Goal: Task Accomplishment & Management: Complete application form

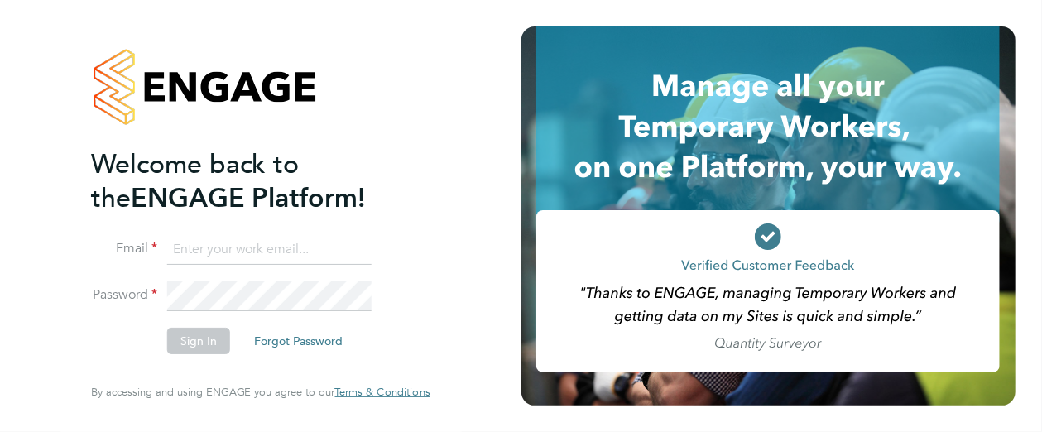
type input "[PERSON_NAME][EMAIL_ADDRESS][PERSON_NAME][DOMAIN_NAME]"
click at [188, 348] on button "Sign In" at bounding box center [198, 341] width 63 height 26
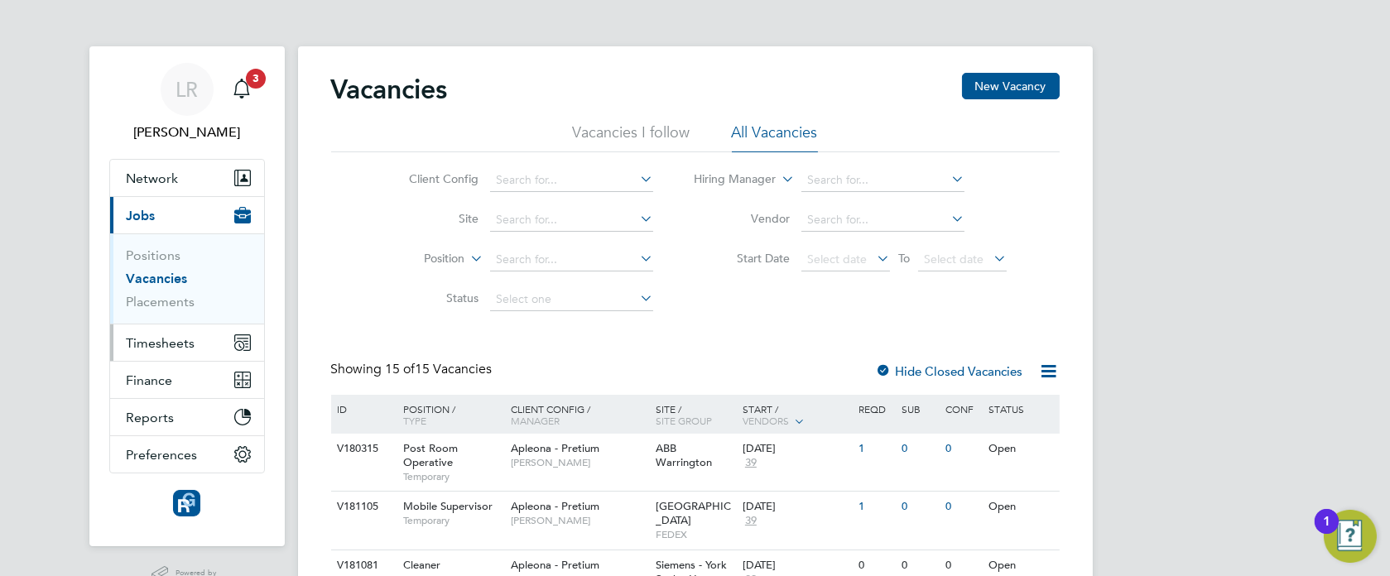
click at [157, 338] on span "Timesheets" at bounding box center [161, 343] width 69 height 16
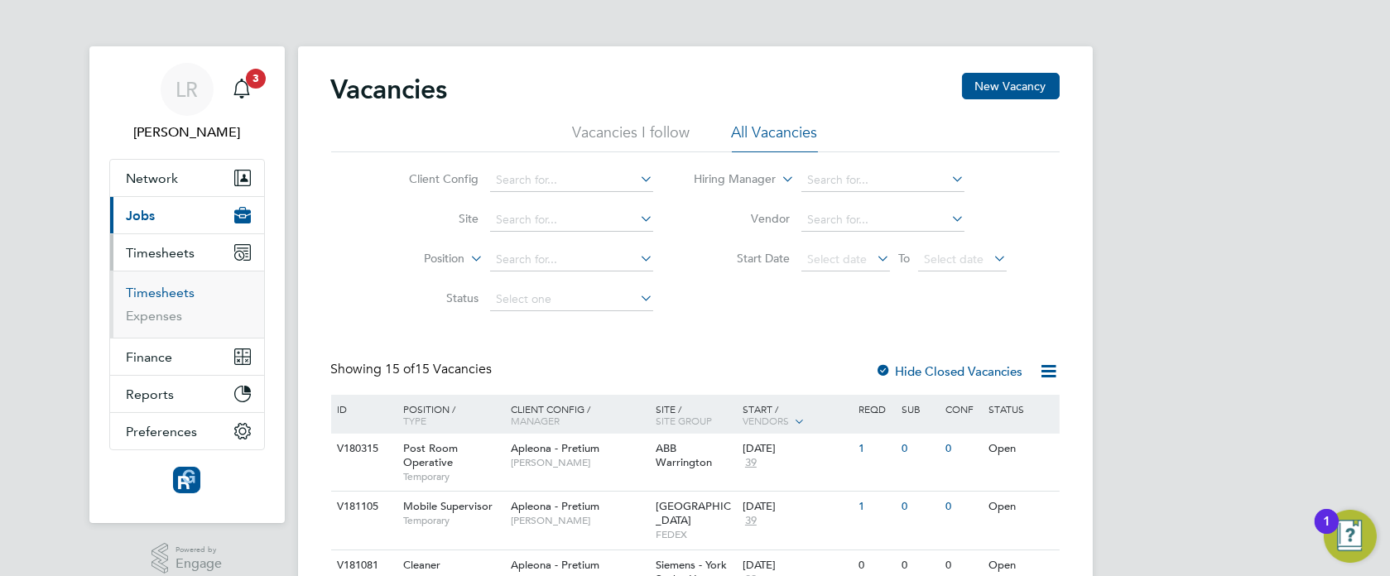
click at [166, 298] on link "Timesheets" at bounding box center [161, 293] width 69 height 16
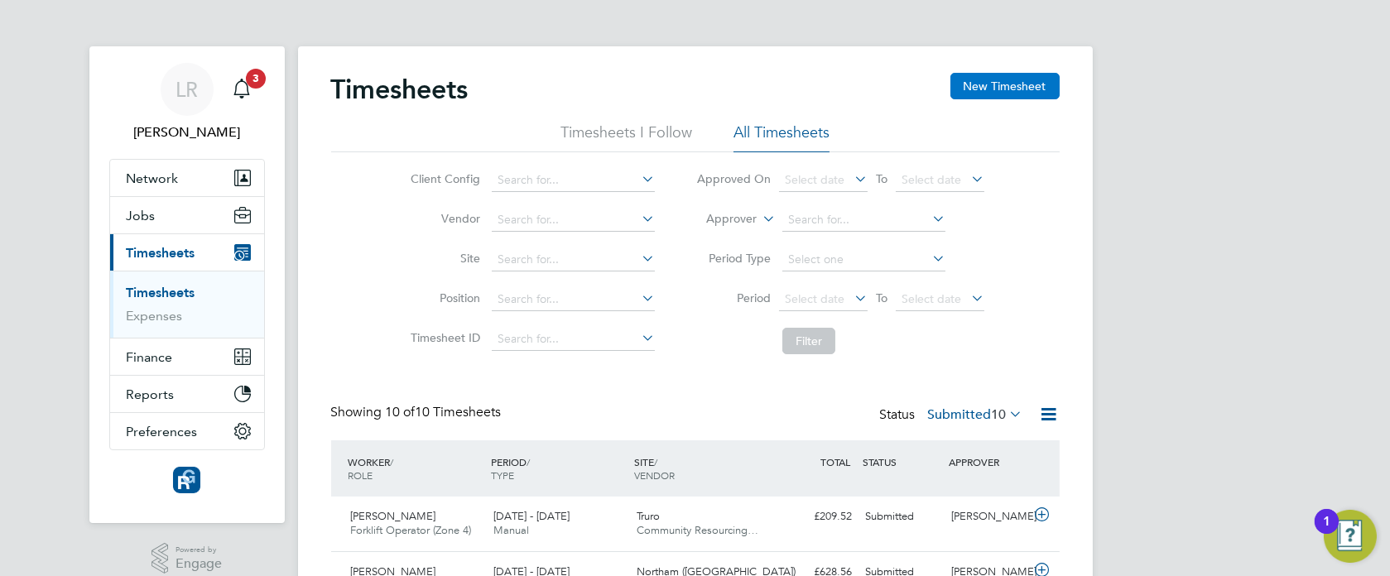
click at [1000, 89] on button "New Timesheet" at bounding box center [1004, 86] width 109 height 26
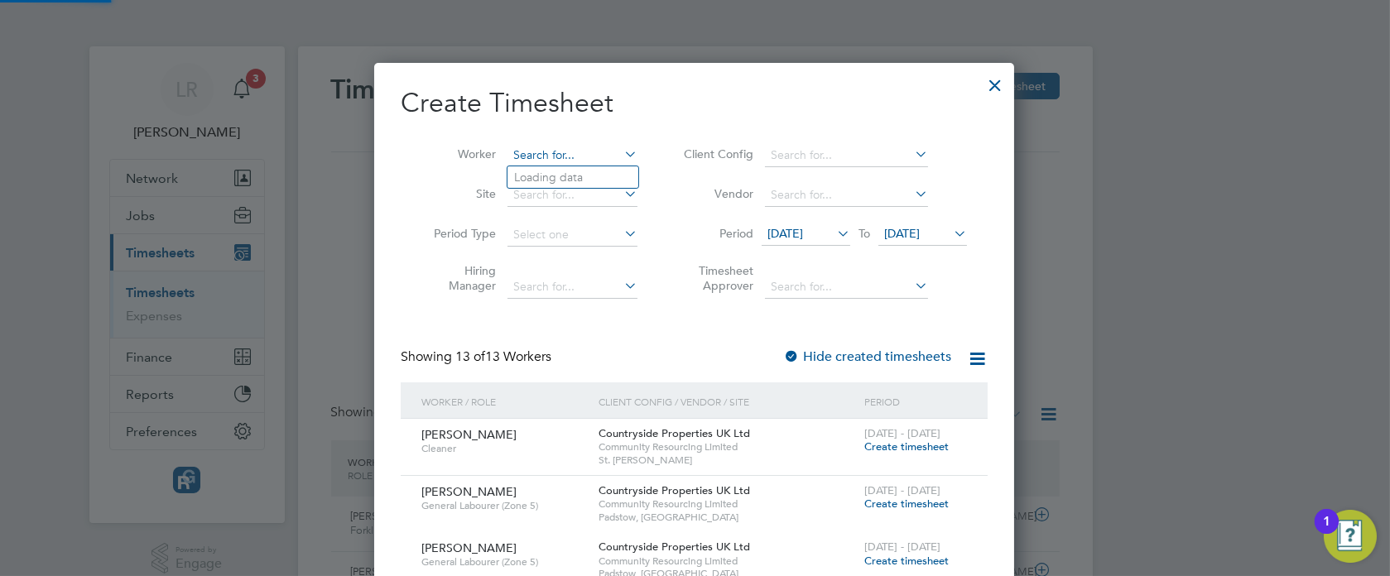
click at [552, 152] on input at bounding box center [572, 155] width 130 height 23
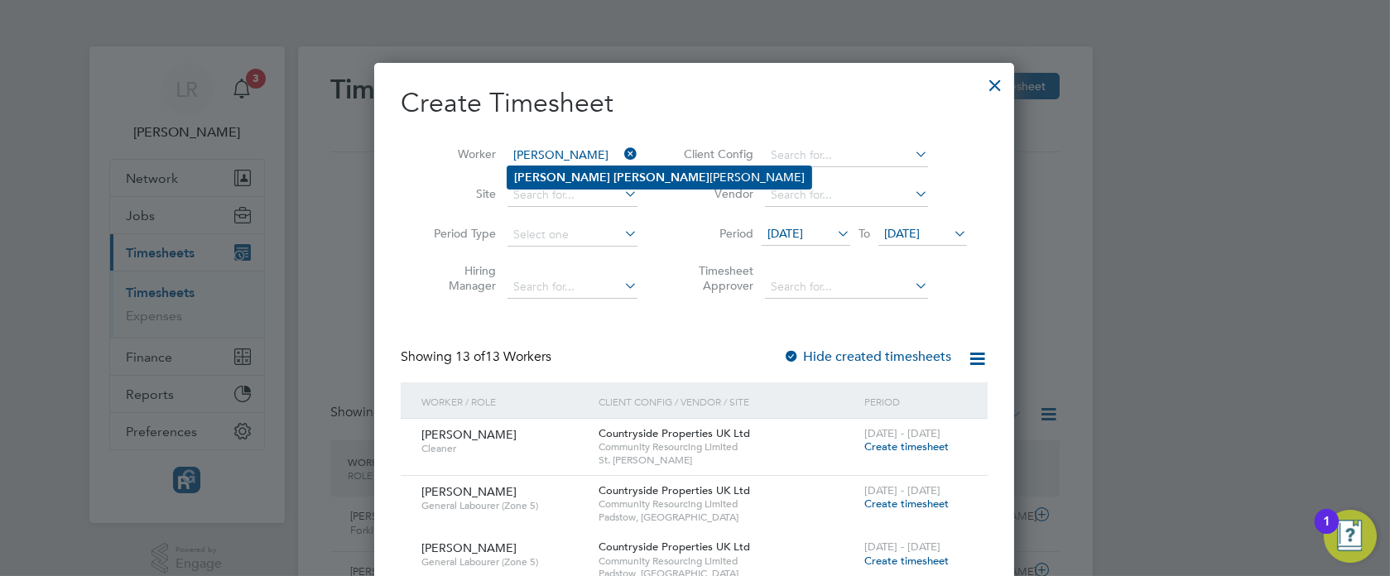
click at [554, 178] on li "[PERSON_NAME] [PERSON_NAME]" at bounding box center [659, 177] width 304 height 22
type input "[PERSON_NAME]"
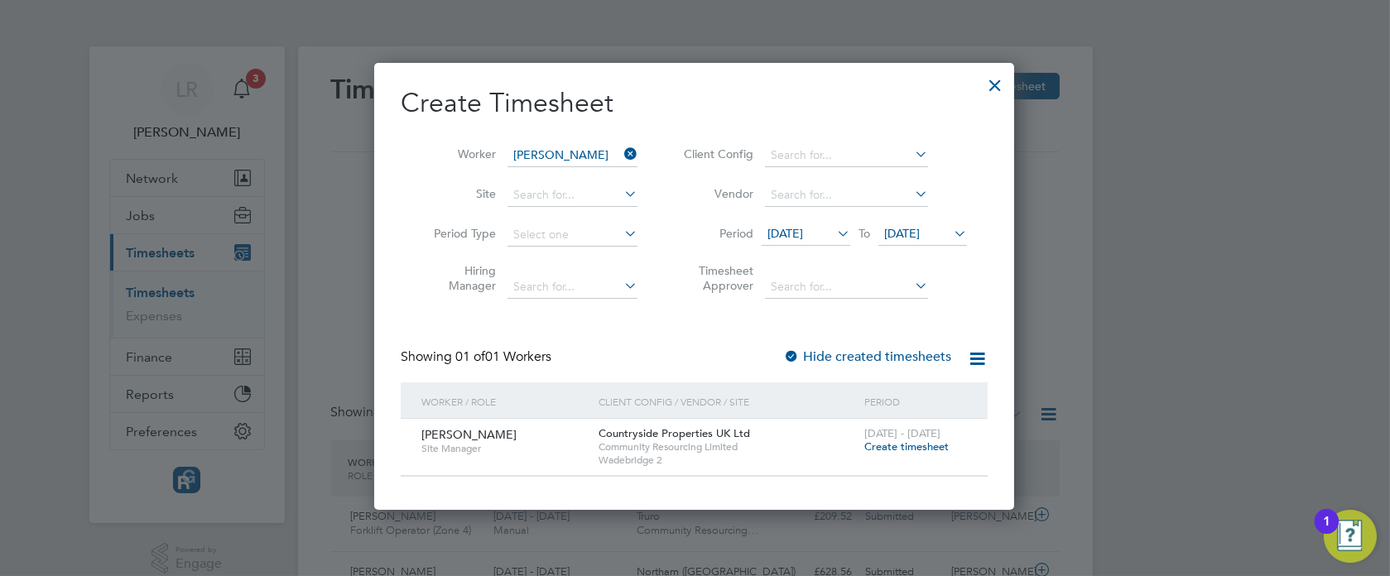
click at [876, 352] on label "Hide created timesheets" at bounding box center [867, 357] width 168 height 17
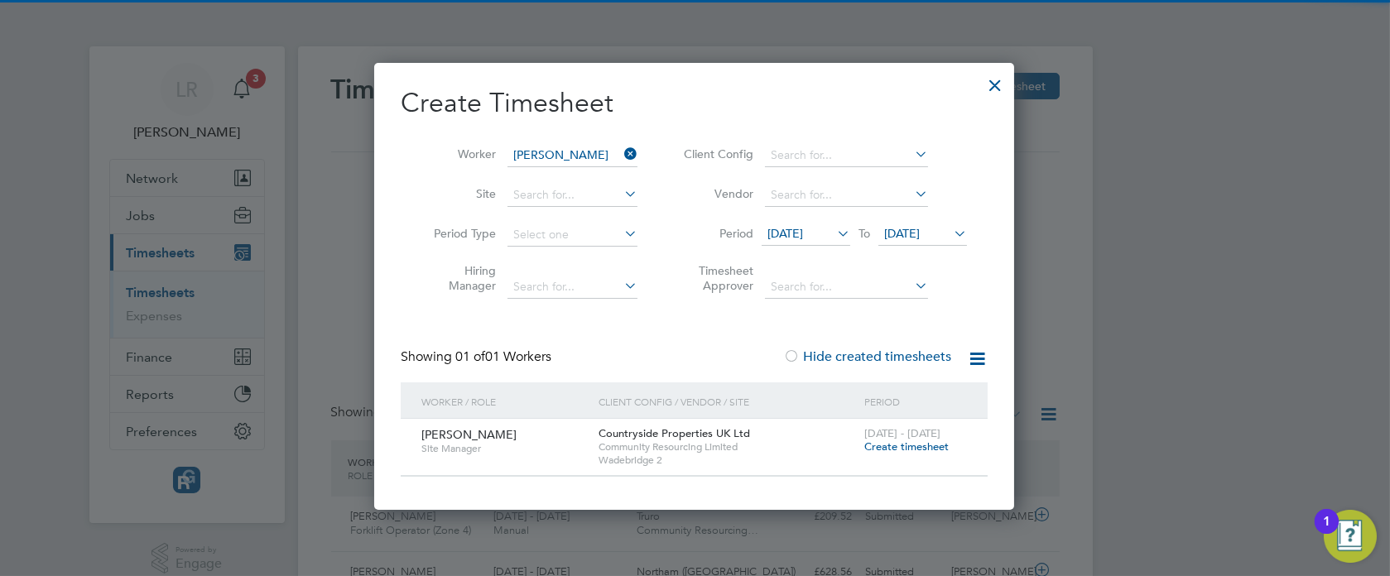
click at [876, 352] on label "Hide created timesheets" at bounding box center [867, 357] width 168 height 17
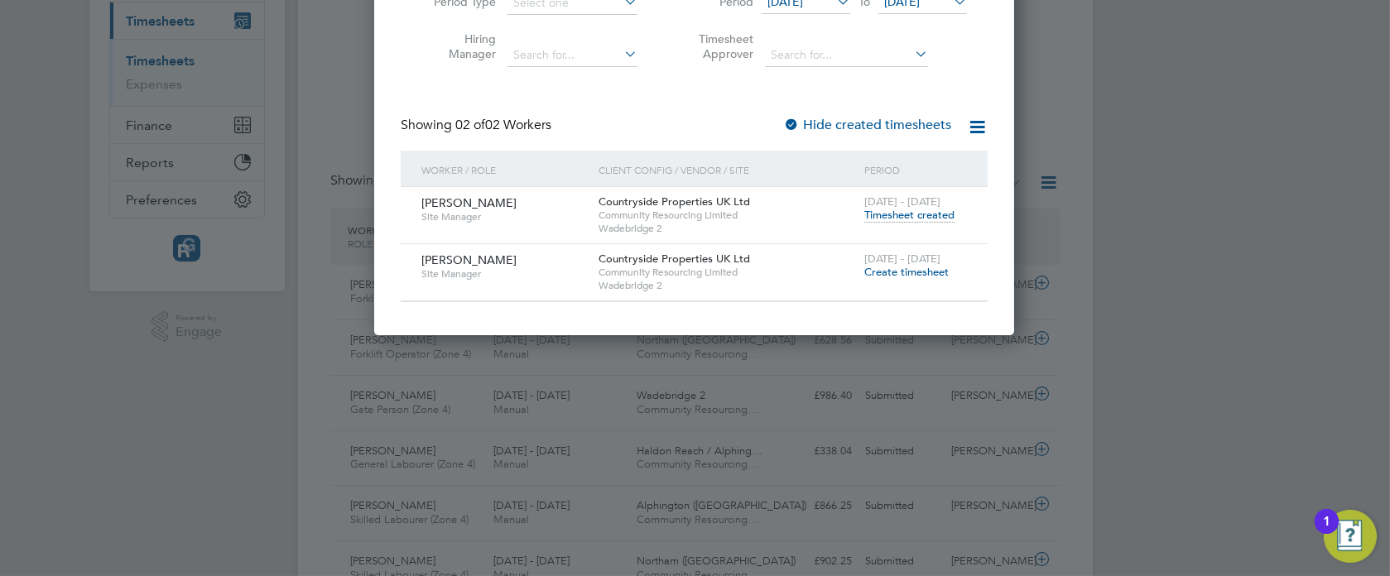
click at [901, 276] on span "Create timesheet" at bounding box center [906, 272] width 84 height 14
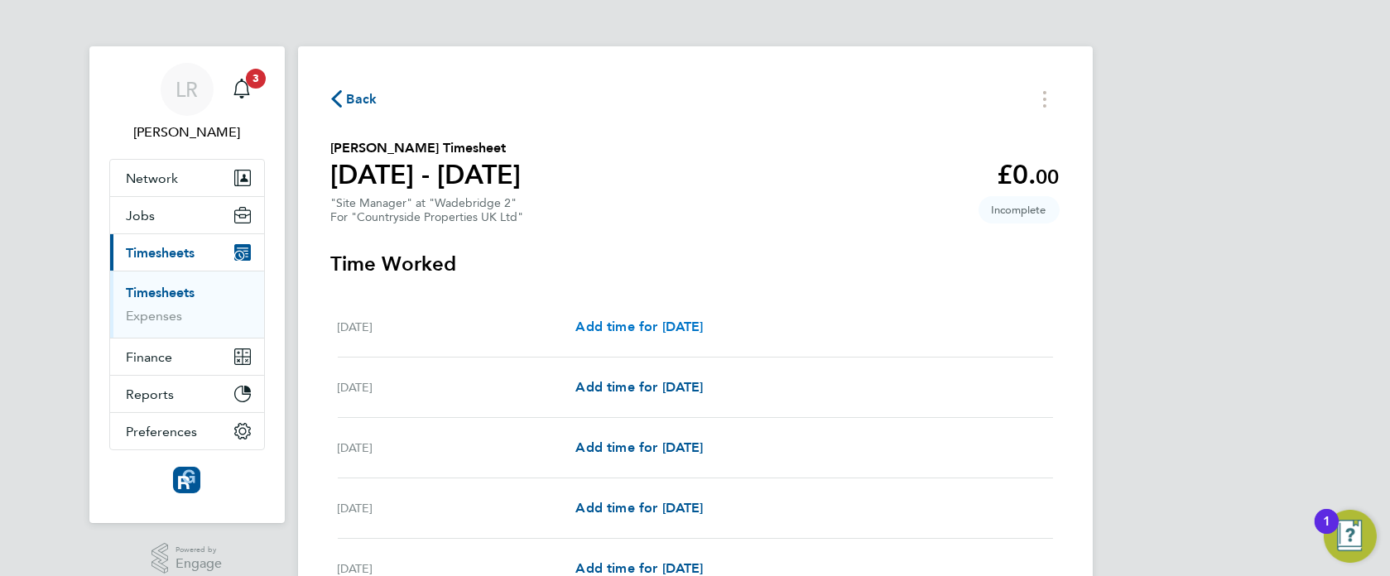
click at [632, 325] on span "Add time for [DATE]" at bounding box center [638, 327] width 127 height 16
select select "30"
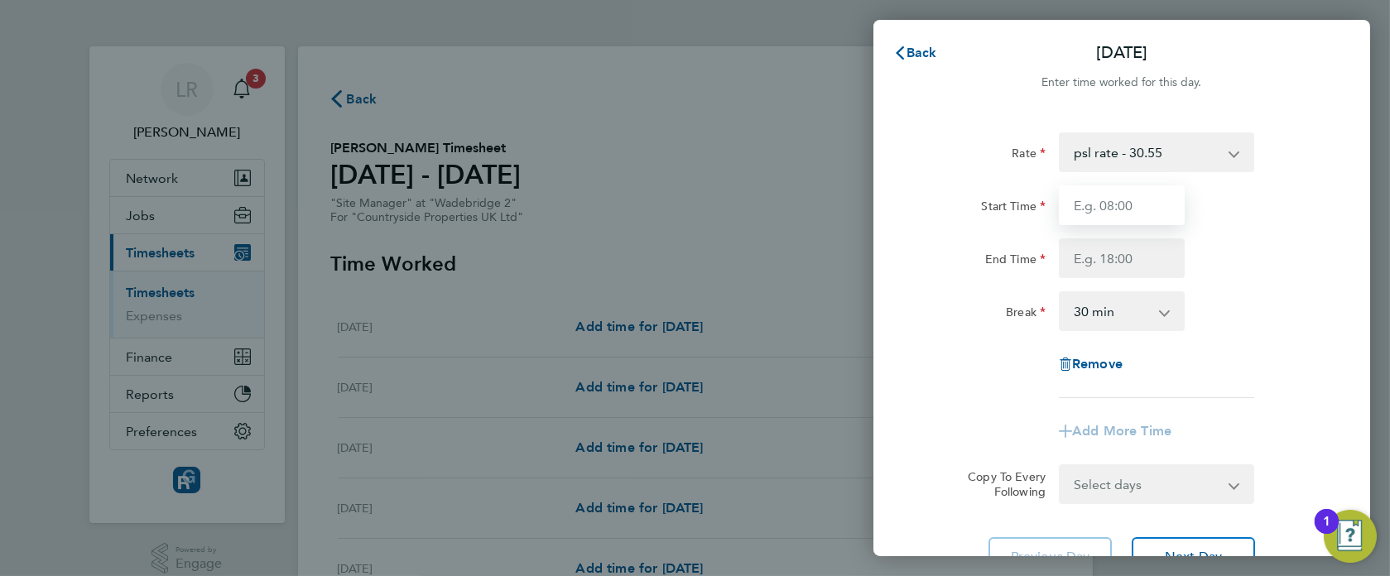
click at [1103, 204] on input "Start Time" at bounding box center [1122, 205] width 126 height 40
type input "07:30"
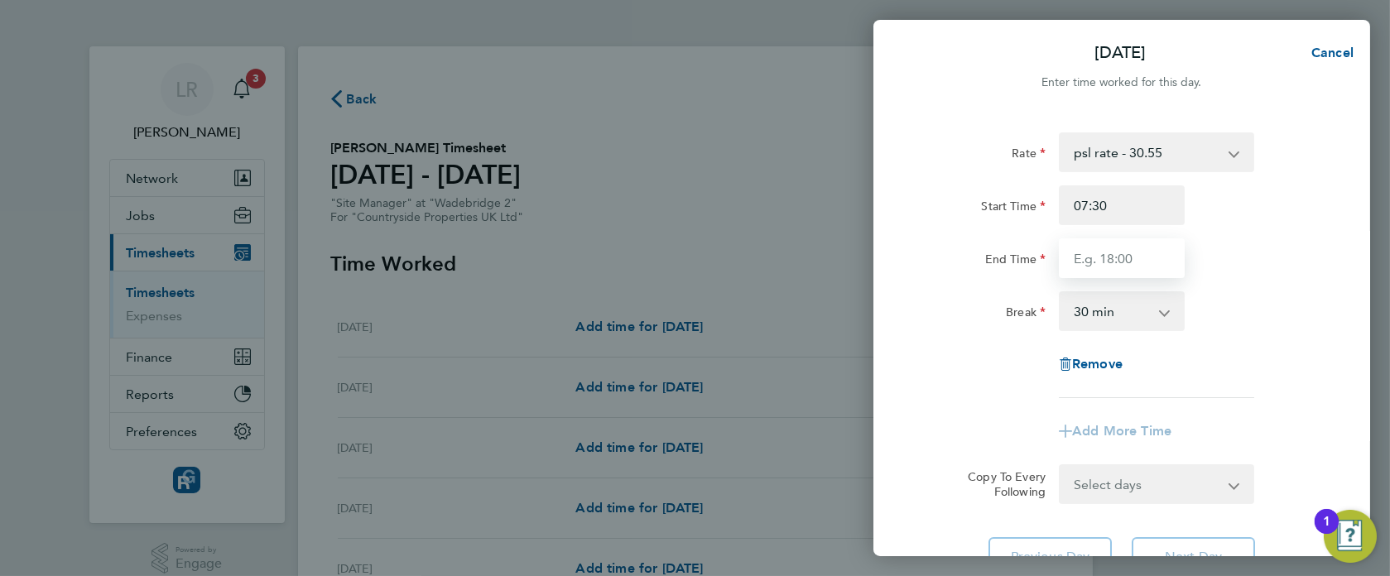
click at [1138, 257] on input "End Time" at bounding box center [1122, 258] width 126 height 40
type input "18:00"
click at [1004, 382] on div "Remove" at bounding box center [1121, 364] width 417 height 40
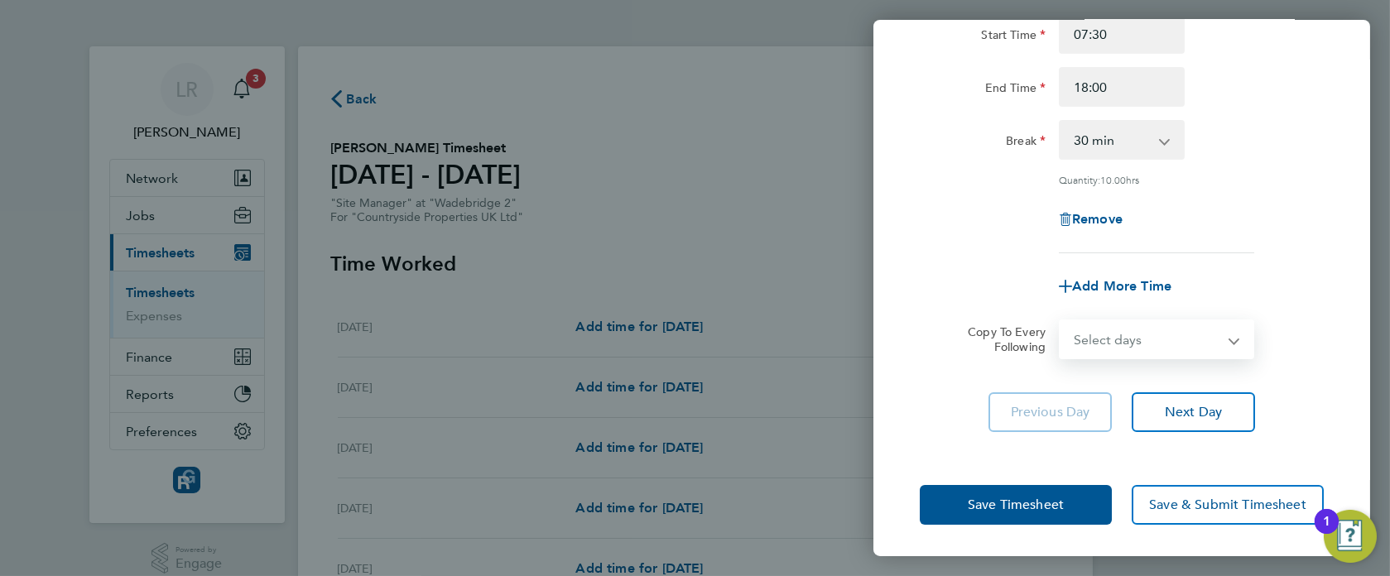
click at [1196, 334] on select "Select days Day [DATE] [DATE] [DATE] [DATE]" at bounding box center [1147, 339] width 174 height 36
select select "TUE"
click at [1060, 321] on select "Select days Day [DATE] [DATE] [DATE] [DATE]" at bounding box center [1147, 339] width 174 height 36
select select "[DATE]"
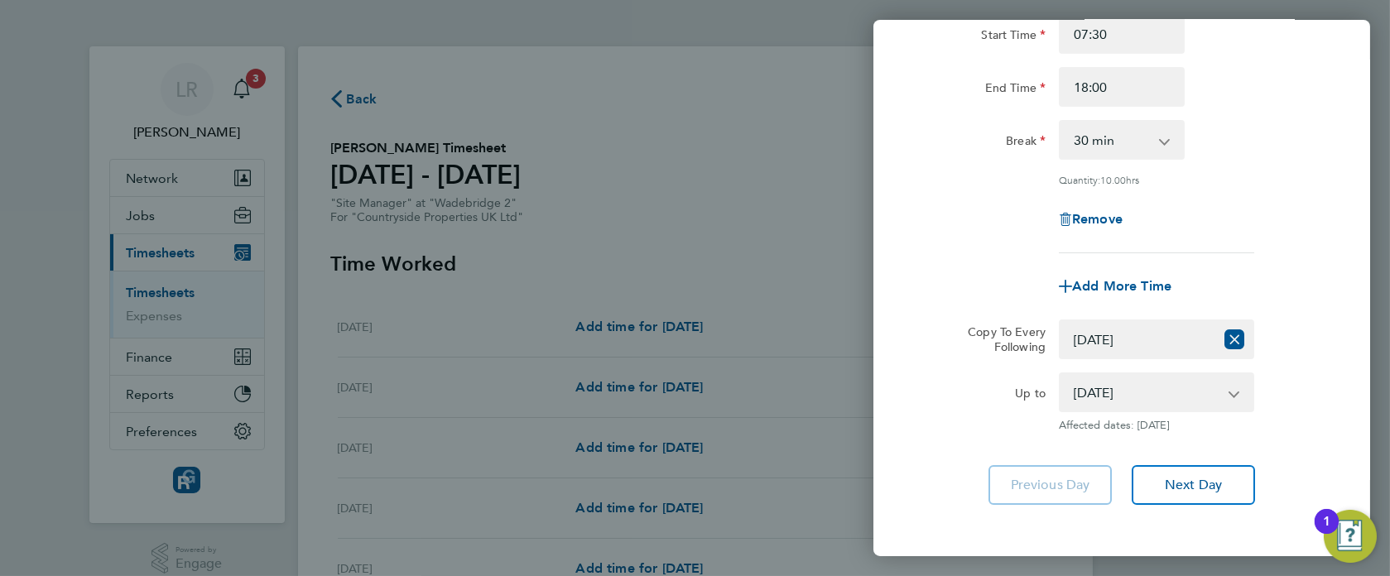
click at [920, 411] on div "Up to" at bounding box center [982, 403] width 139 height 60
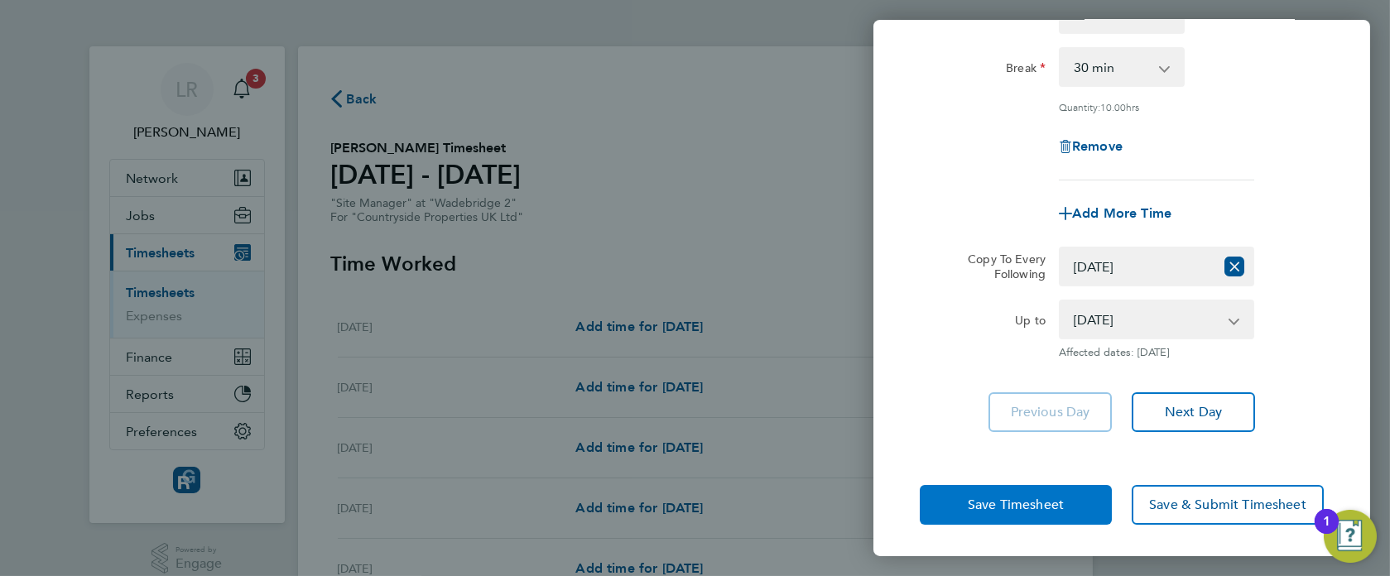
click at [993, 502] on span "Save Timesheet" at bounding box center [1016, 505] width 96 height 17
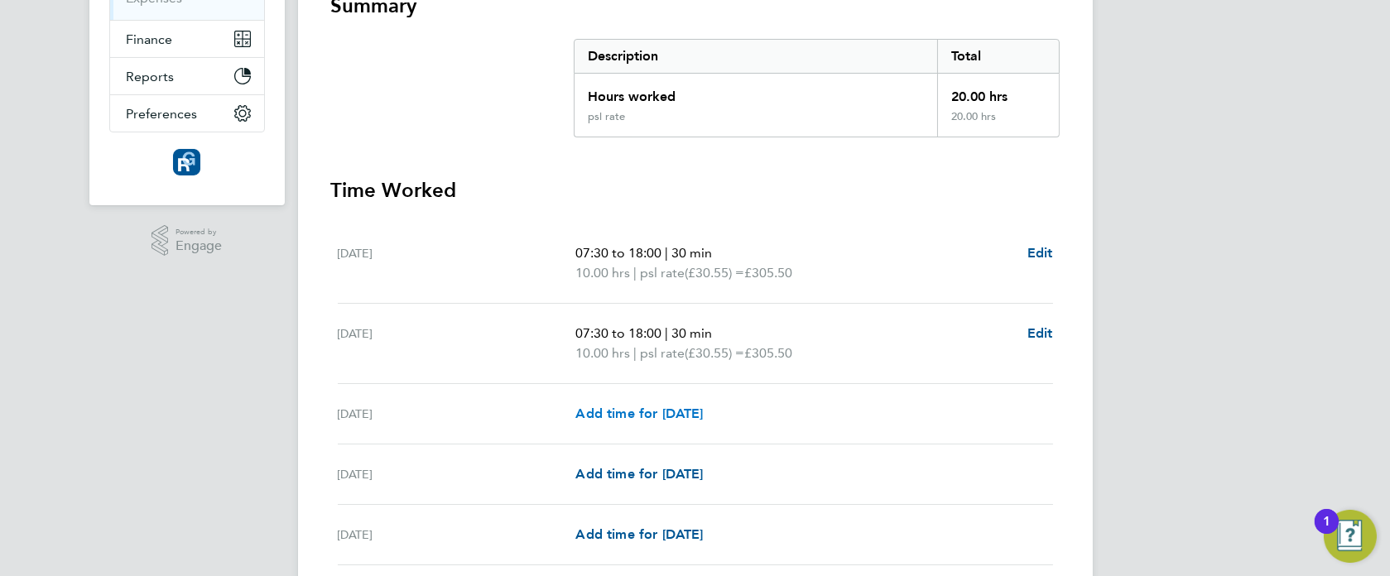
click at [685, 409] on span "Add time for [DATE]" at bounding box center [638, 414] width 127 height 16
select select "30"
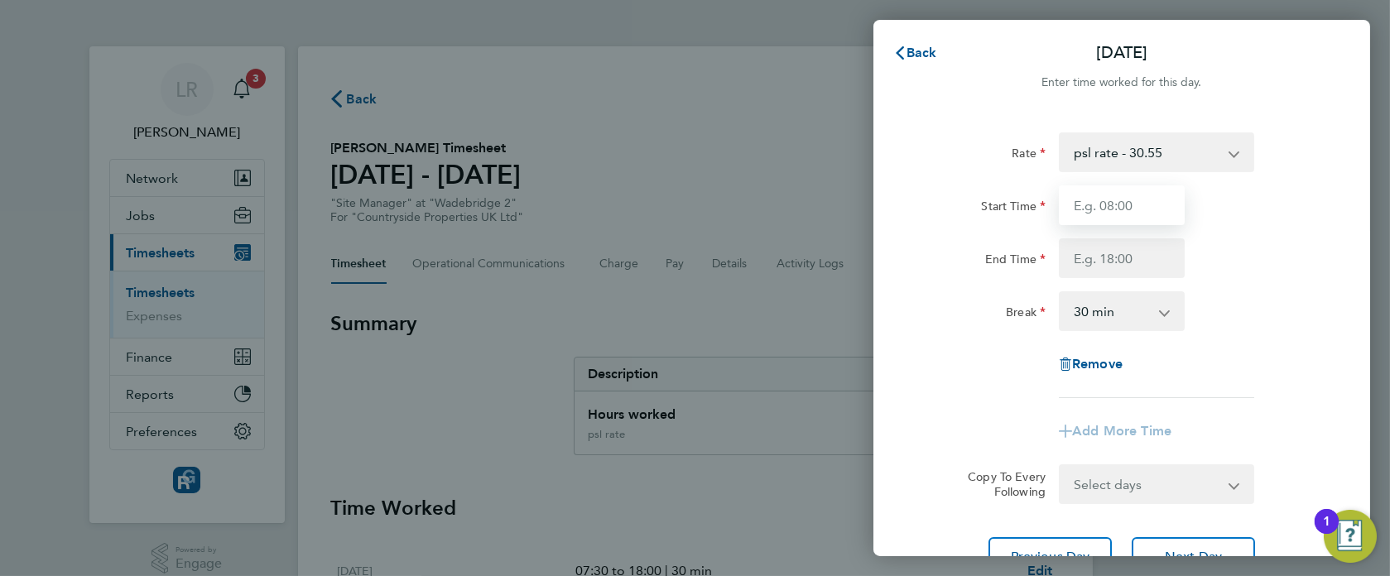
click at [1137, 207] on input "Start Time" at bounding box center [1122, 205] width 126 height 40
type input "07:30"
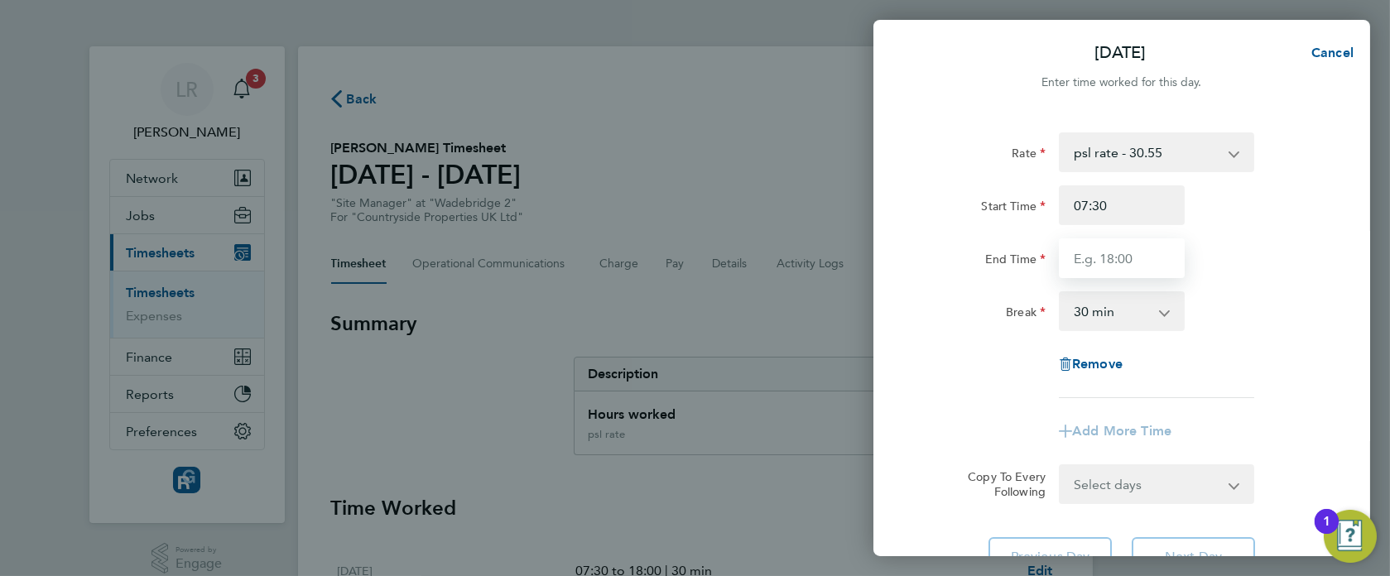
click at [1077, 259] on input "End Time" at bounding box center [1122, 258] width 126 height 40
type input "18:00"
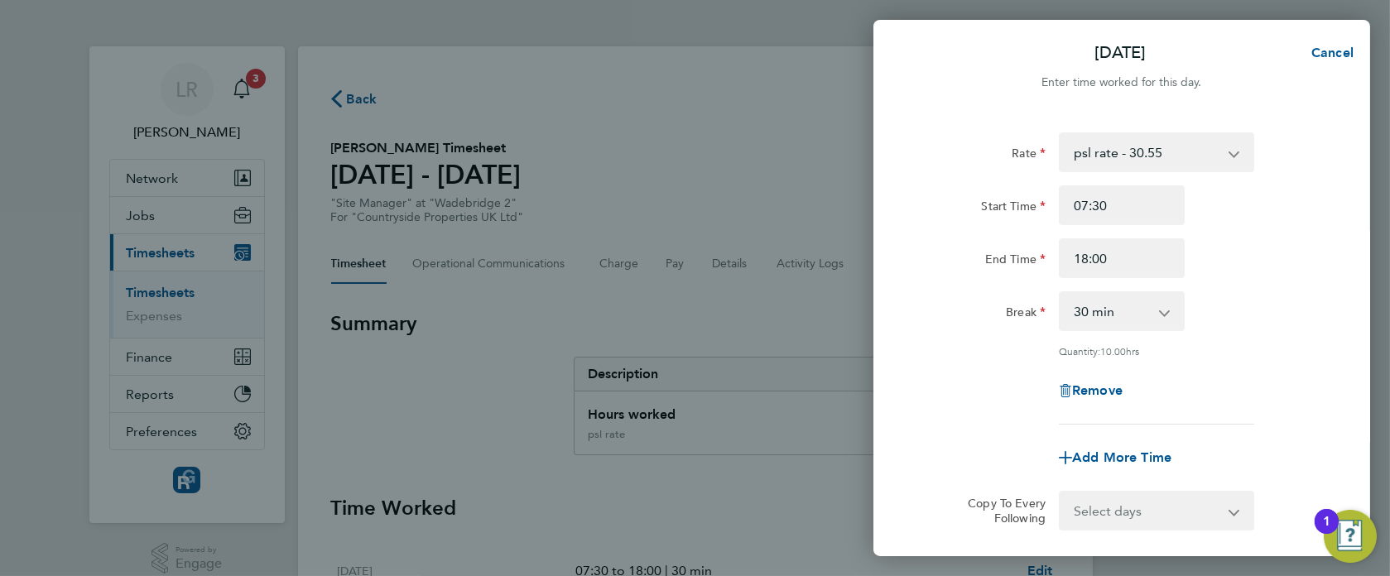
click at [947, 357] on div "Rate psl rate - 30.55 Basic Start Time 07:30 End Time 18:00 Break 0 min 15 min …" at bounding box center [1122, 278] width 404 height 292
click at [1101, 509] on select "Select days Day [DATE] [DATE]" at bounding box center [1147, 511] width 174 height 36
select select "THU"
click at [1060, 493] on select "Select days Day [DATE] [DATE]" at bounding box center [1147, 511] width 174 height 36
select select "[DATE]"
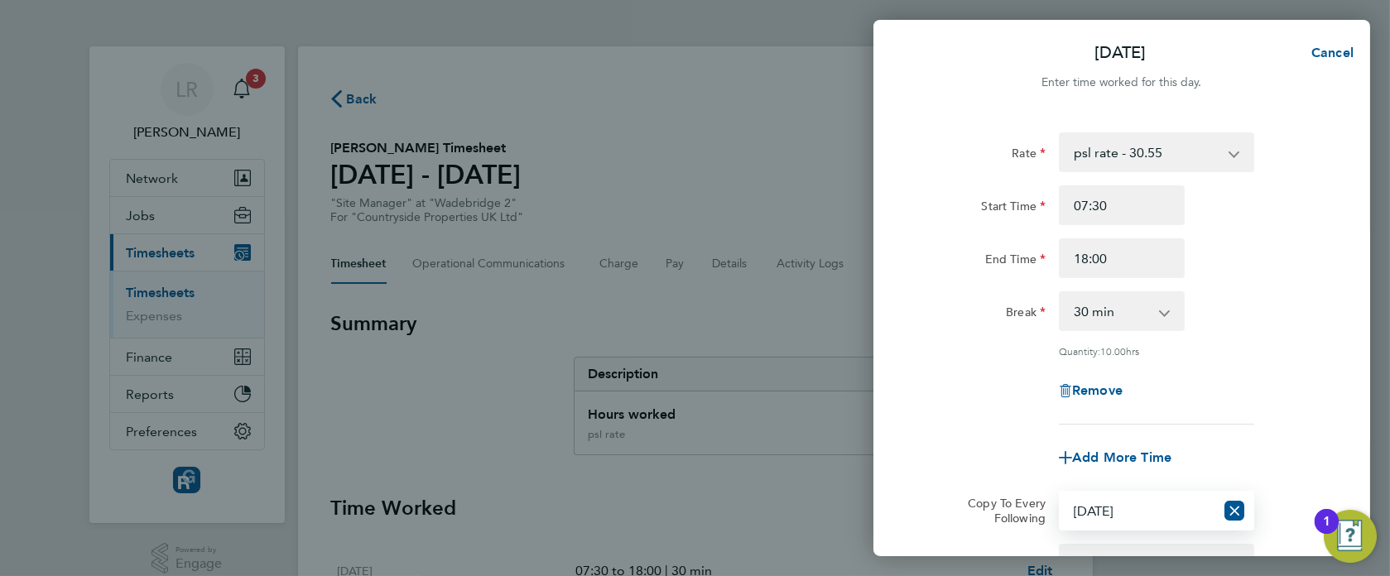
scroll to position [244, 0]
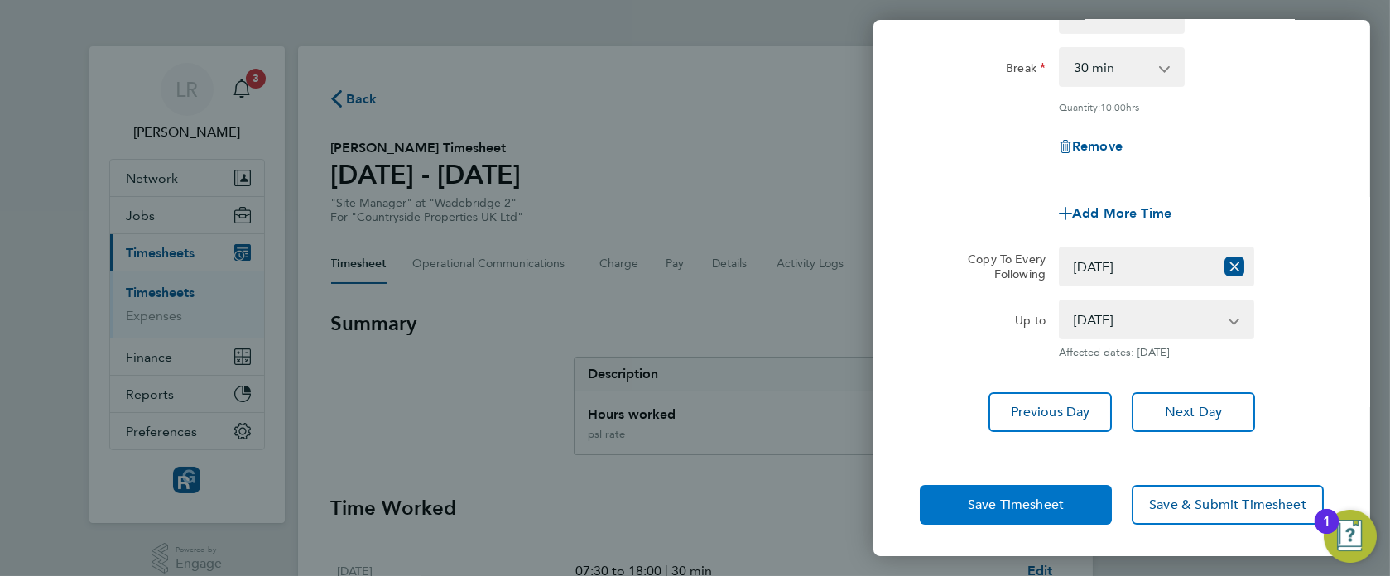
click at [980, 498] on span "Save Timesheet" at bounding box center [1016, 505] width 96 height 17
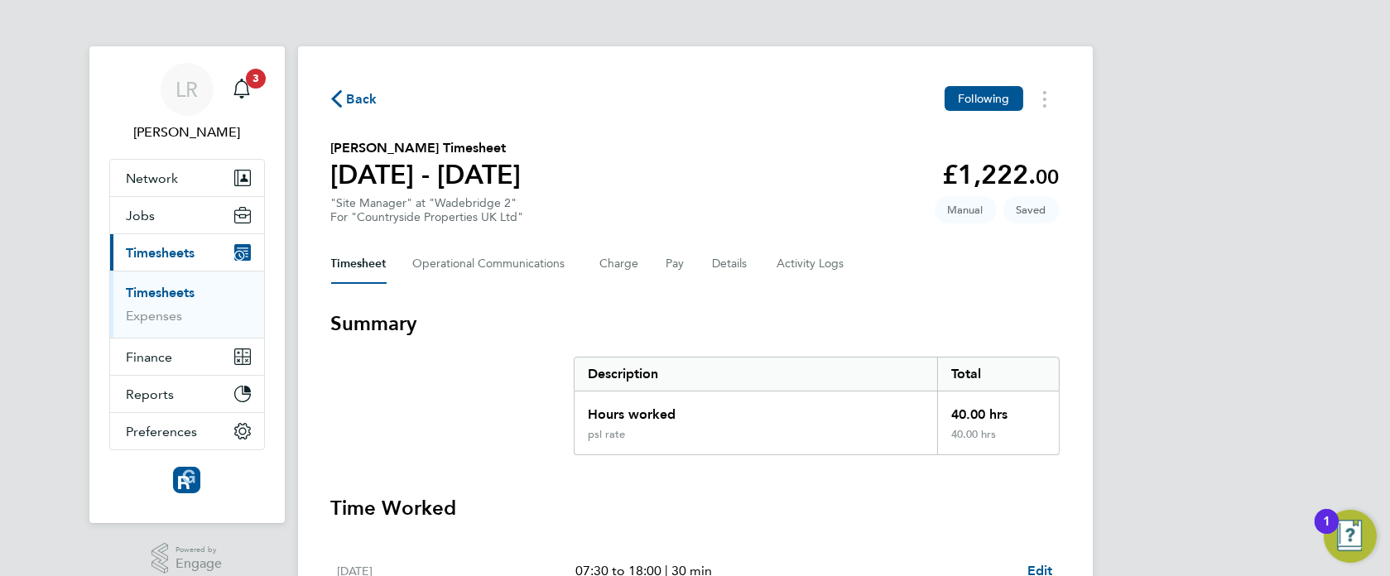
scroll to position [490, 0]
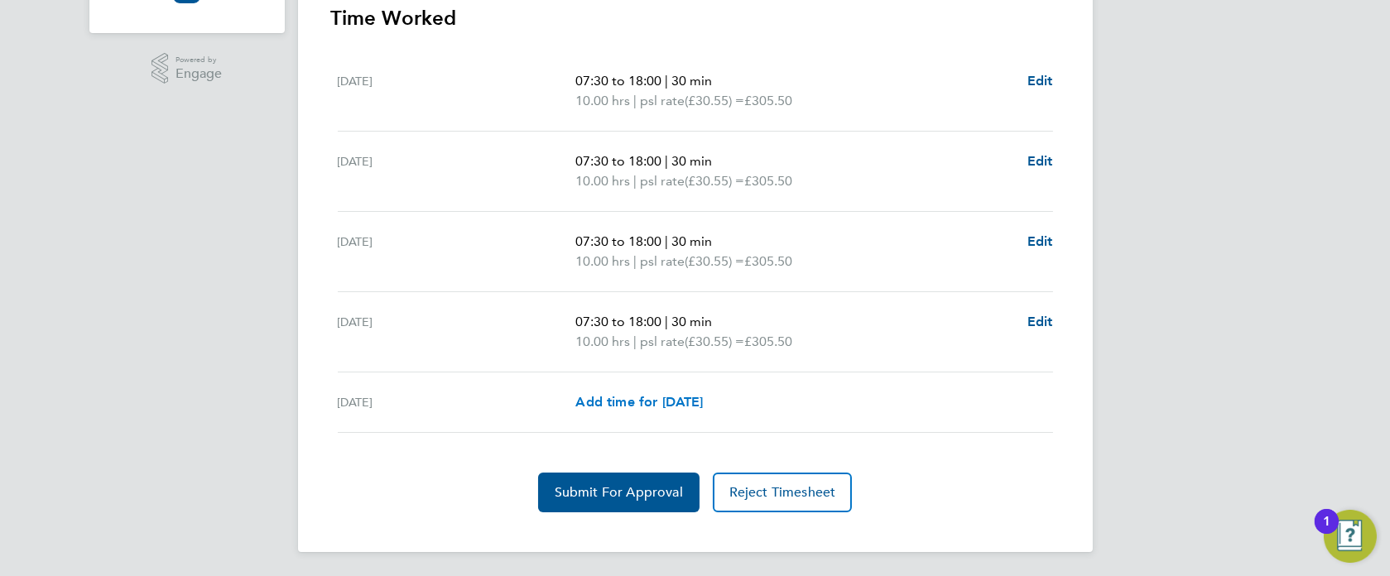
click at [609, 397] on span "Add time for [DATE]" at bounding box center [638, 402] width 127 height 16
select select "30"
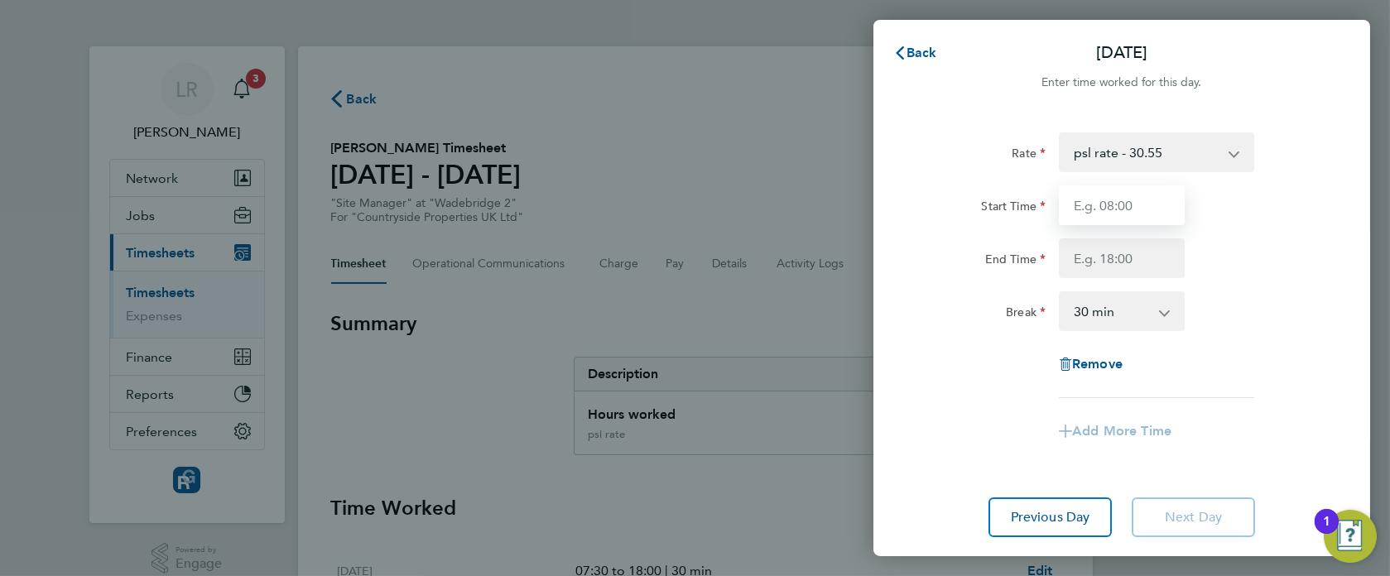
click at [1108, 217] on input "Start Time" at bounding box center [1122, 205] width 126 height 40
type input "07:30"
type input "17:00"
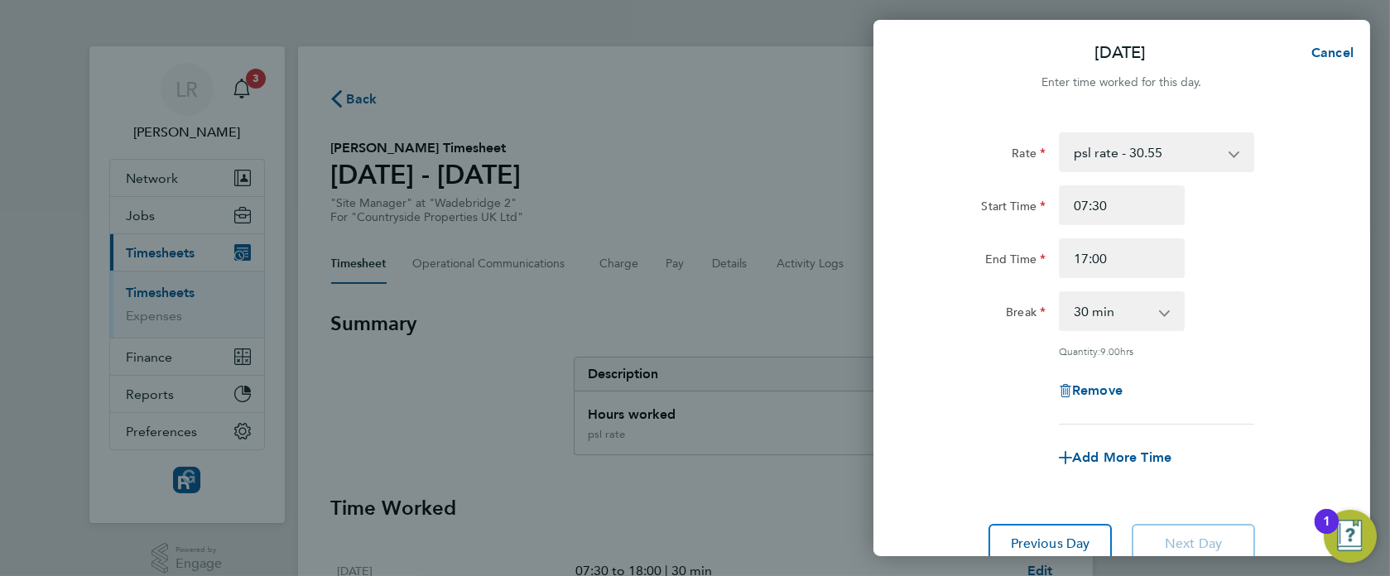
click at [963, 325] on div "Break" at bounding box center [982, 311] width 139 height 40
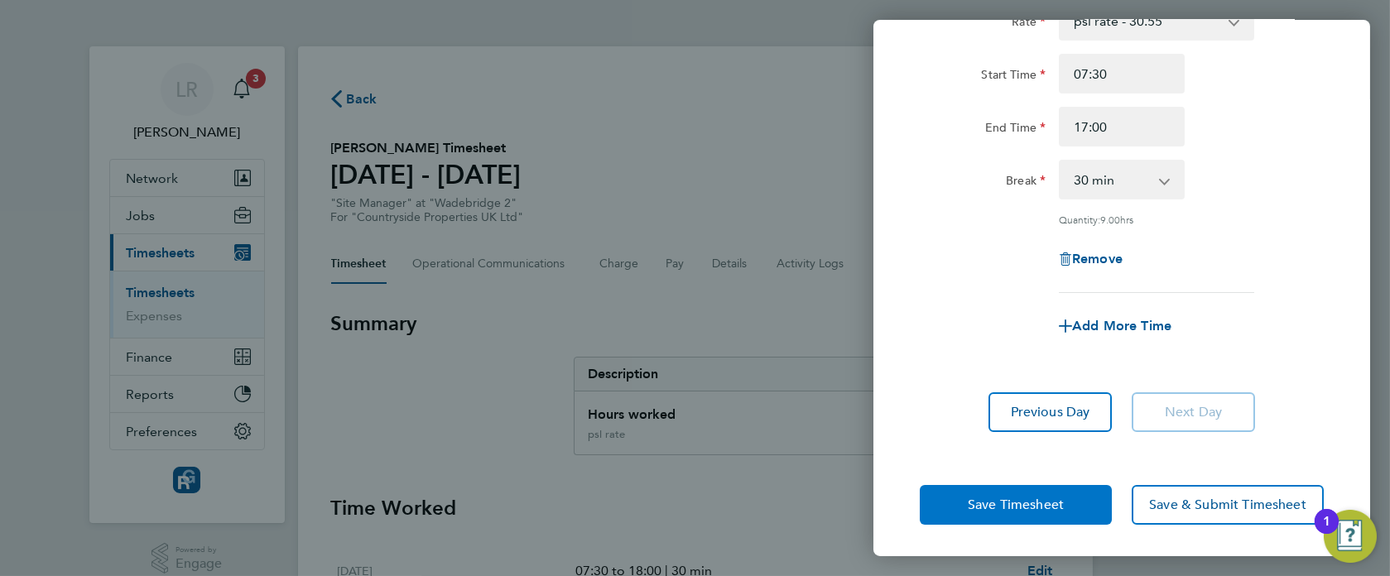
click at [942, 507] on button "Save Timesheet" at bounding box center [1016, 505] width 192 height 40
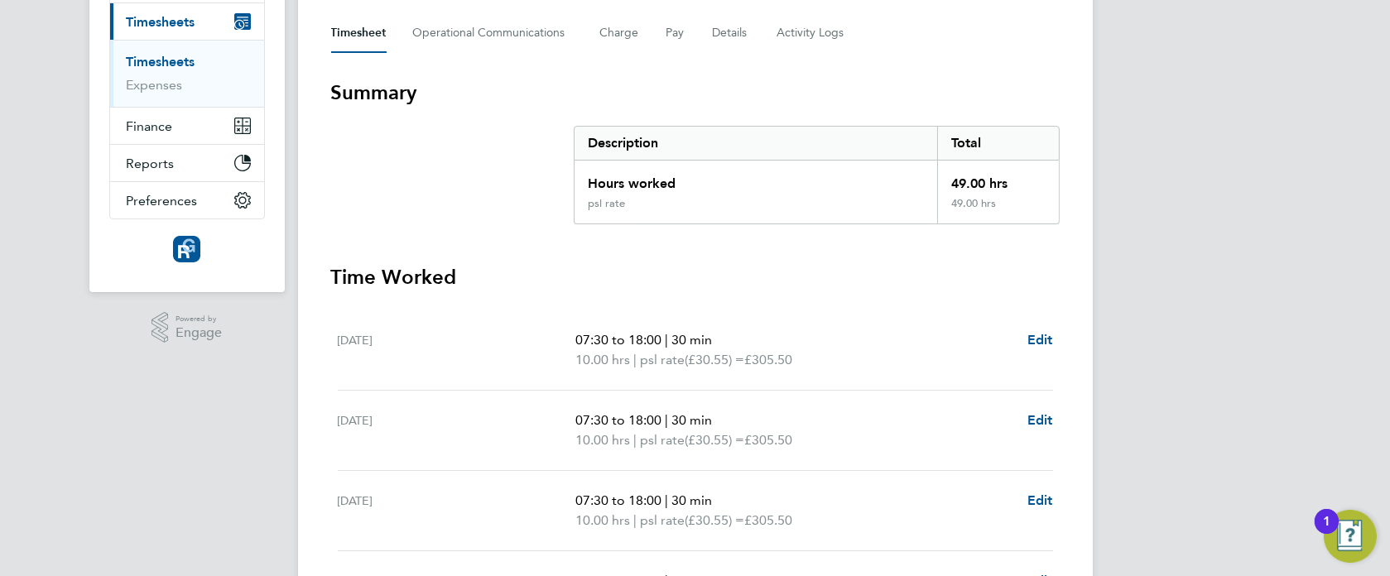
scroll to position [510, 0]
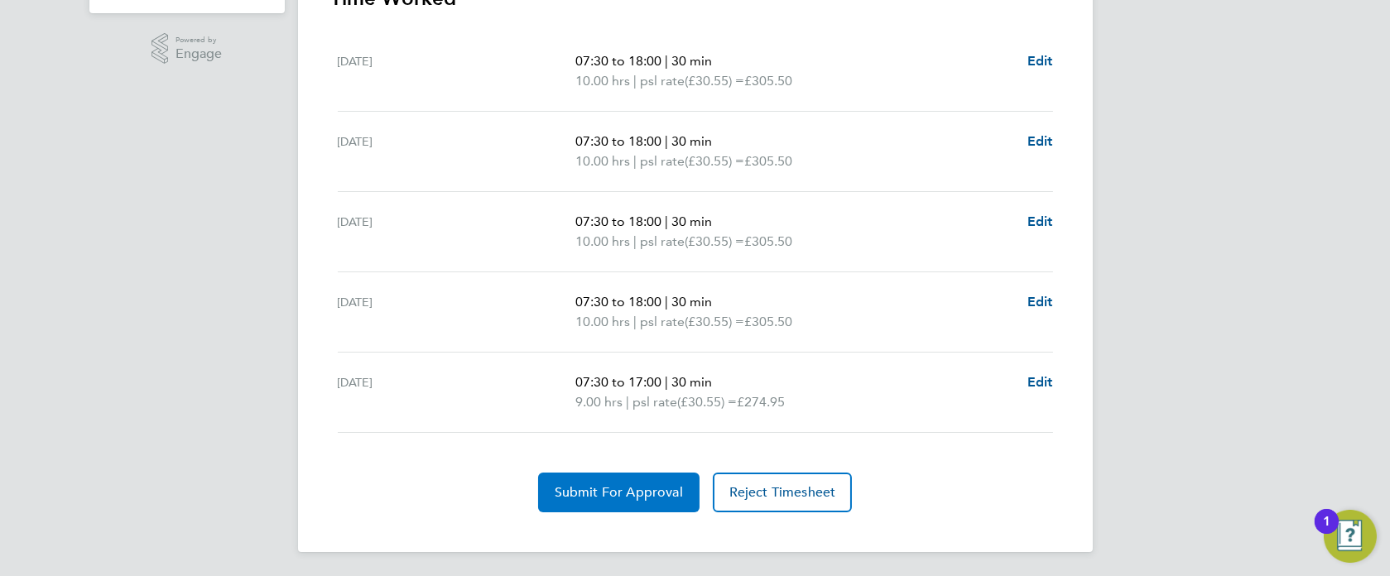
click at [647, 490] on span "Submit For Approval" at bounding box center [619, 492] width 128 height 17
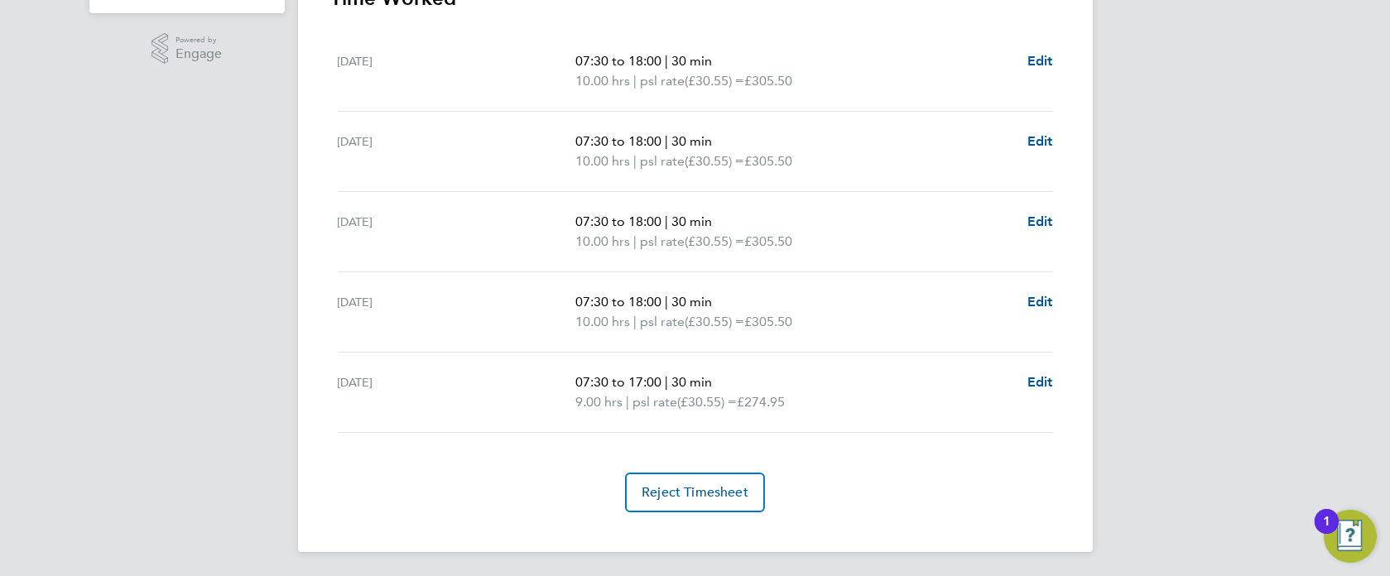
scroll to position [0, 0]
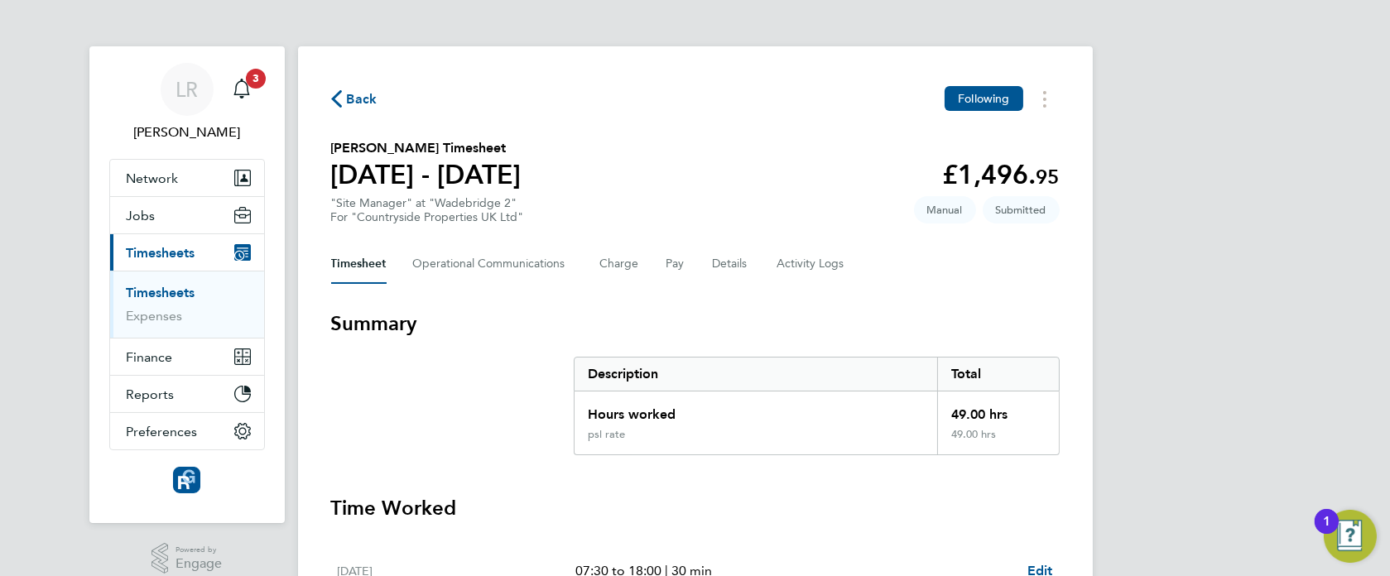
click at [357, 101] on span "Back" at bounding box center [362, 99] width 31 height 20
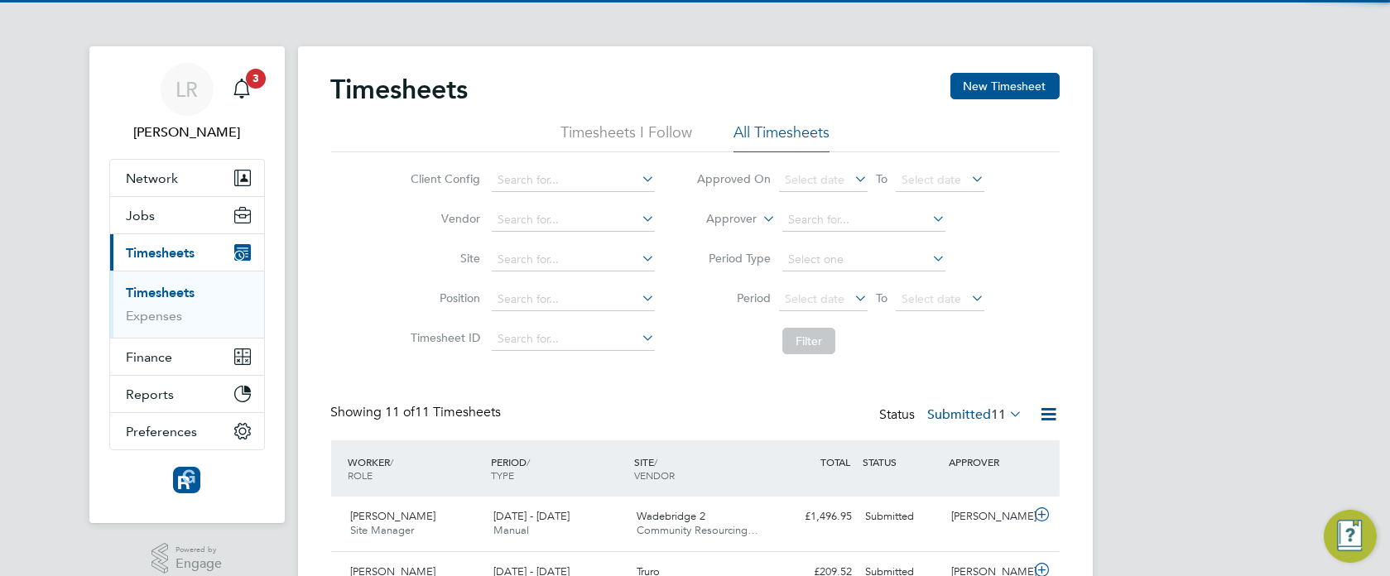
scroll to position [41, 143]
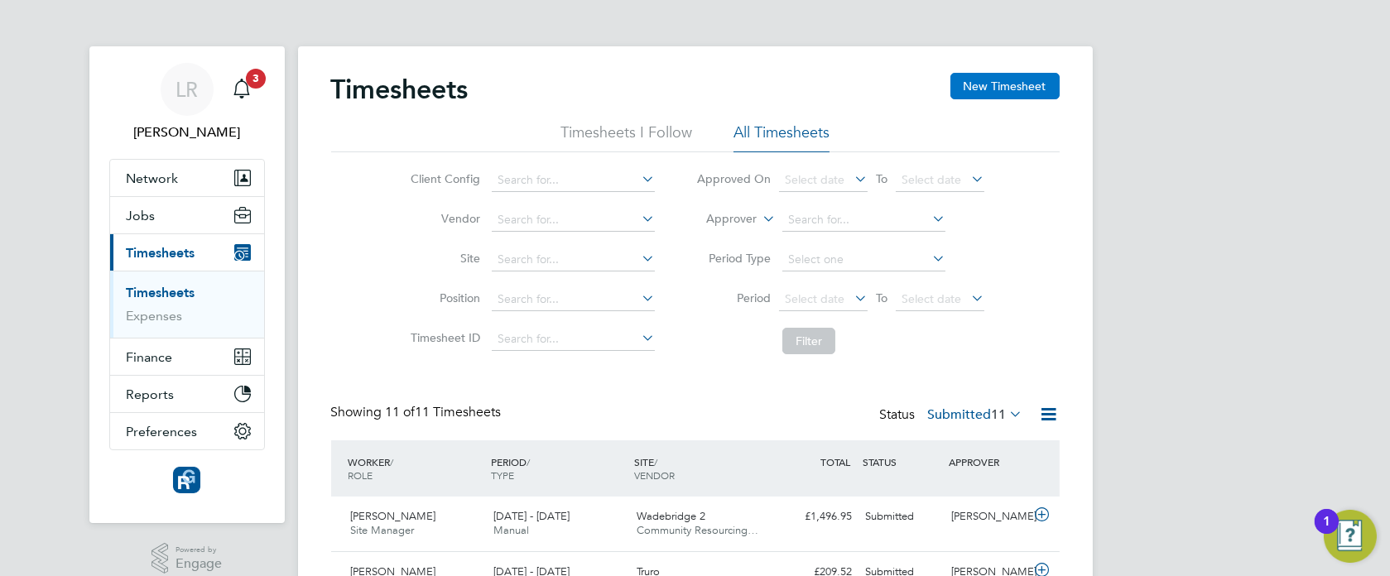
click at [1020, 90] on button "New Timesheet" at bounding box center [1004, 86] width 109 height 26
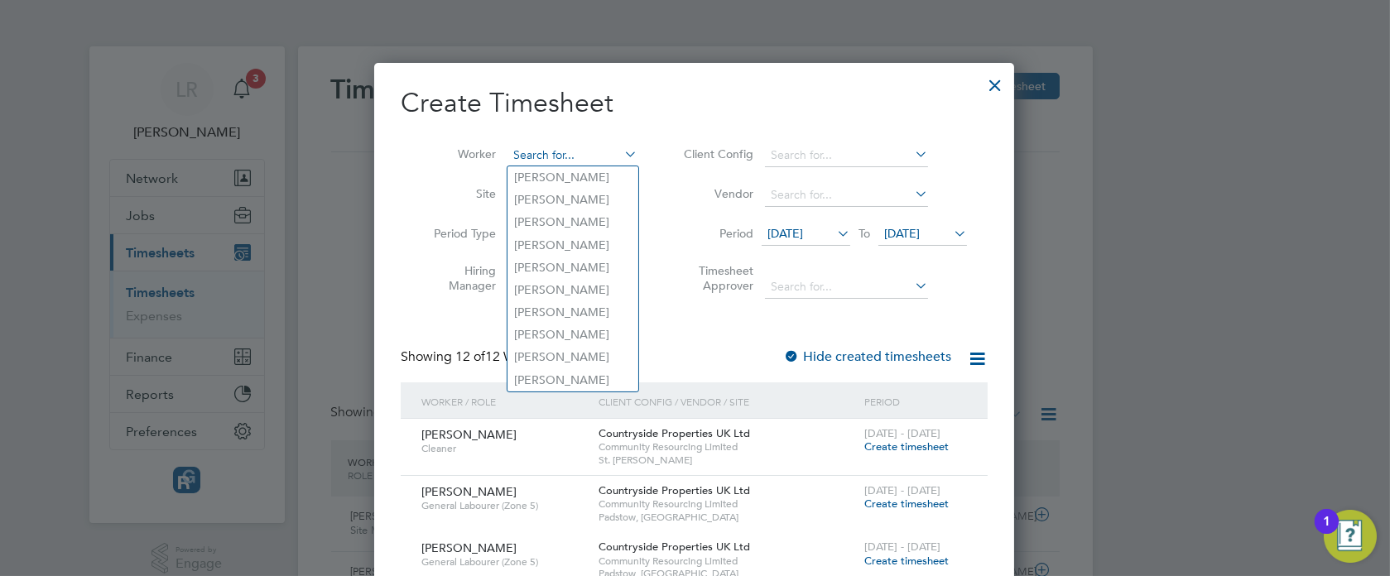
click at [573, 152] on input at bounding box center [572, 155] width 130 height 23
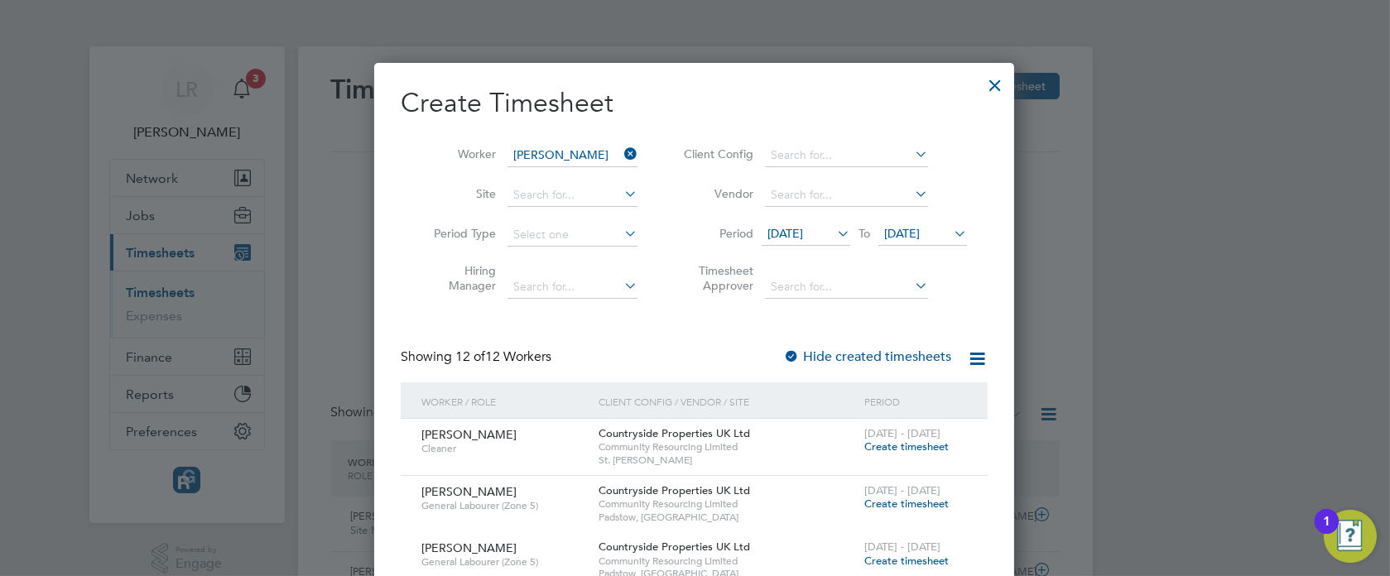
click at [609, 264] on b "[PERSON_NAME]" at bounding box center [657, 268] width 96 height 14
type input "[PERSON_NAME]"
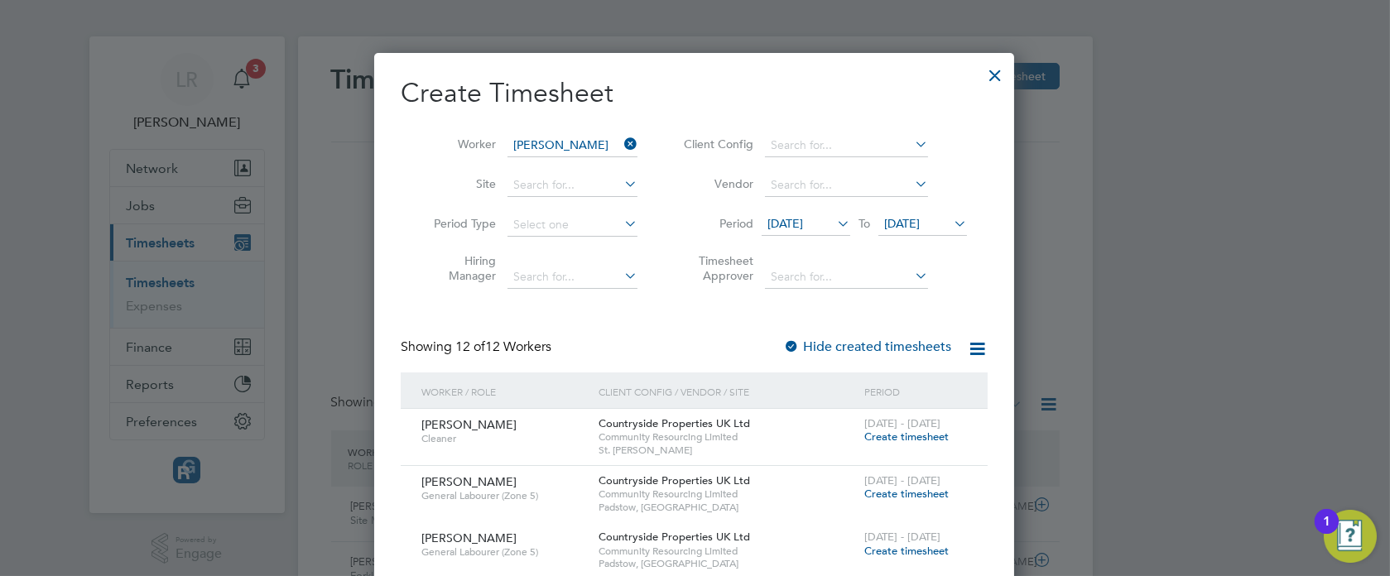
click at [880, 351] on label "Hide created timesheets" at bounding box center [867, 347] width 168 height 17
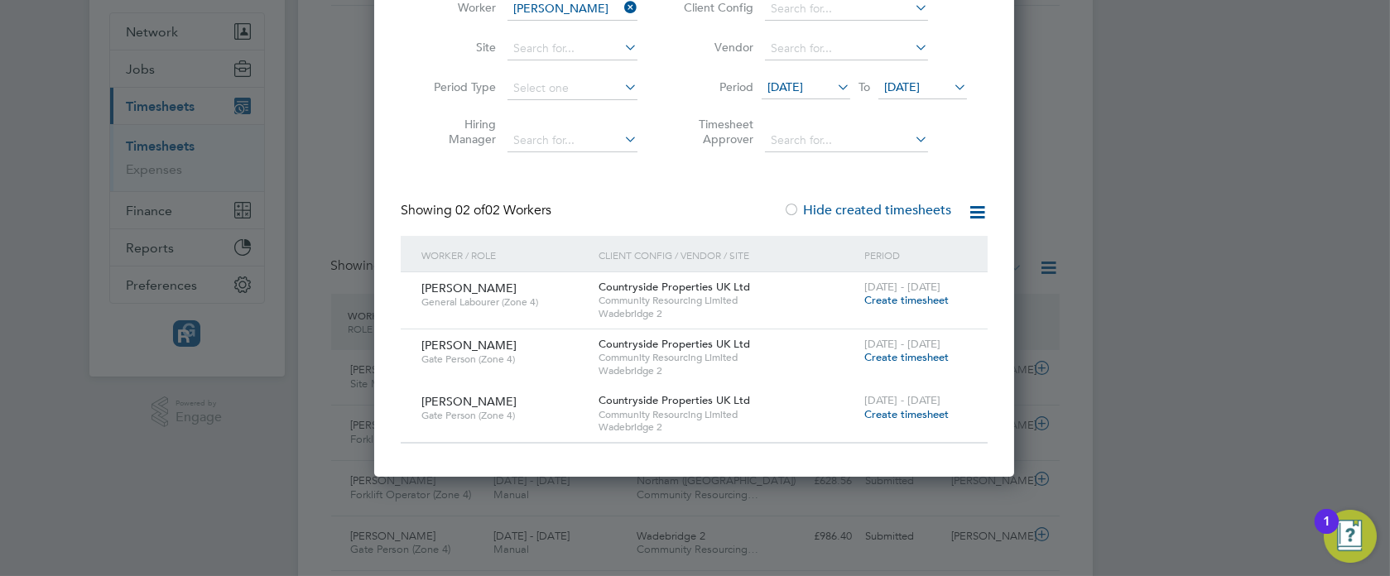
click at [923, 361] on span "Create timesheet" at bounding box center [906, 357] width 84 height 14
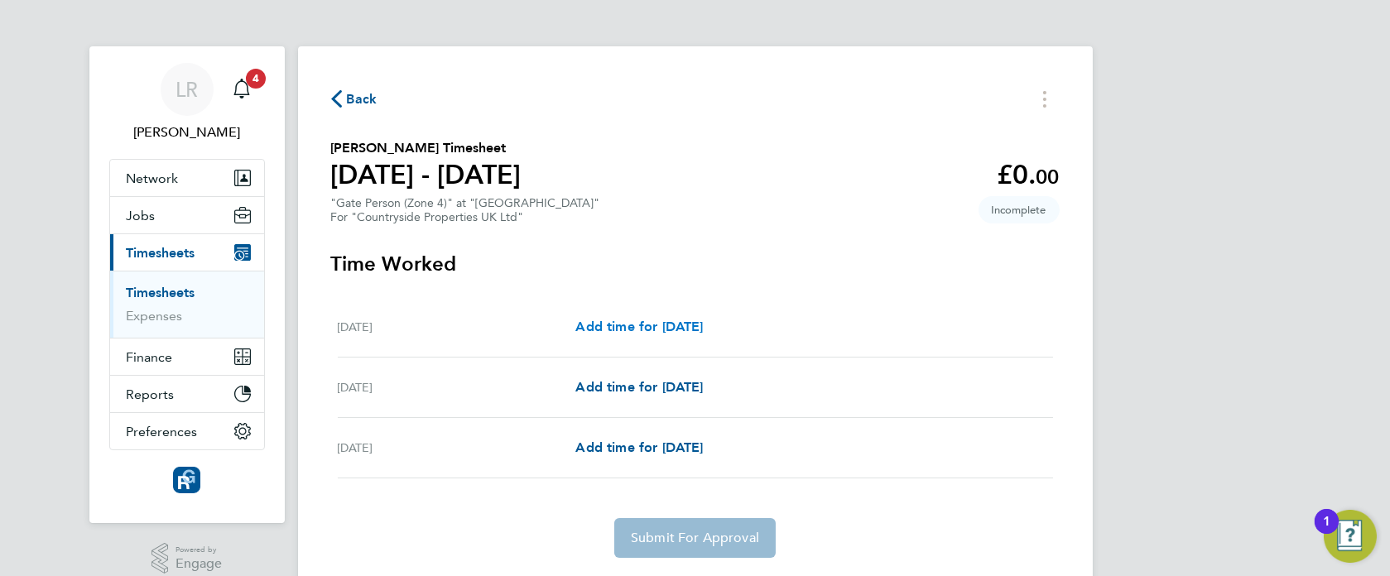
click at [638, 320] on span "Add time for [DATE]" at bounding box center [638, 327] width 127 height 16
select select "30"
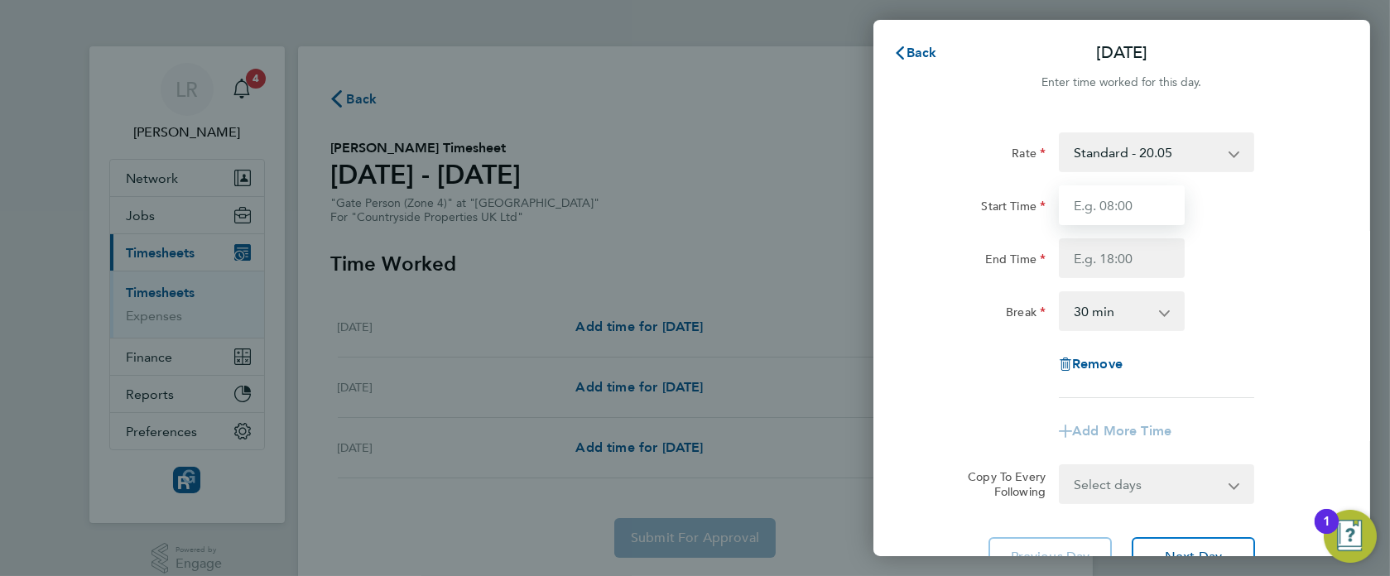
click at [1123, 192] on input "Start Time" at bounding box center [1122, 205] width 126 height 40
type input "07:30"
type input "17:00"
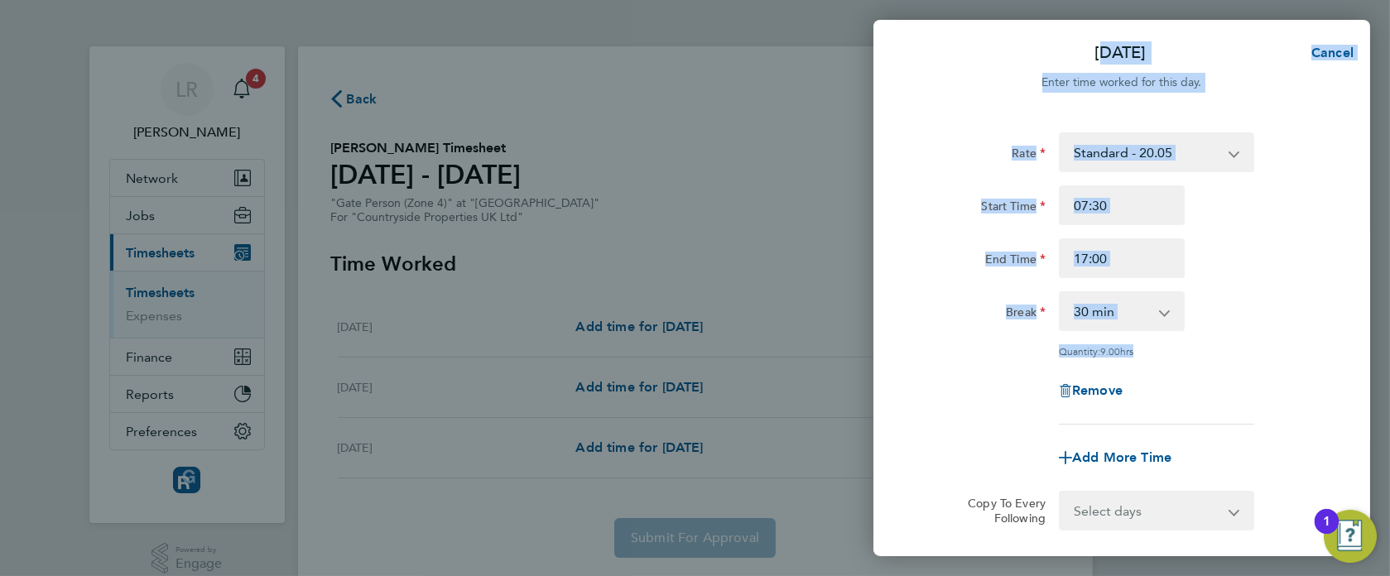
drag, startPoint x: 836, startPoint y: 339, endPoint x: 978, endPoint y: 358, distance: 143.8
click at [978, 358] on div "[DATE] Cancel Enter time worked for this day. Rate Standard - 20.05 Start Time …" at bounding box center [695, 288] width 1390 height 576
click at [978, 358] on div "Rate Standard - 20.05 Start Time 07:30 End Time 17:00 Break 0 min 15 min 30 min…" at bounding box center [1122, 278] width 404 height 292
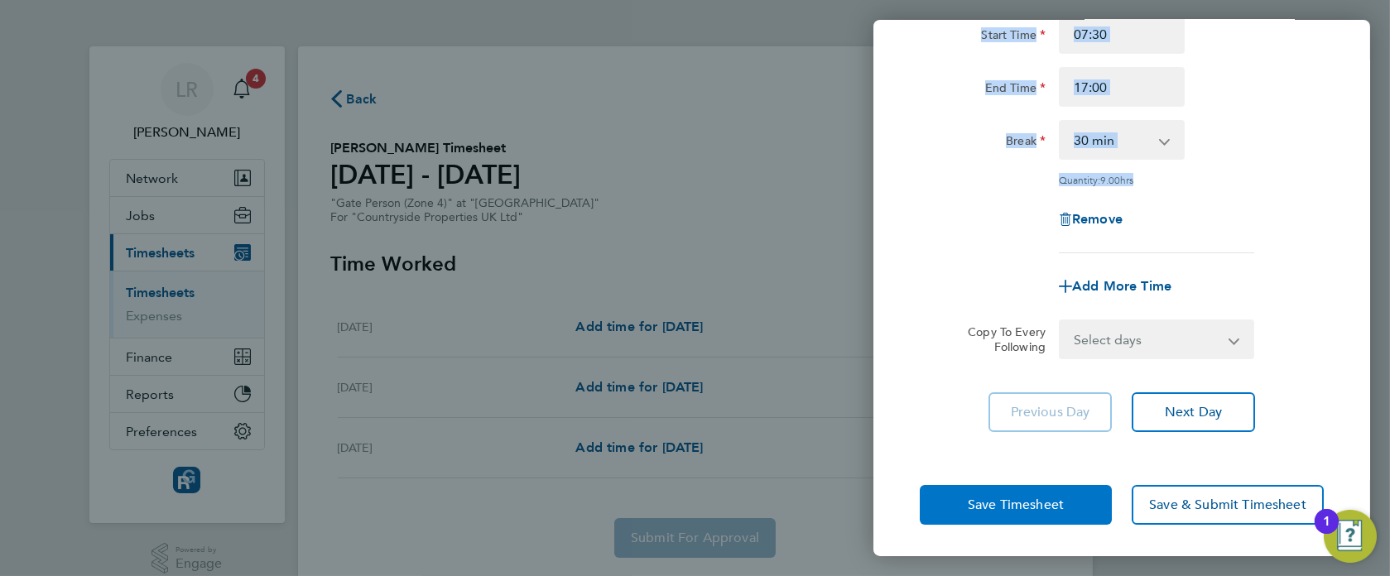
click at [974, 511] on button "Save Timesheet" at bounding box center [1016, 505] width 192 height 40
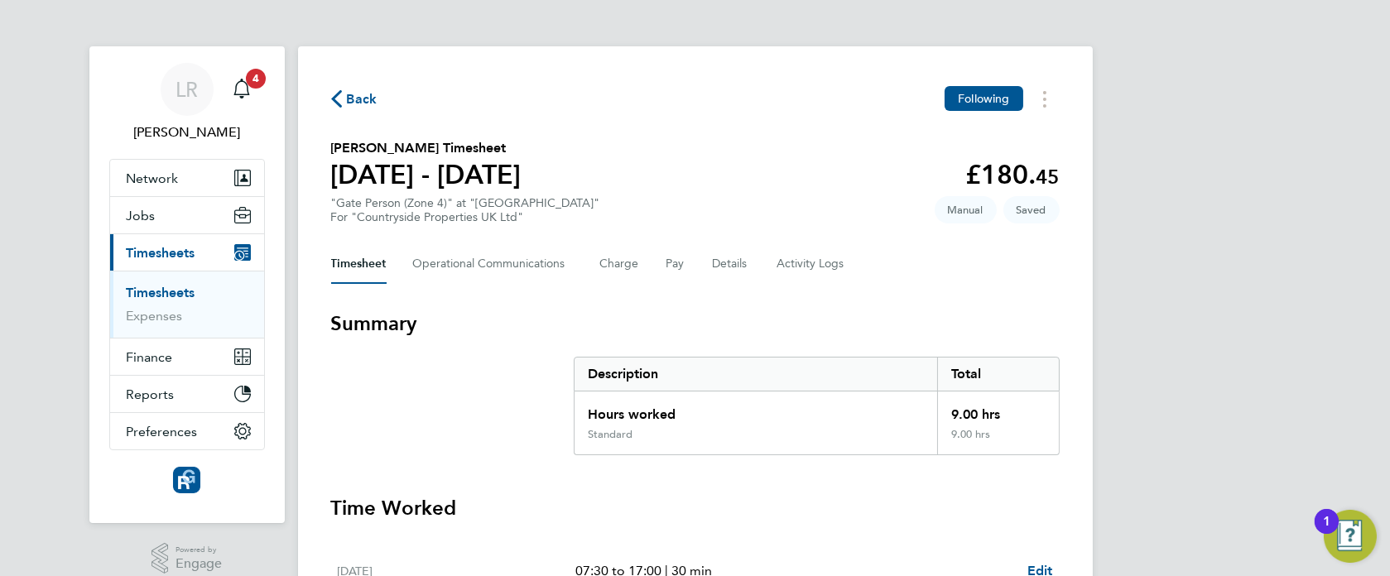
scroll to position [310, 0]
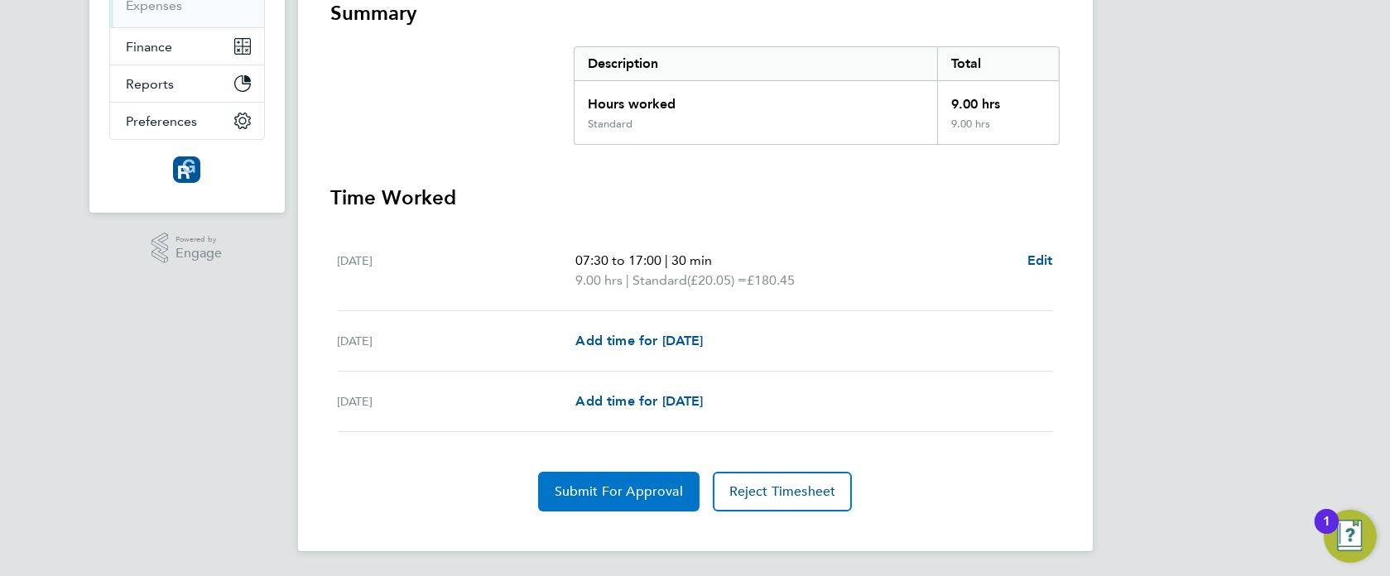
click at [607, 497] on span "Submit For Approval" at bounding box center [619, 491] width 128 height 17
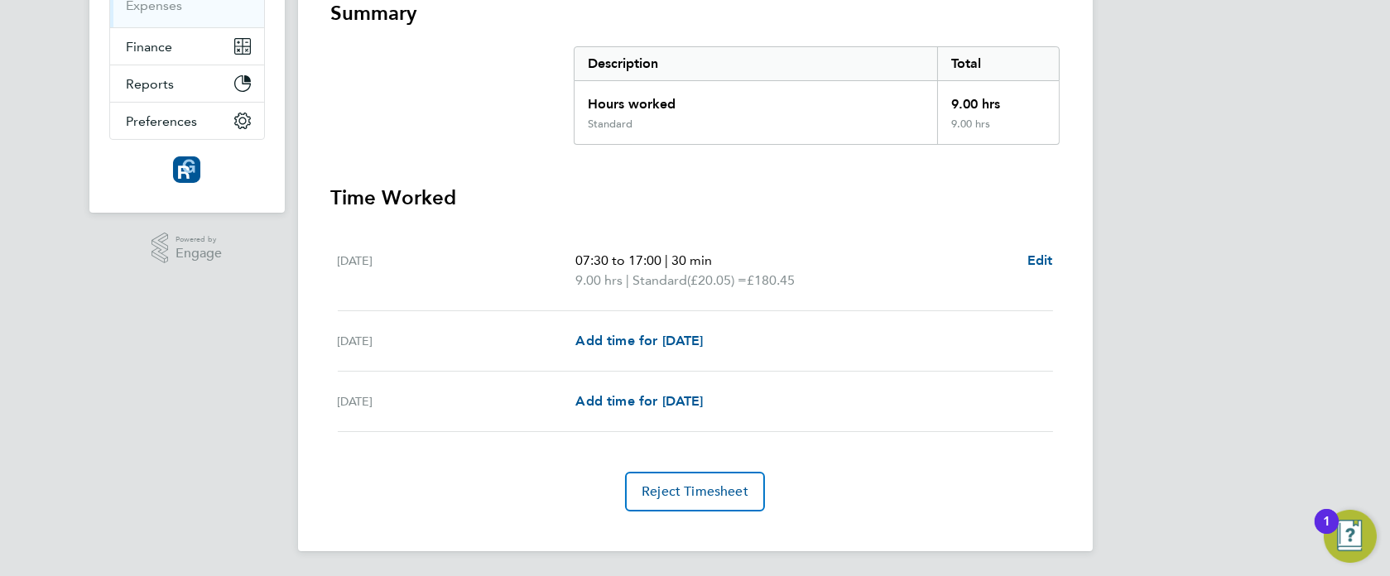
scroll to position [0, 0]
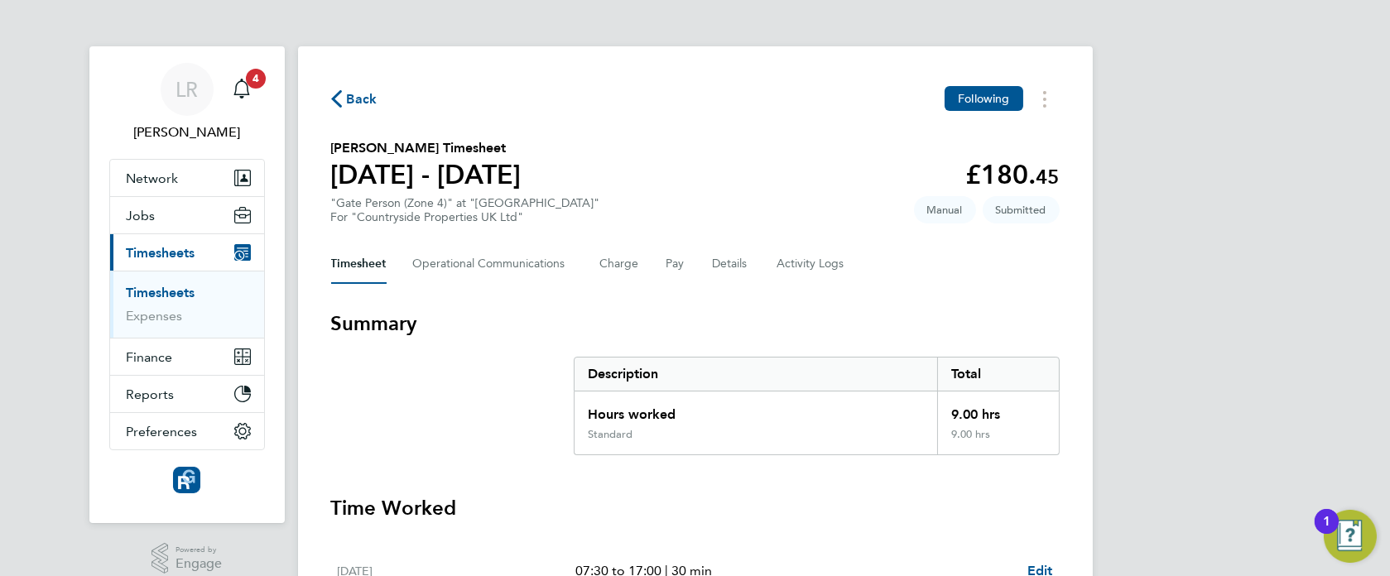
click at [324, 90] on div "Back Following [PERSON_NAME] Timesheet [DATE] - [DATE] £180. 45 "Gate Person (Z…" at bounding box center [695, 453] width 795 height 815
click at [349, 104] on span "Back" at bounding box center [362, 99] width 31 height 20
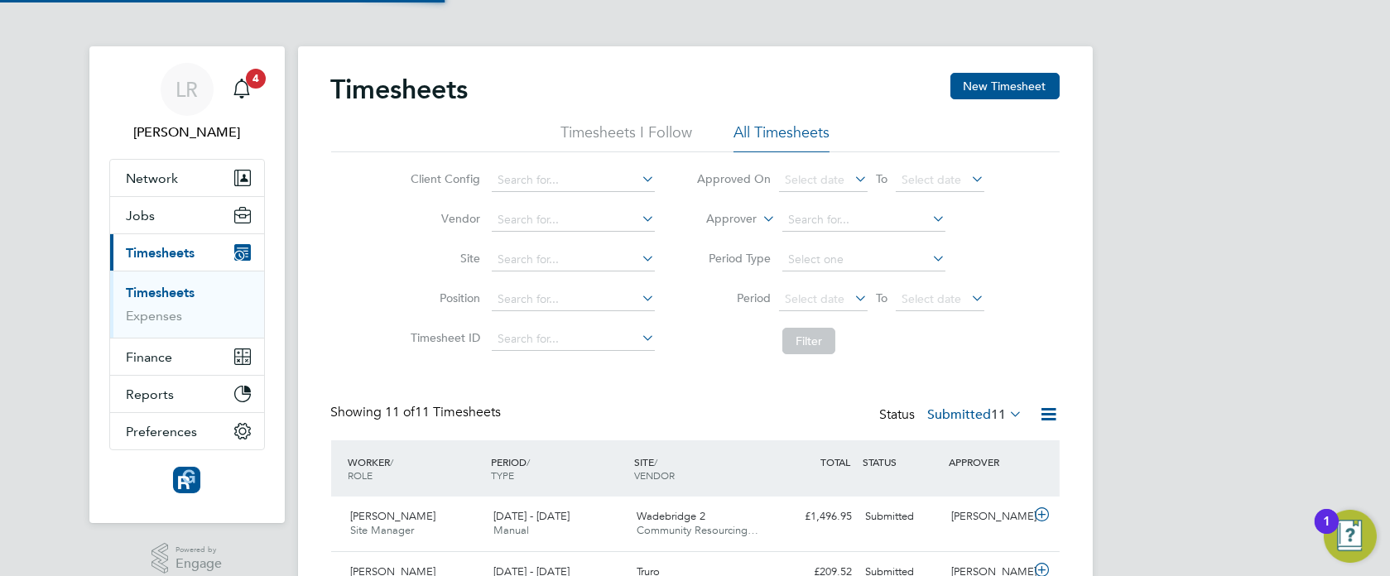
scroll to position [41, 143]
click at [992, 82] on button "New Timesheet" at bounding box center [1004, 86] width 109 height 26
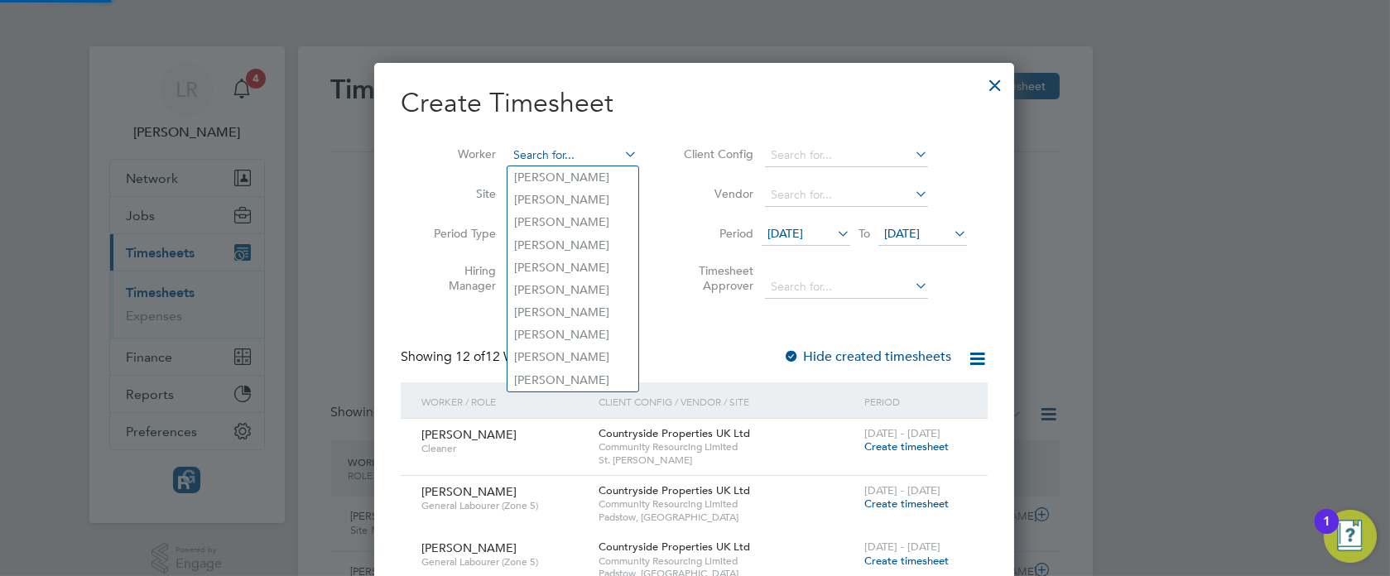
click at [556, 151] on input at bounding box center [572, 155] width 130 height 23
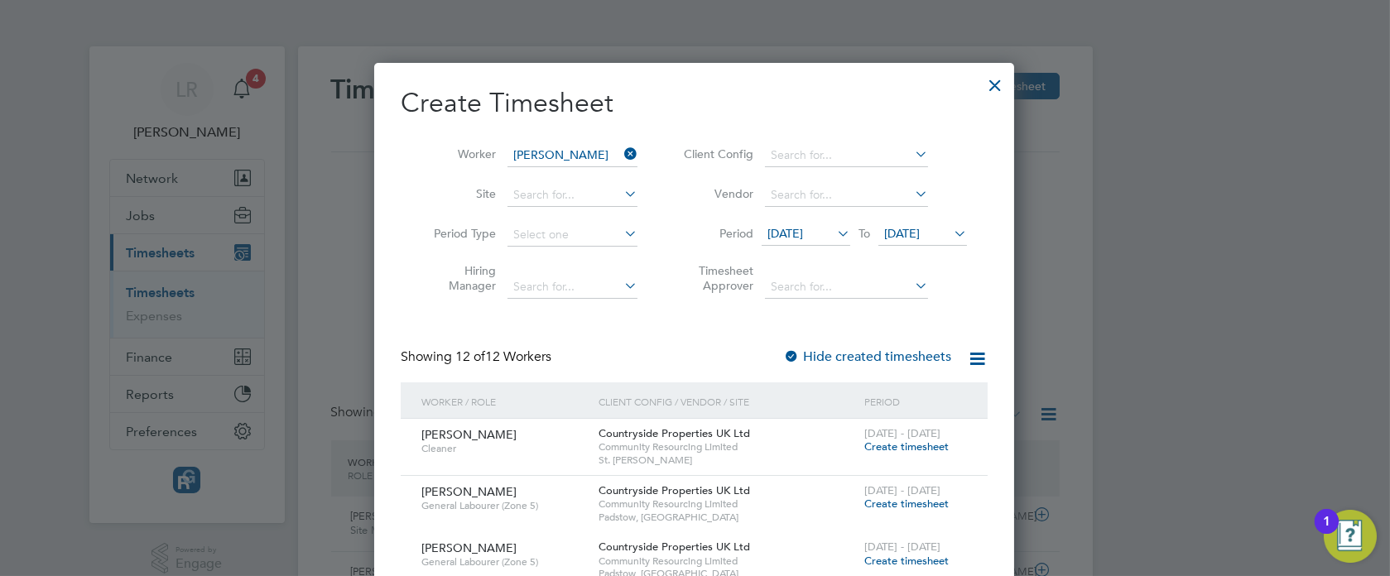
click at [550, 176] on b "[PERSON_NAME]" at bounding box center [562, 178] width 96 height 14
type input "[PERSON_NAME]"
click at [886, 355] on label "Hide created timesheets" at bounding box center [867, 357] width 168 height 17
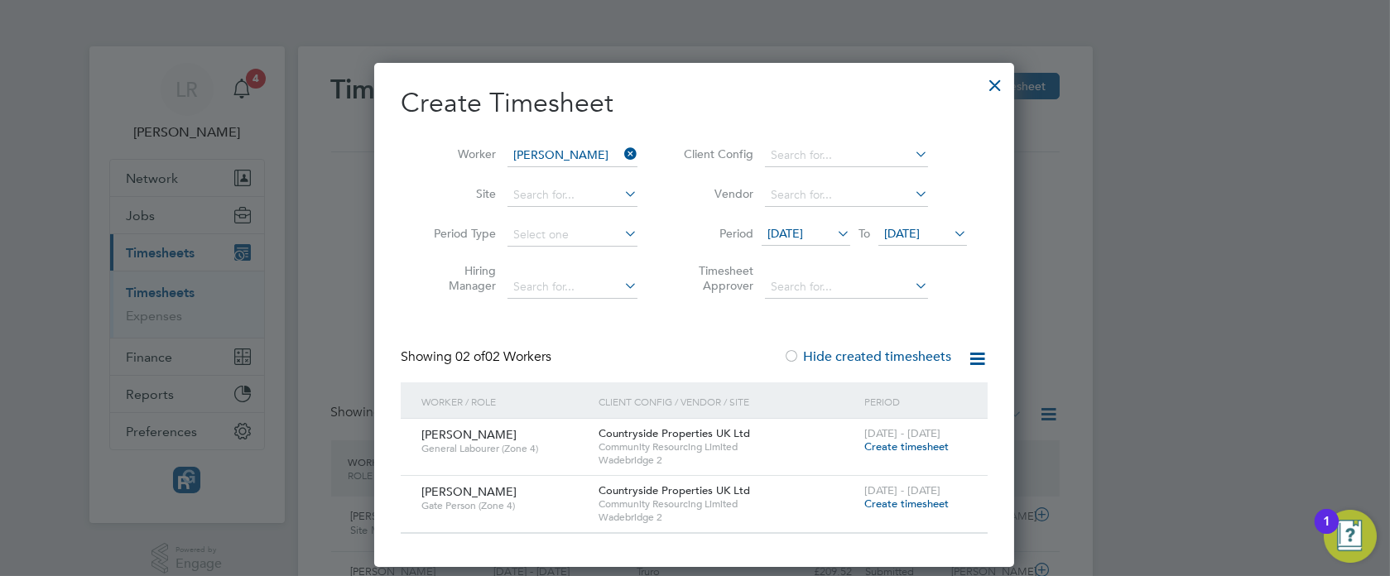
click at [917, 502] on span "Create timesheet" at bounding box center [906, 504] width 84 height 14
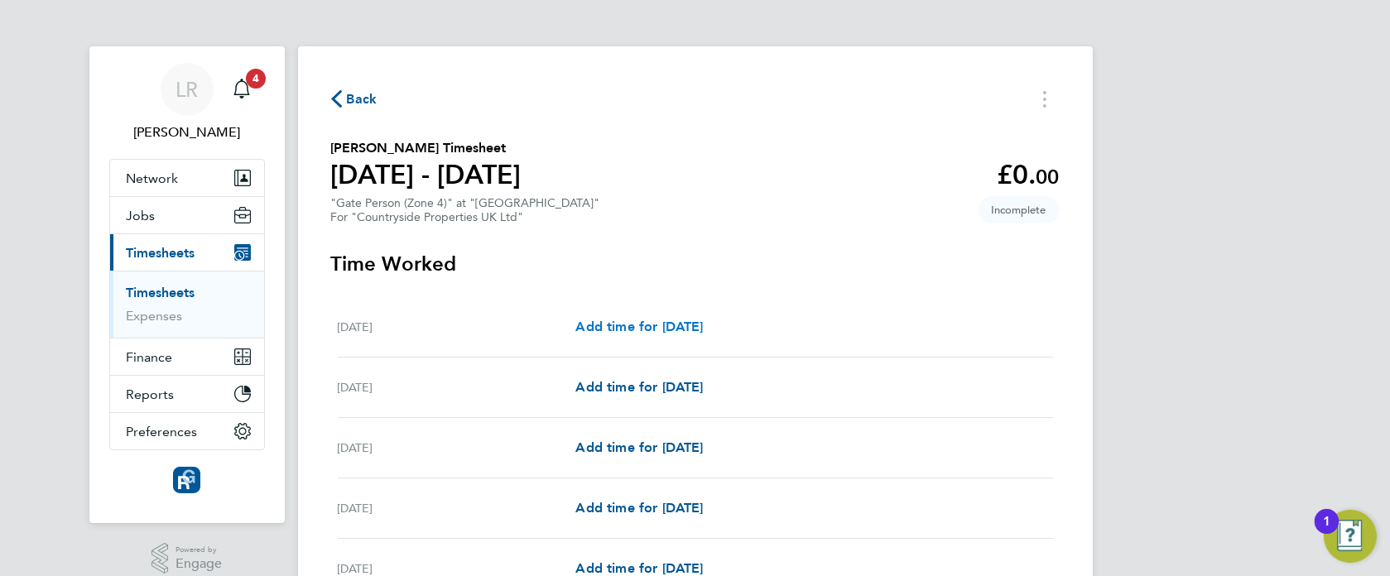
click at [651, 328] on span "Add time for [DATE]" at bounding box center [638, 327] width 127 height 16
select select "30"
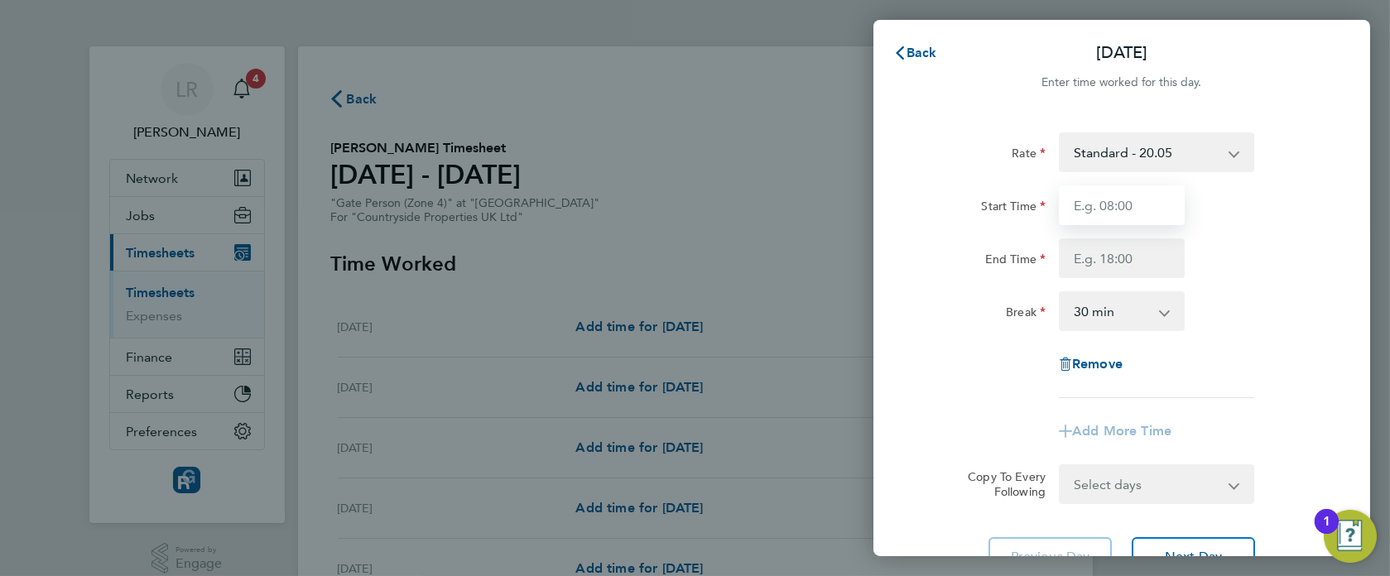
click at [1137, 212] on input "Start Time" at bounding box center [1122, 205] width 126 height 40
type input "07:30"
type input "17:00"
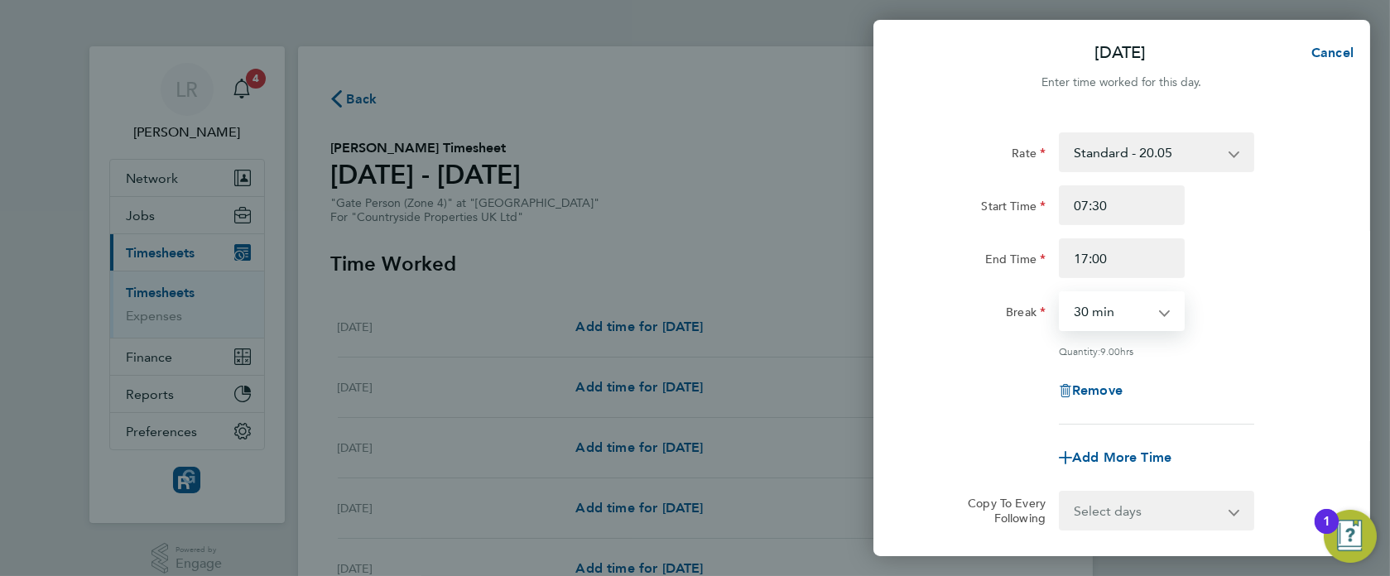
click at [1113, 310] on select "0 min 15 min 30 min 45 min 60 min 75 min 90 min" at bounding box center [1111, 311] width 103 height 36
select select "0"
click at [1060, 293] on select "0 min 15 min 30 min 45 min 60 min 75 min 90 min" at bounding box center [1111, 311] width 103 height 36
click at [945, 384] on div "Remove" at bounding box center [1121, 391] width 417 height 40
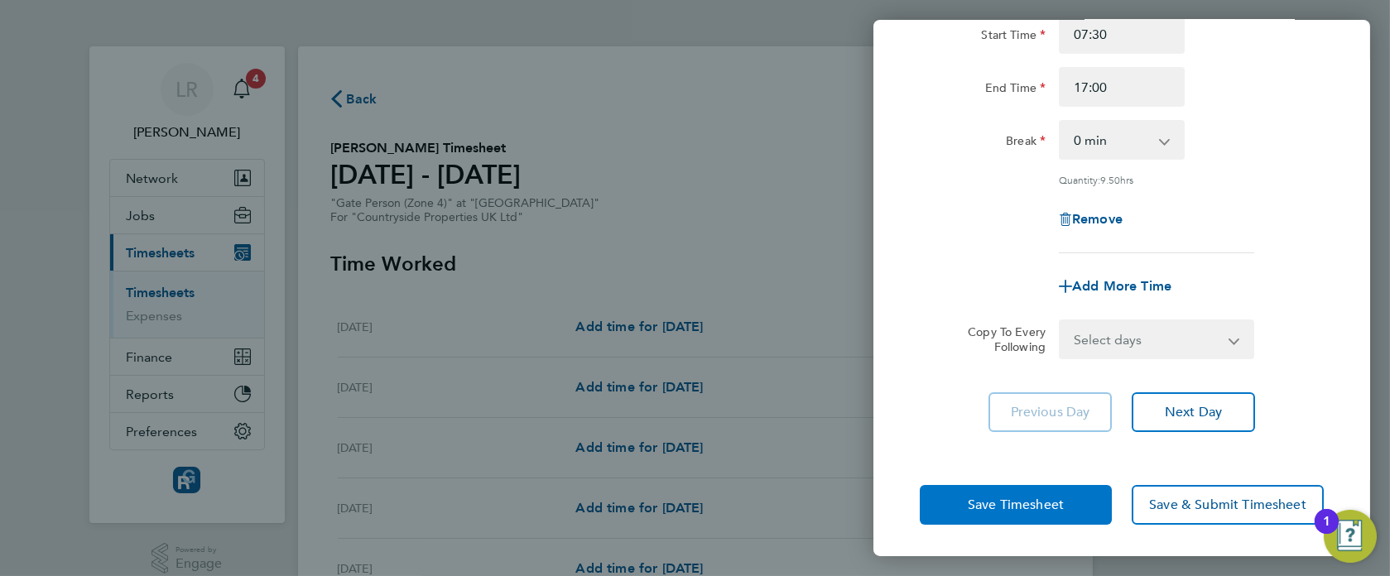
click at [988, 493] on button "Save Timesheet" at bounding box center [1016, 505] width 192 height 40
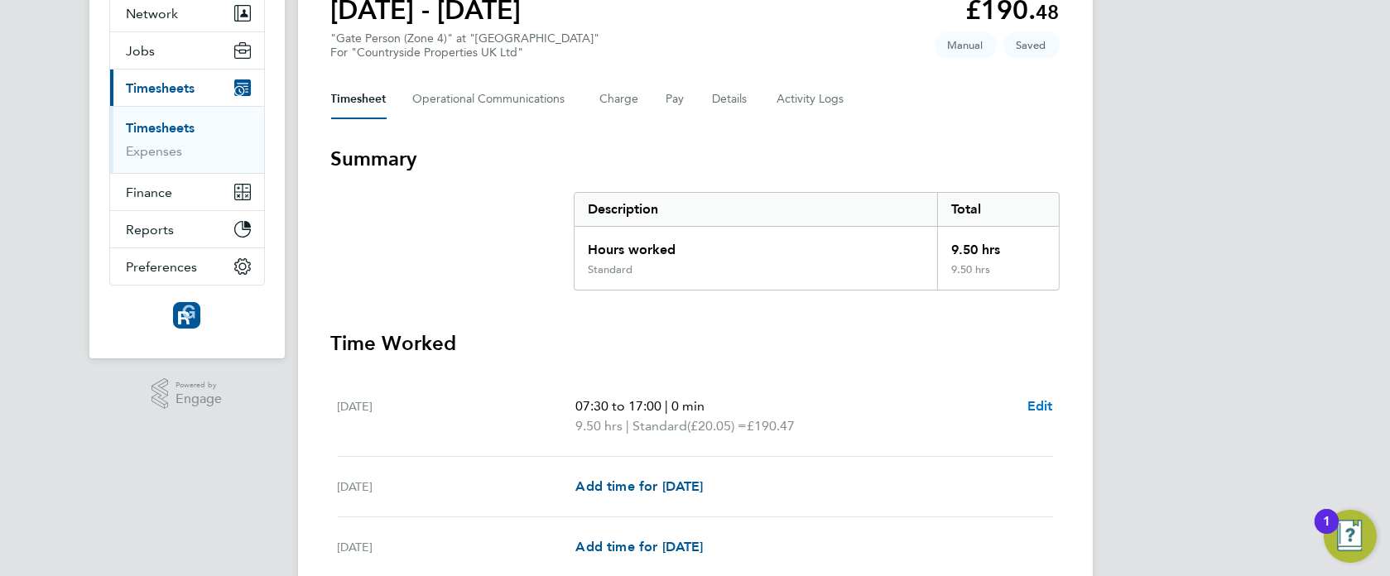
click at [1034, 401] on span "Edit" at bounding box center [1040, 406] width 26 height 16
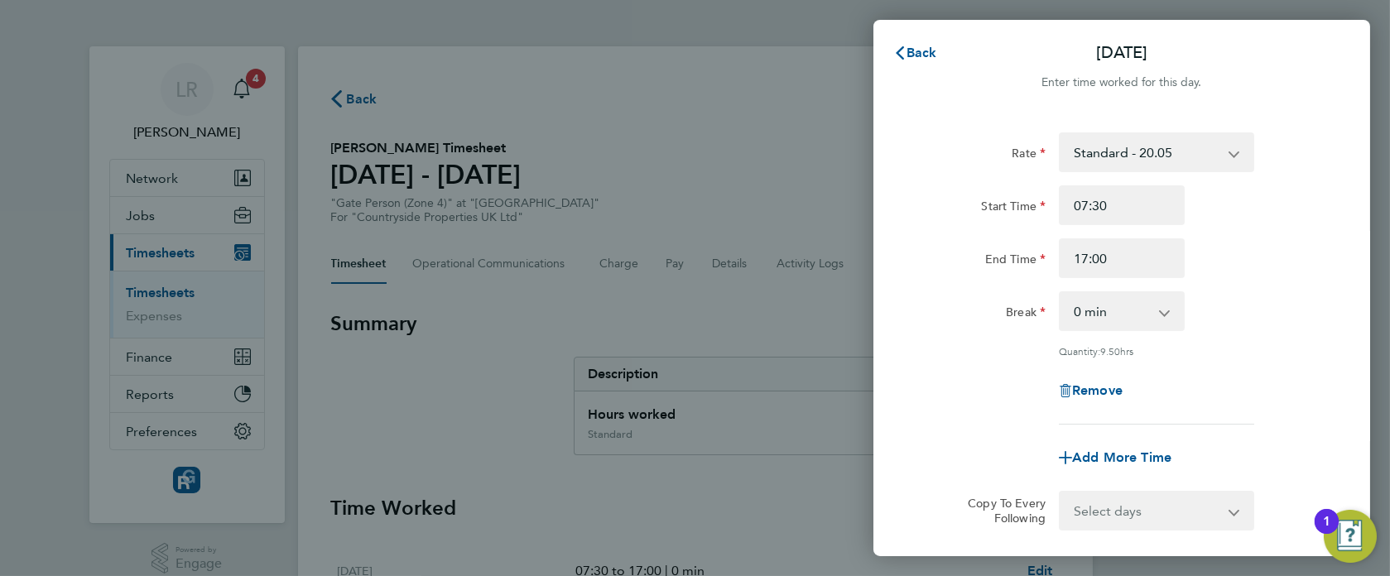
scroll to position [171, 0]
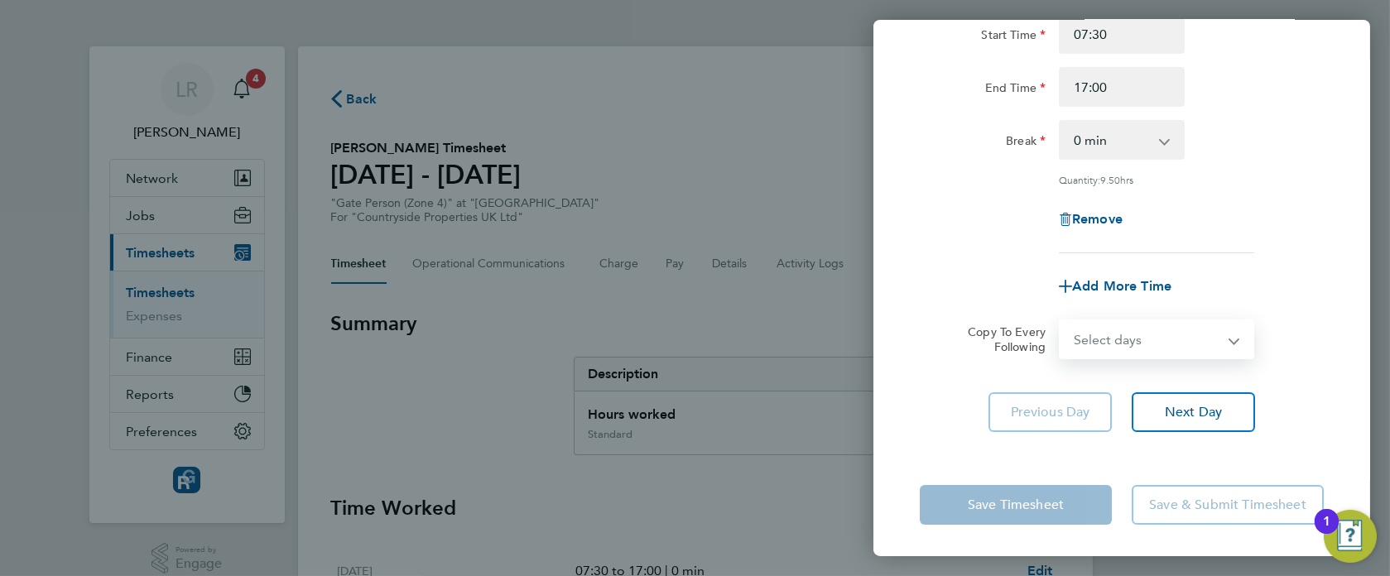
click at [1121, 347] on select "Select days Day Weekday (Mon-Fri) Weekend (Sat-Sun) [DATE] [DATE] [DATE] [DATE]…" at bounding box center [1147, 339] width 174 height 36
select select "WEEKDAY"
click at [1060, 321] on select "Select days Day Weekday (Mon-Fri) Weekend (Sat-Sun) [DATE] [DATE] [DATE] [DATE]…" at bounding box center [1147, 339] width 174 height 36
select select "[DATE]"
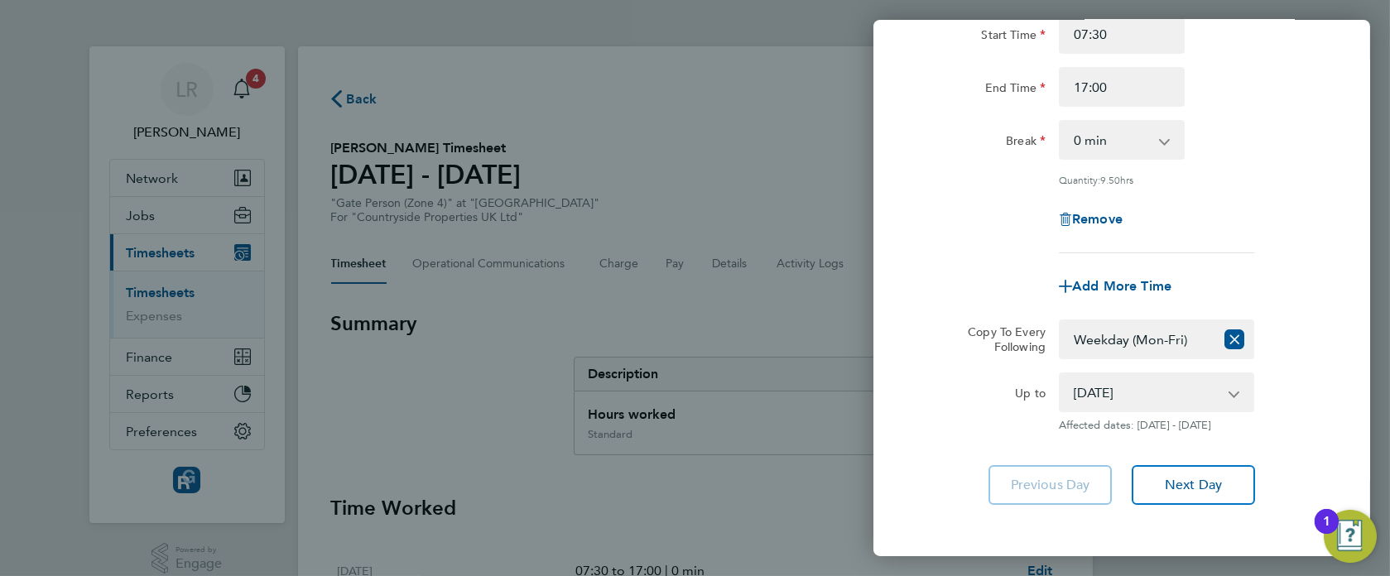
click at [961, 353] on div "Copy To Every Following" at bounding box center [1000, 340] width 104 height 40
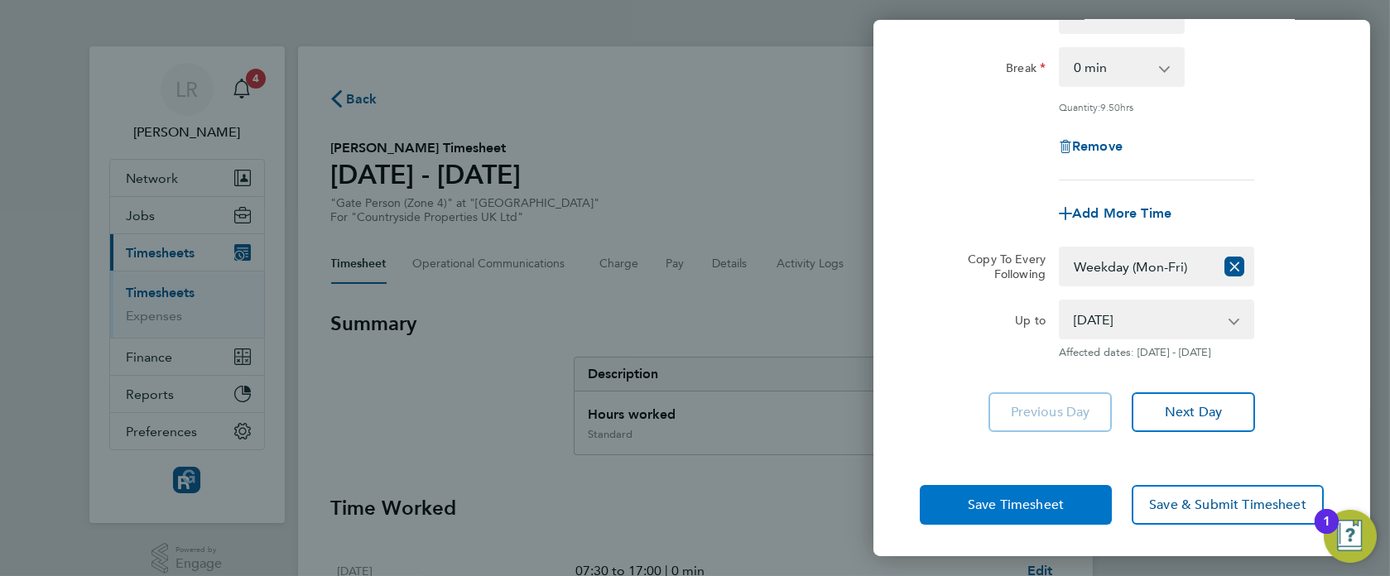
click at [977, 500] on span "Save Timesheet" at bounding box center [1016, 505] width 96 height 17
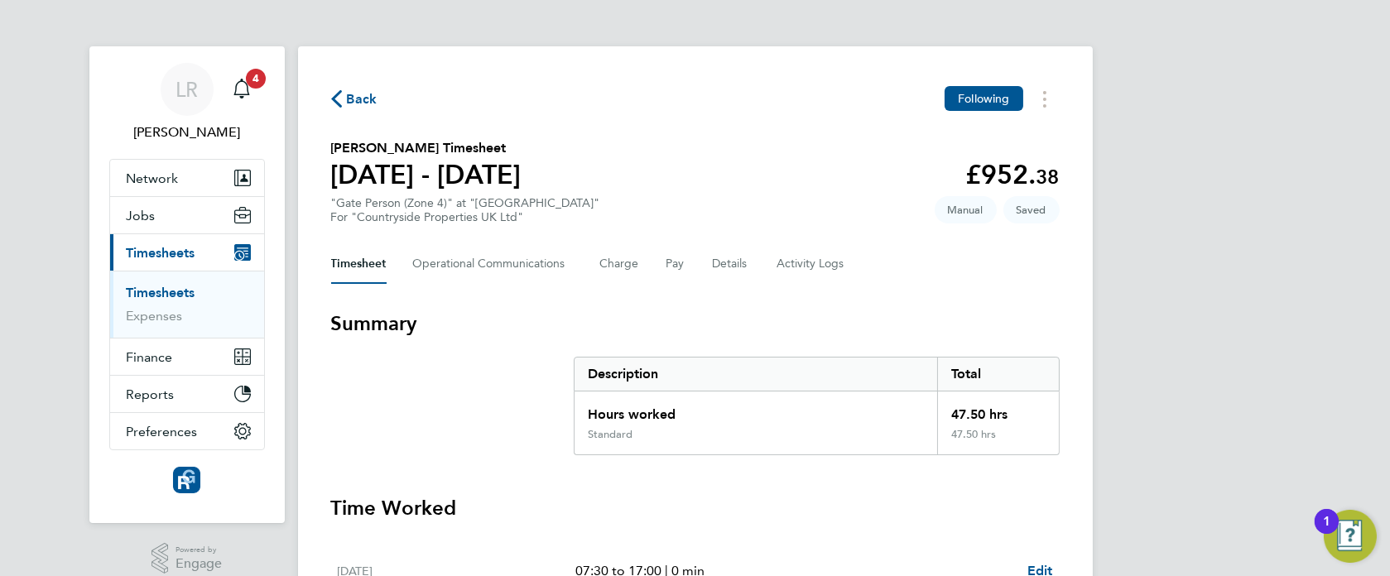
scroll to position [631, 0]
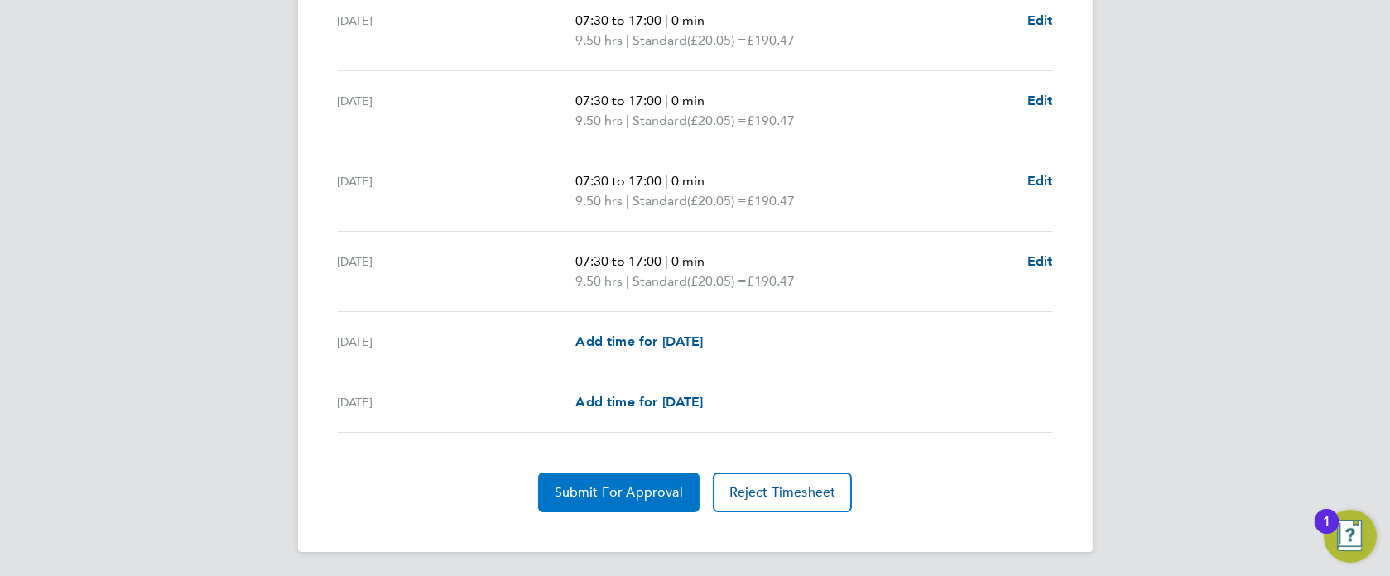
click at [585, 493] on span "Submit For Approval" at bounding box center [619, 492] width 128 height 17
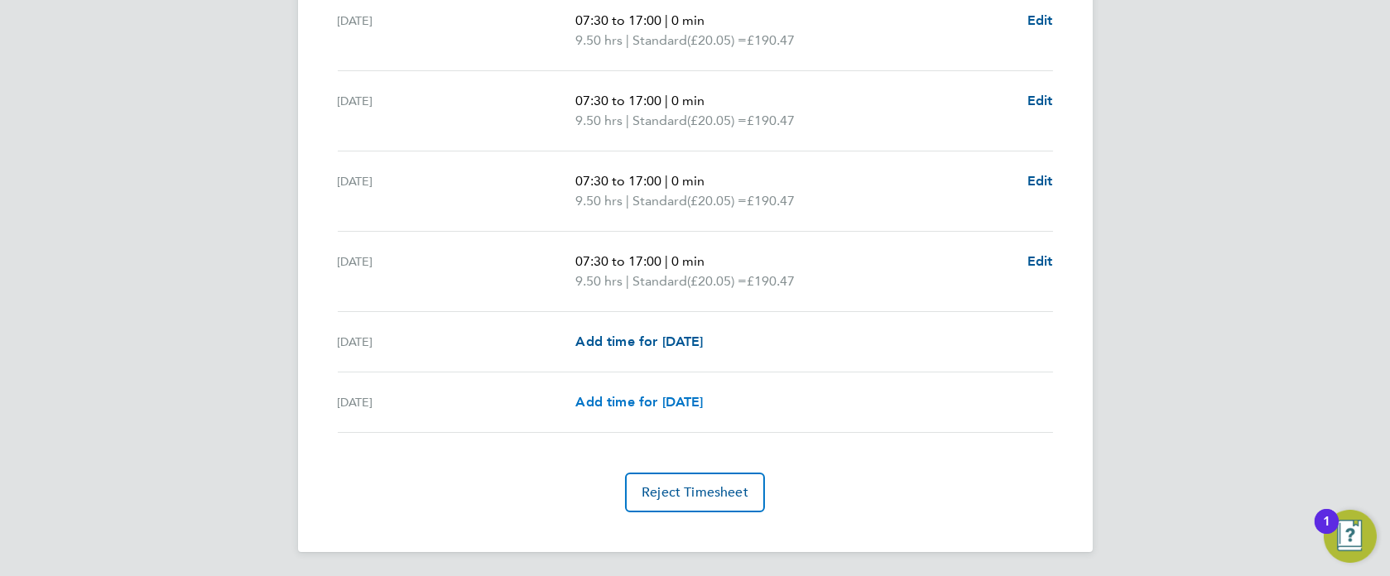
scroll to position [0, 0]
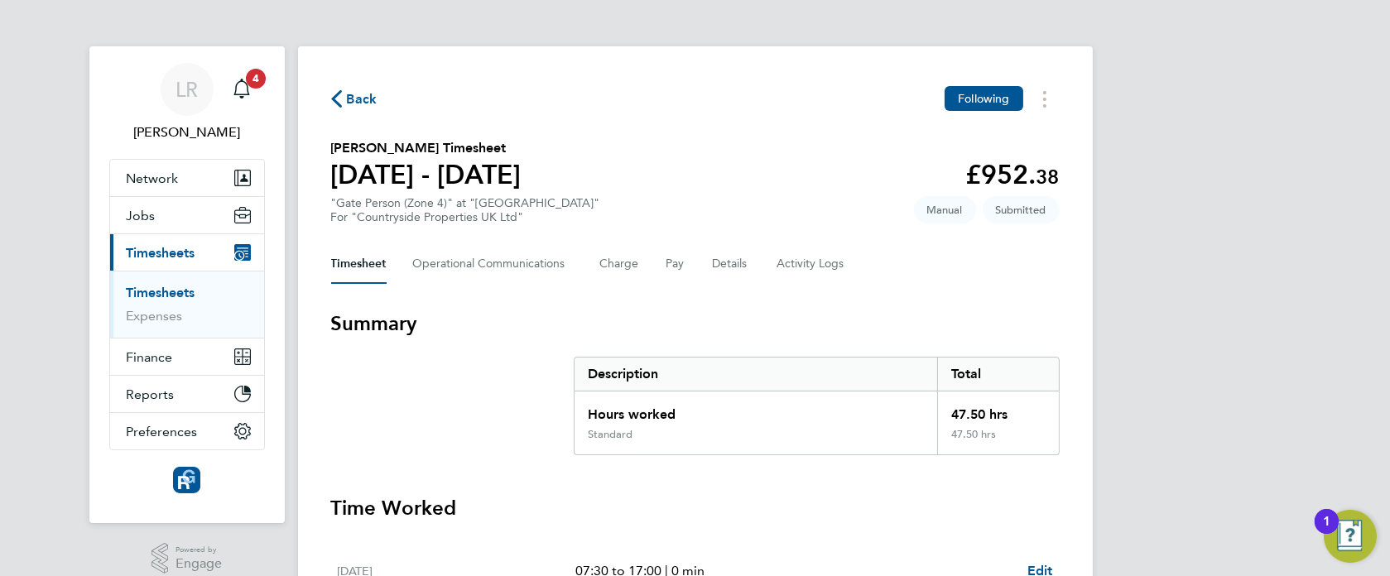
click at [352, 94] on span "Back" at bounding box center [362, 99] width 31 height 20
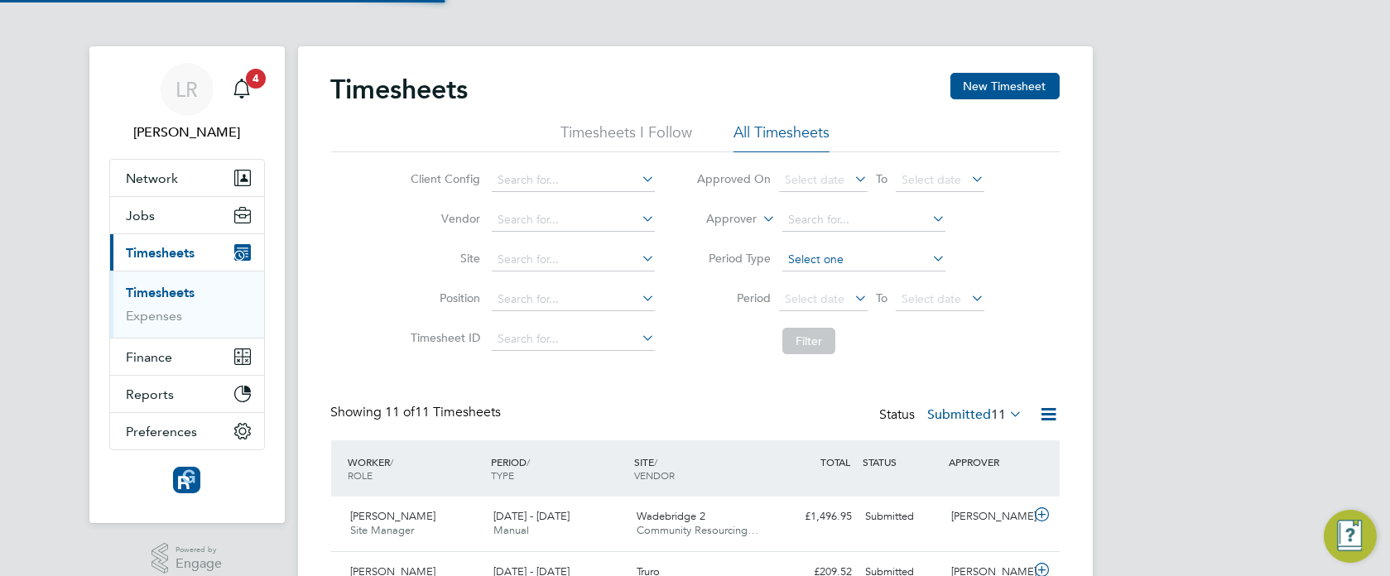
scroll to position [41, 143]
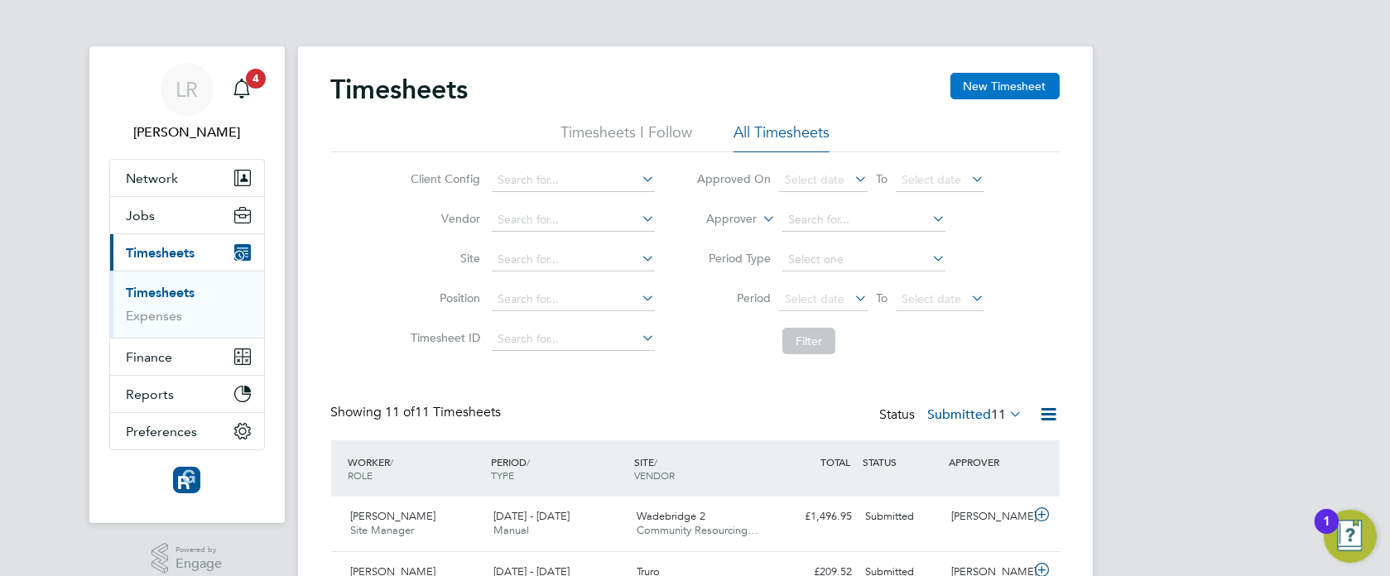
click at [980, 81] on button "New Timesheet" at bounding box center [1004, 86] width 109 height 26
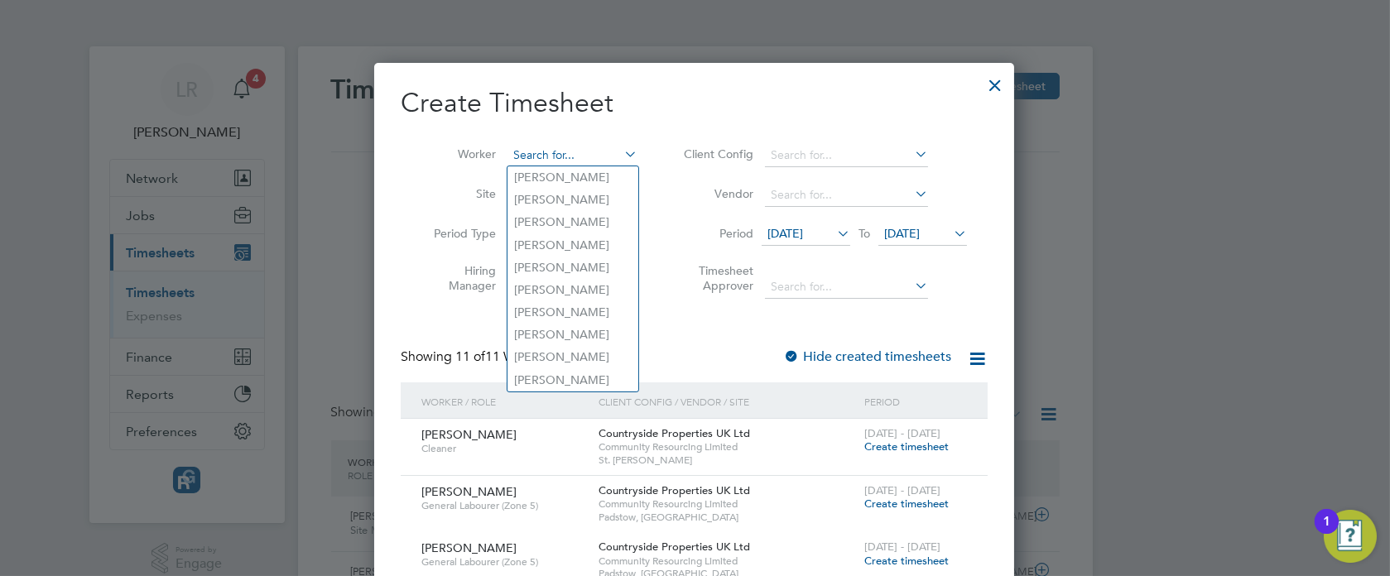
click at [563, 150] on input at bounding box center [572, 155] width 130 height 23
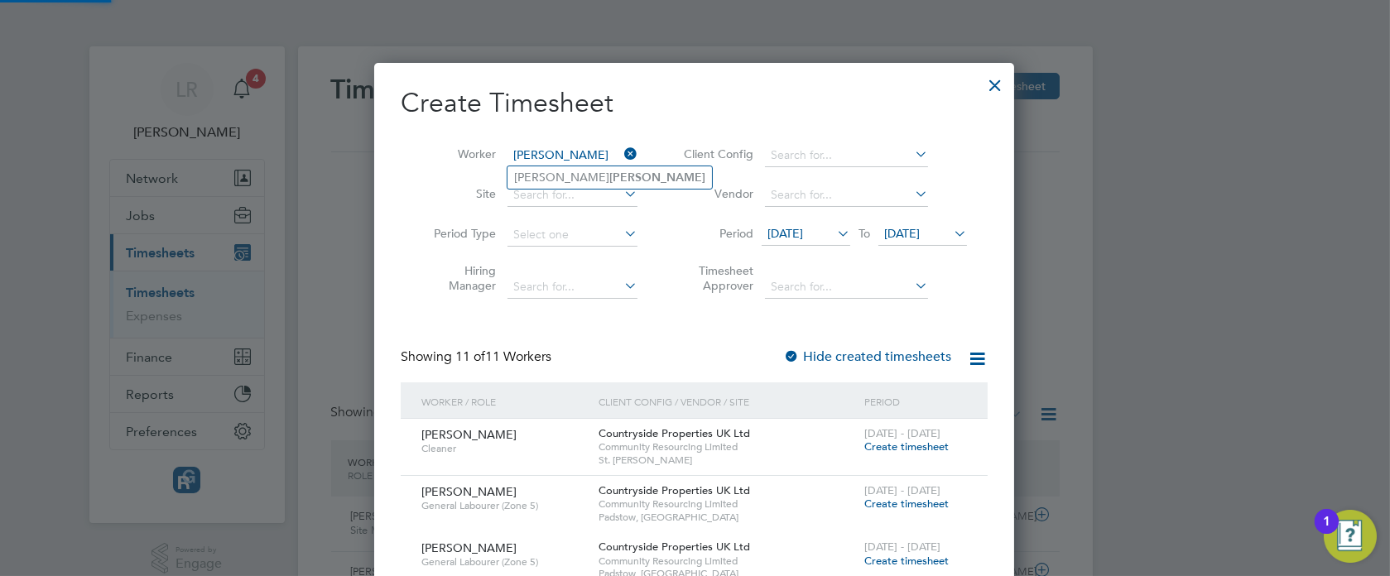
type input "[PERSON_NAME]"
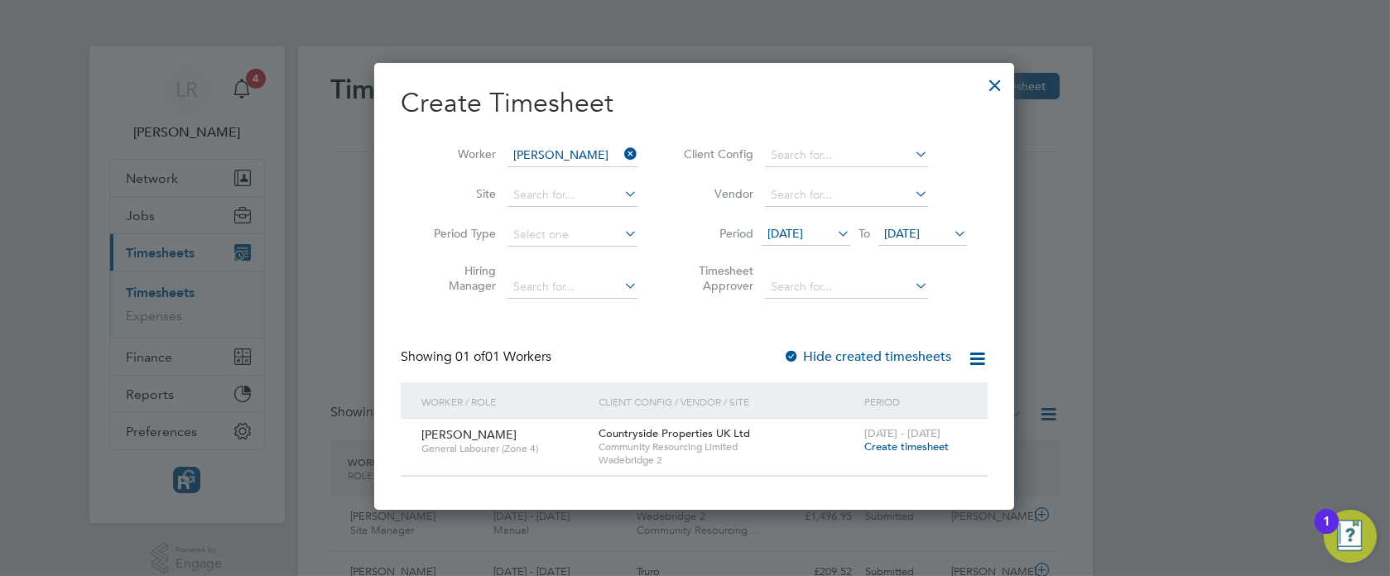
click at [914, 443] on span "Create timesheet" at bounding box center [906, 447] width 84 height 14
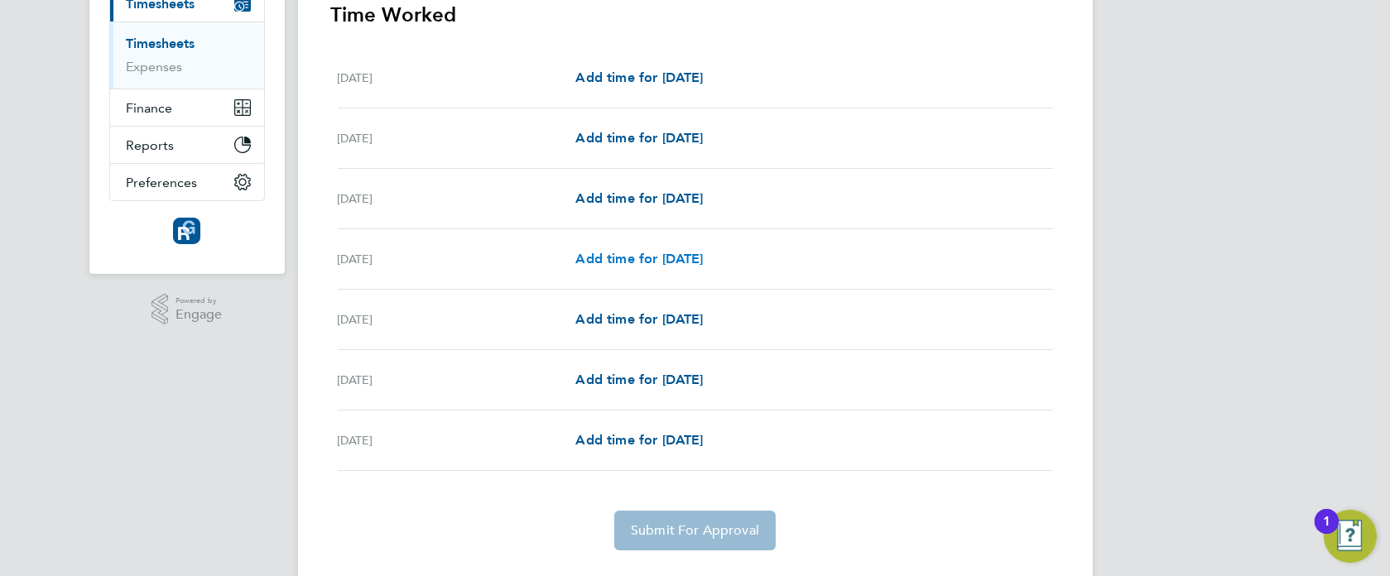
click at [671, 251] on span "Add time for [DATE]" at bounding box center [638, 259] width 127 height 16
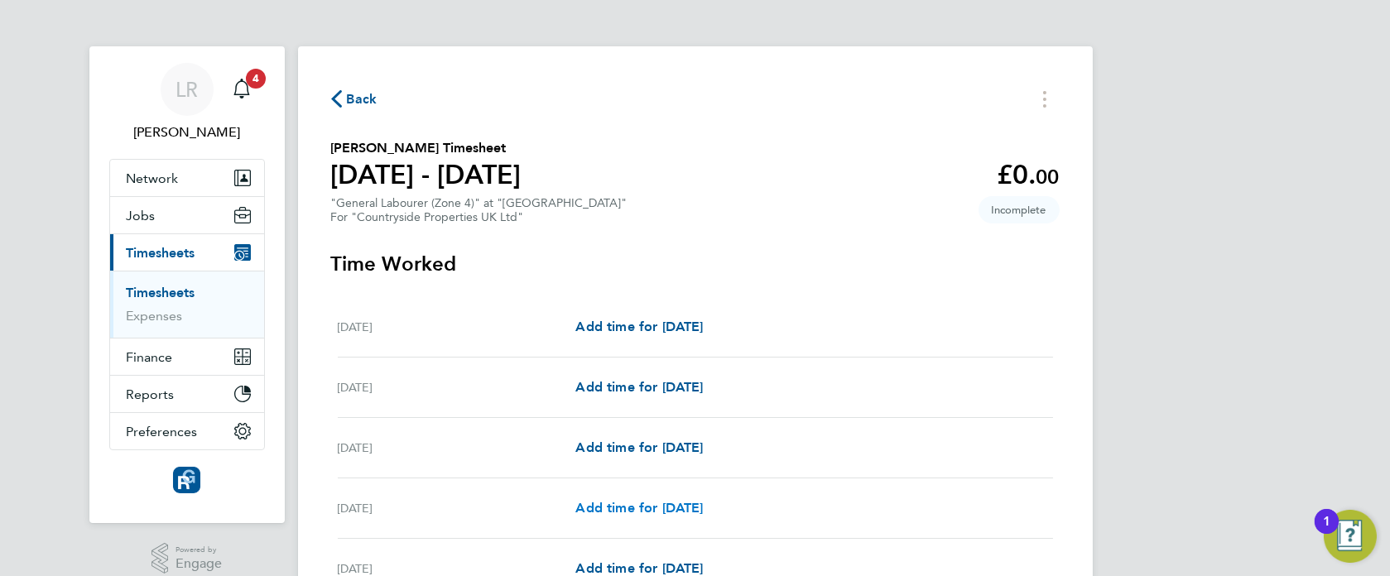
select select "30"
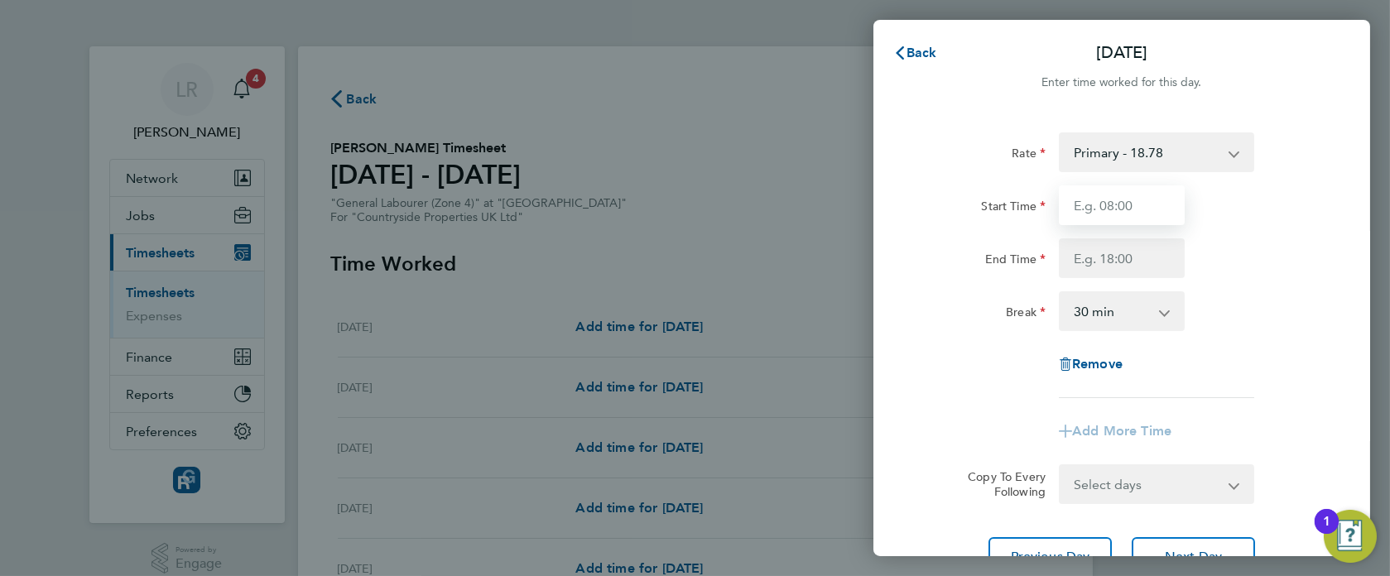
click at [1122, 205] on input "Start Time" at bounding box center [1122, 205] width 126 height 40
type input "07:30"
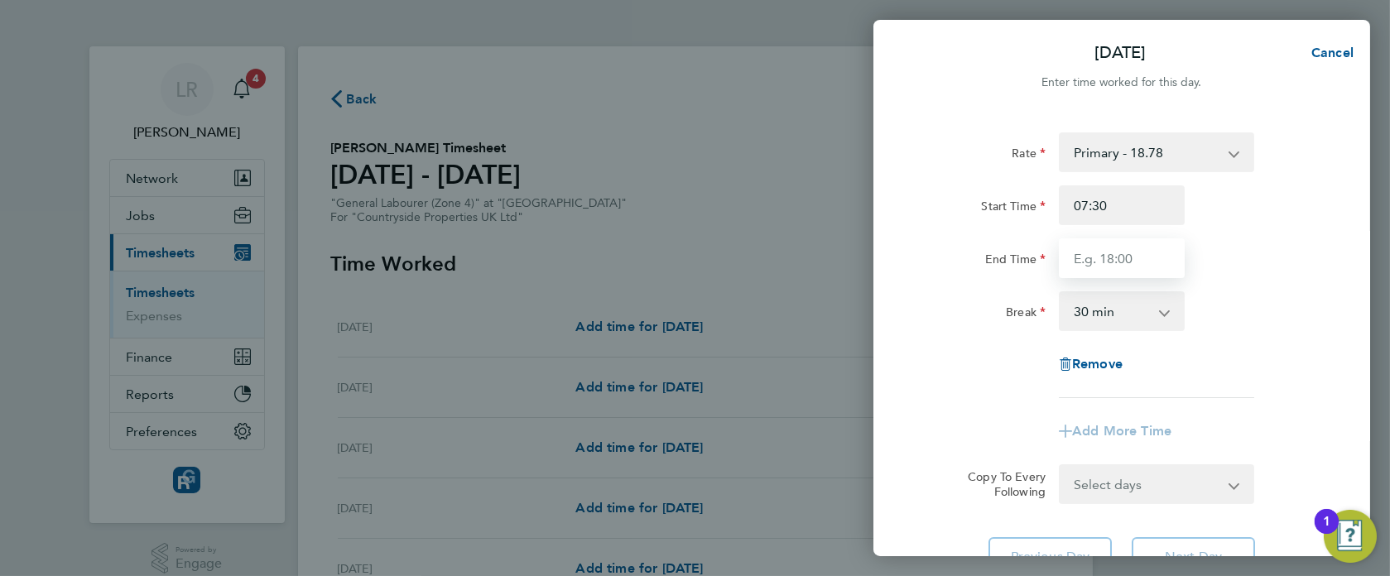
click at [1073, 262] on input "End Time" at bounding box center [1122, 258] width 126 height 40
type input "17:30"
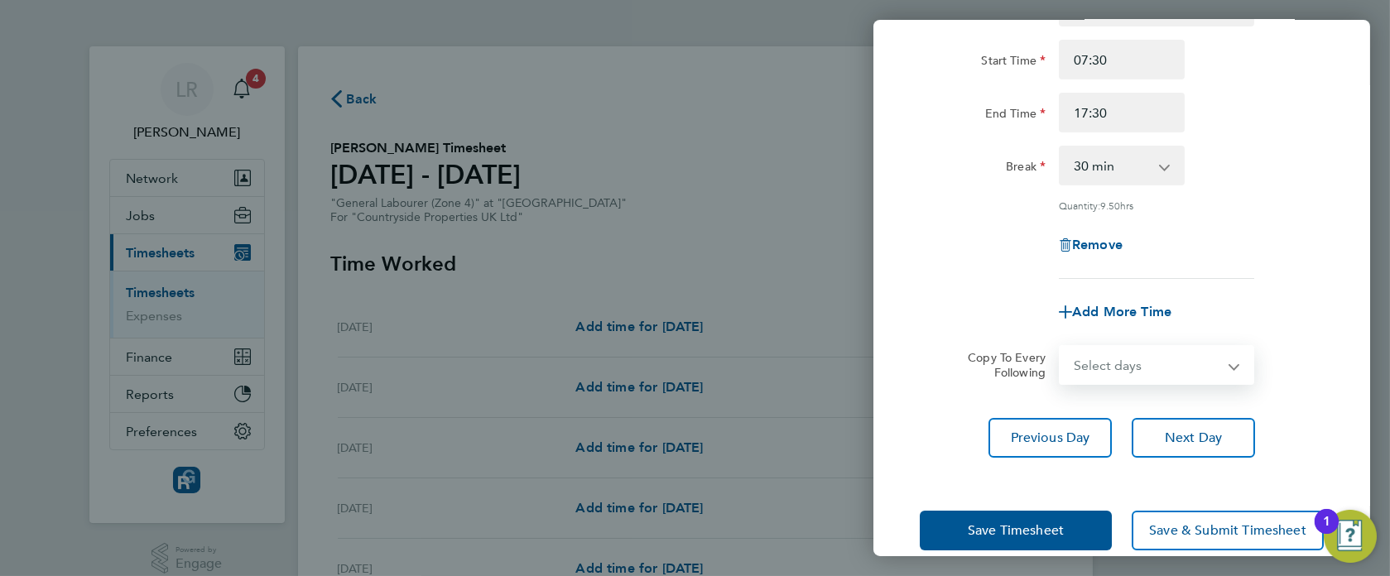
click at [1148, 351] on select "Select days Day Weekend (Sat-Sun) [DATE] [DATE] [DATE]" at bounding box center [1147, 365] width 174 height 36
select select "FRI"
click at [1060, 347] on select "Select days Day Weekend (Sat-Sun) [DATE] [DATE] [DATE]" at bounding box center [1147, 365] width 174 height 36
select select "[DATE]"
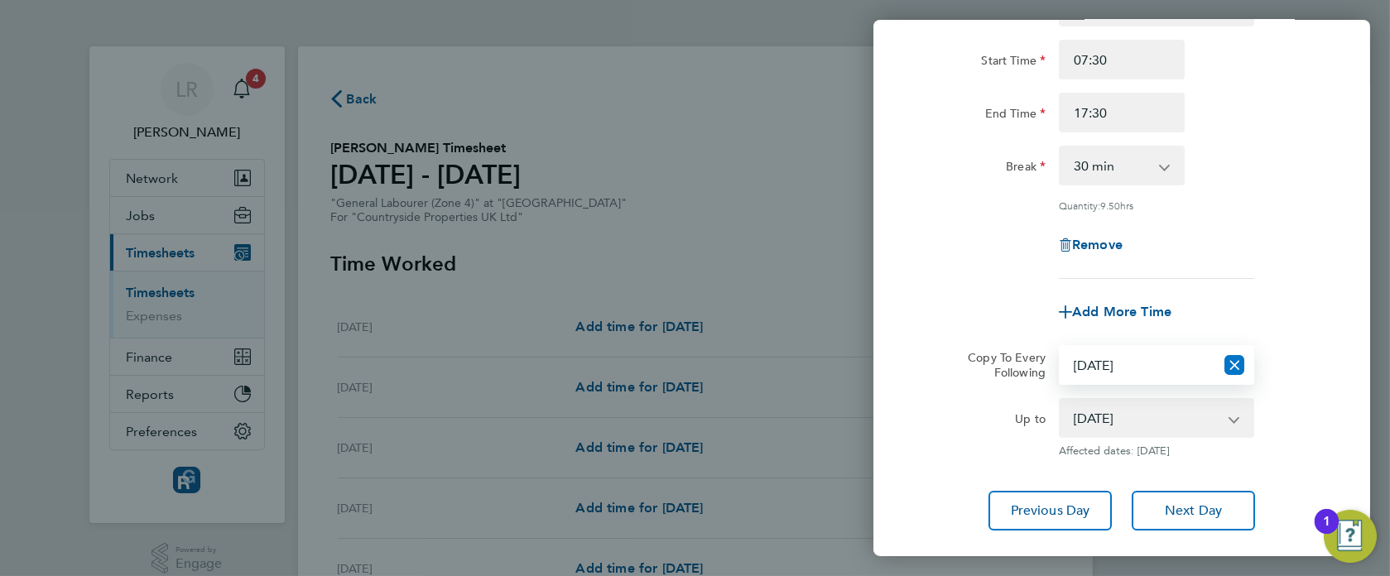
click at [1232, 364] on icon "Reset selection" at bounding box center [1234, 365] width 20 height 20
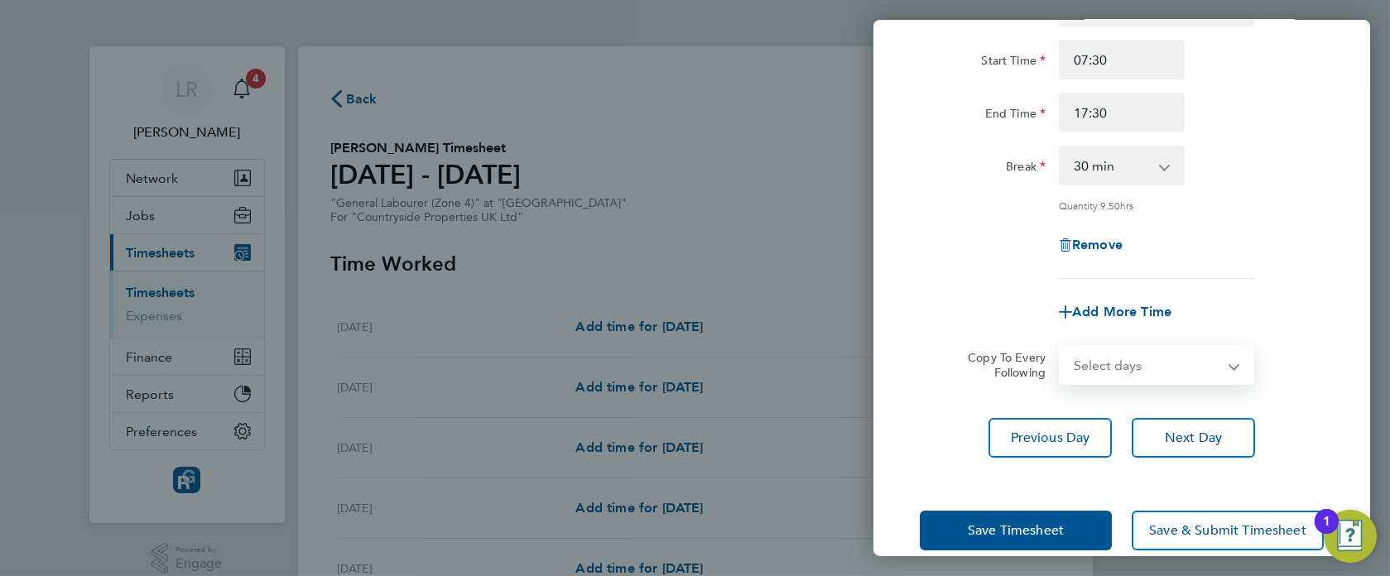
click at [1161, 363] on select "Select days Day Weekend (Sat-Sun) [DATE] [DATE] [DATE]" at bounding box center [1147, 365] width 174 height 36
select select "FRI"
click at [1060, 347] on select "Select days Day Weekend (Sat-Sun) [DATE] [DATE] [DATE]" at bounding box center [1147, 365] width 174 height 36
select select "[DATE]"
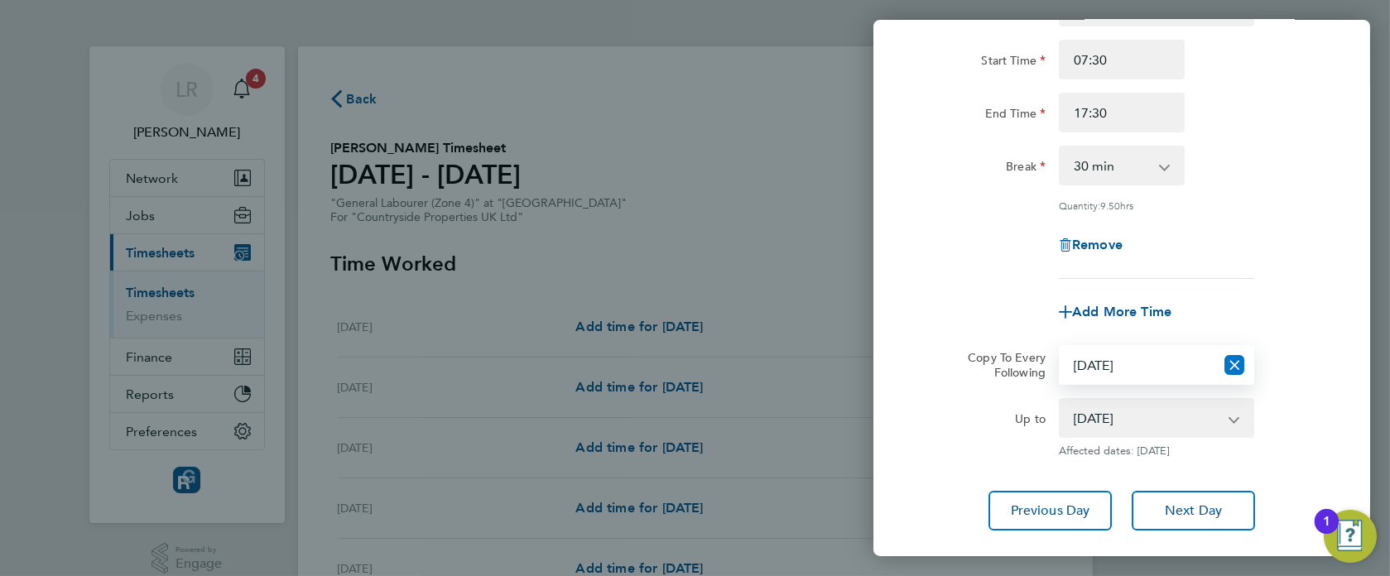
click at [1232, 363] on icon "Reset selection" at bounding box center [1234, 365] width 20 height 20
select select "0: null"
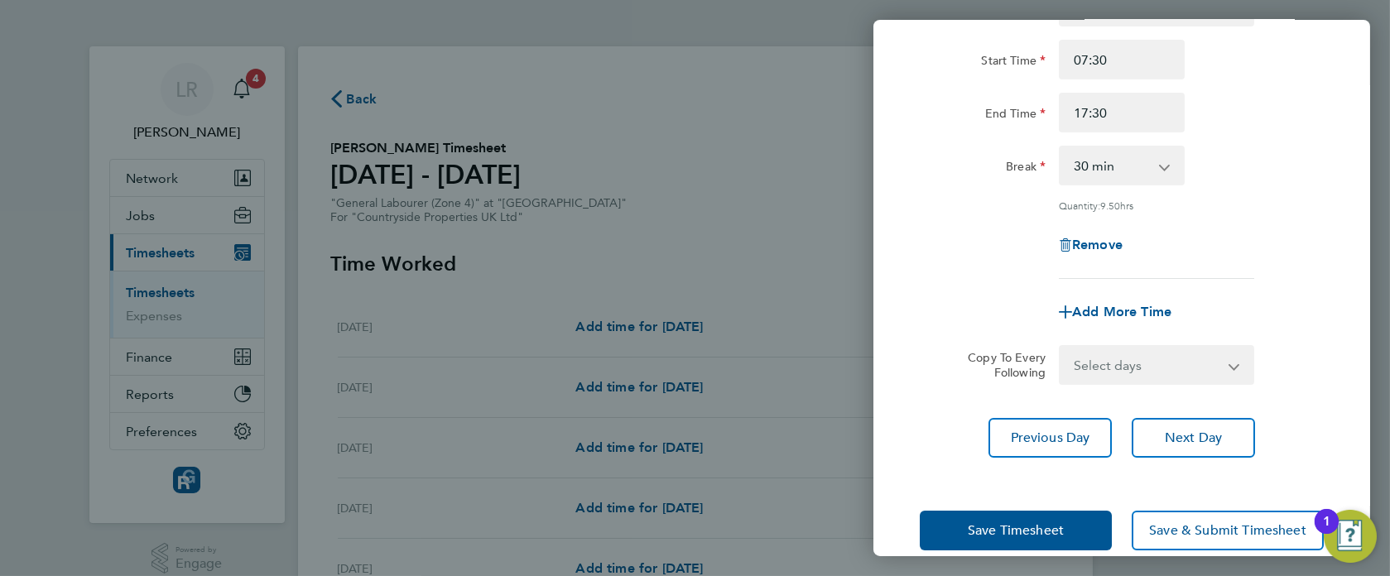
click at [893, 398] on div "Rate Primary - 18.78 skilled - 20.05 Start Time 07:30 End Time 17:30 Break 0 mi…" at bounding box center [1121, 222] width 497 height 511
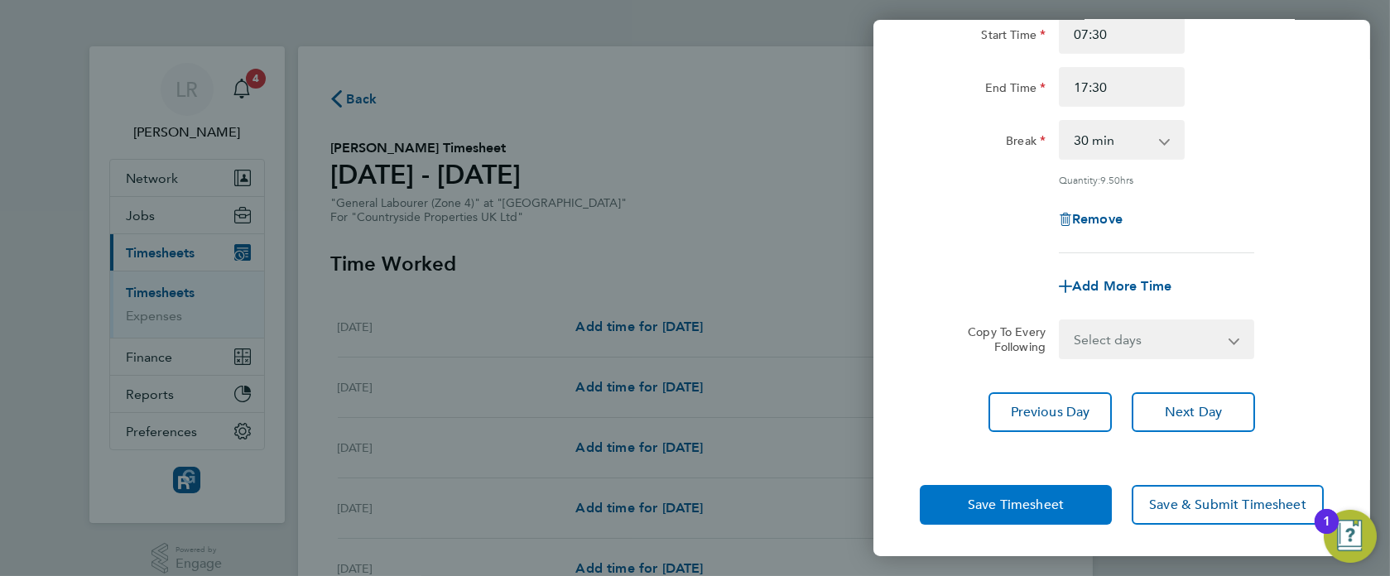
click at [1031, 487] on button "Save Timesheet" at bounding box center [1016, 505] width 192 height 40
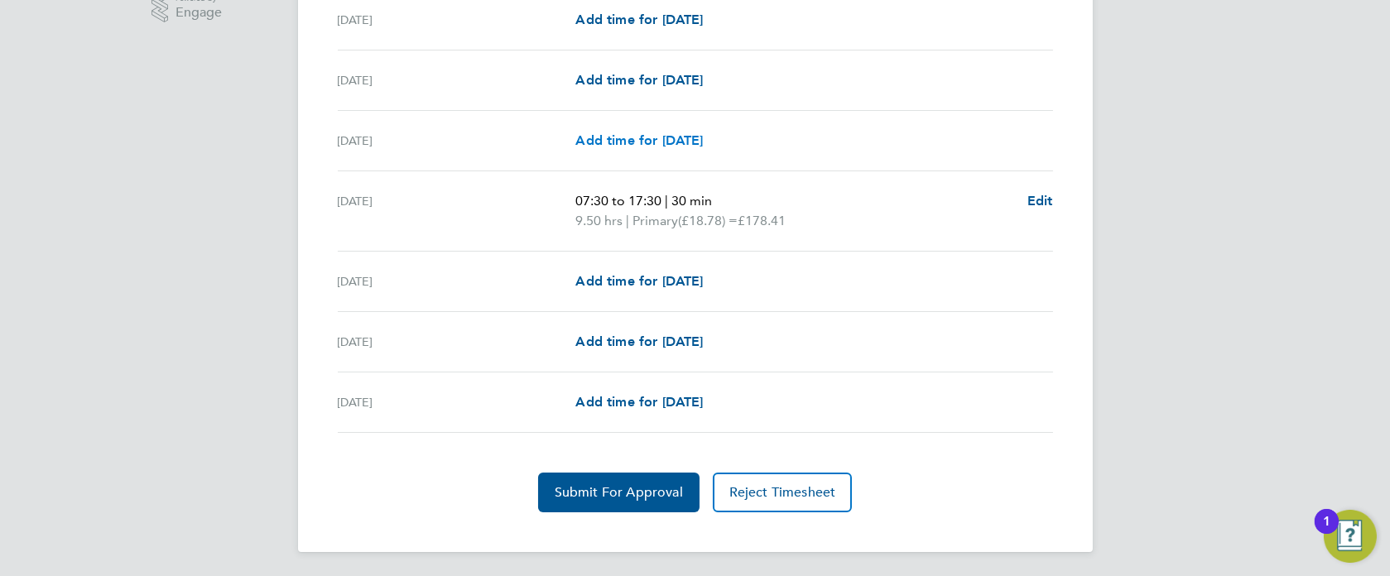
click at [673, 142] on span "Add time for [DATE]" at bounding box center [638, 140] width 127 height 16
select select "30"
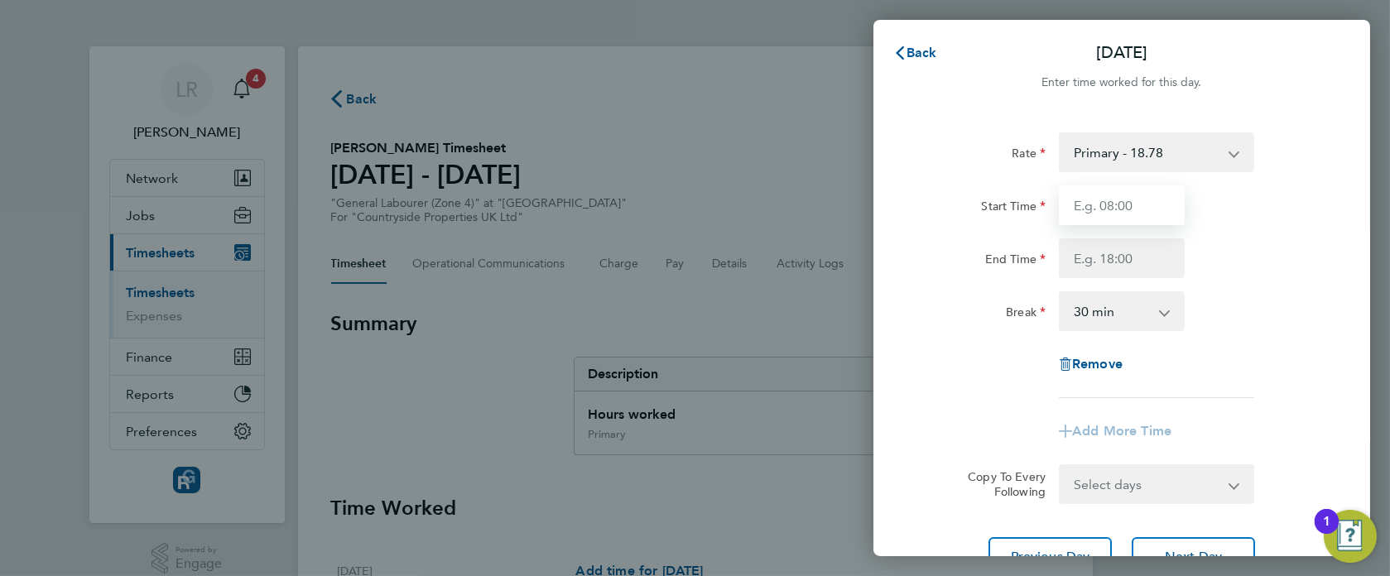
click at [1101, 217] on input "Start Time" at bounding box center [1122, 205] width 126 height 40
type input "07:30"
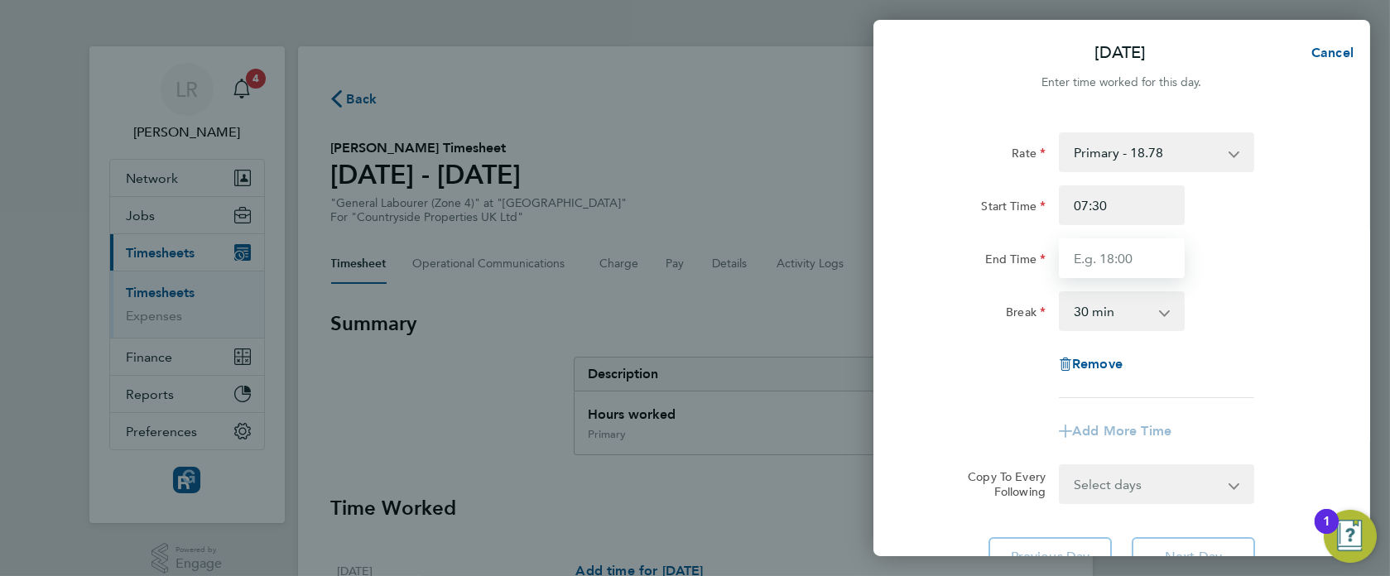
click at [1075, 247] on input "End Time" at bounding box center [1122, 258] width 126 height 40
type input "17:30"
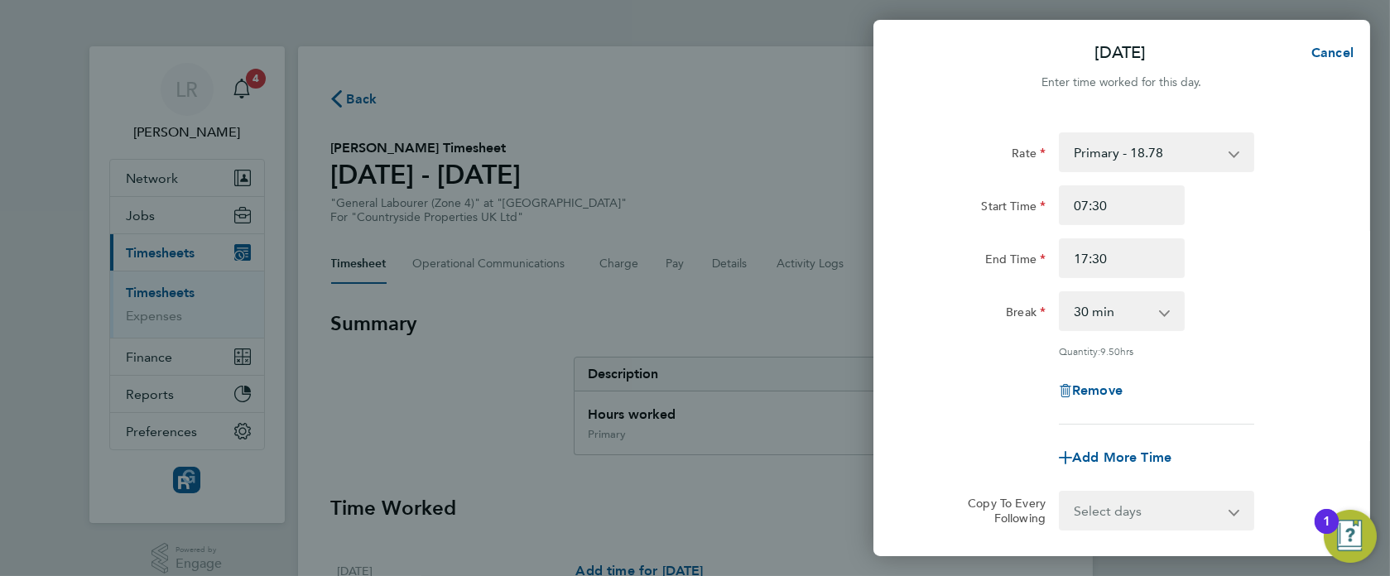
click at [935, 396] on div "Rate Primary - 18.78 skilled - 20.05 Start Time 07:30 End Time 17:30 Break 0 mi…" at bounding box center [1122, 278] width 404 height 292
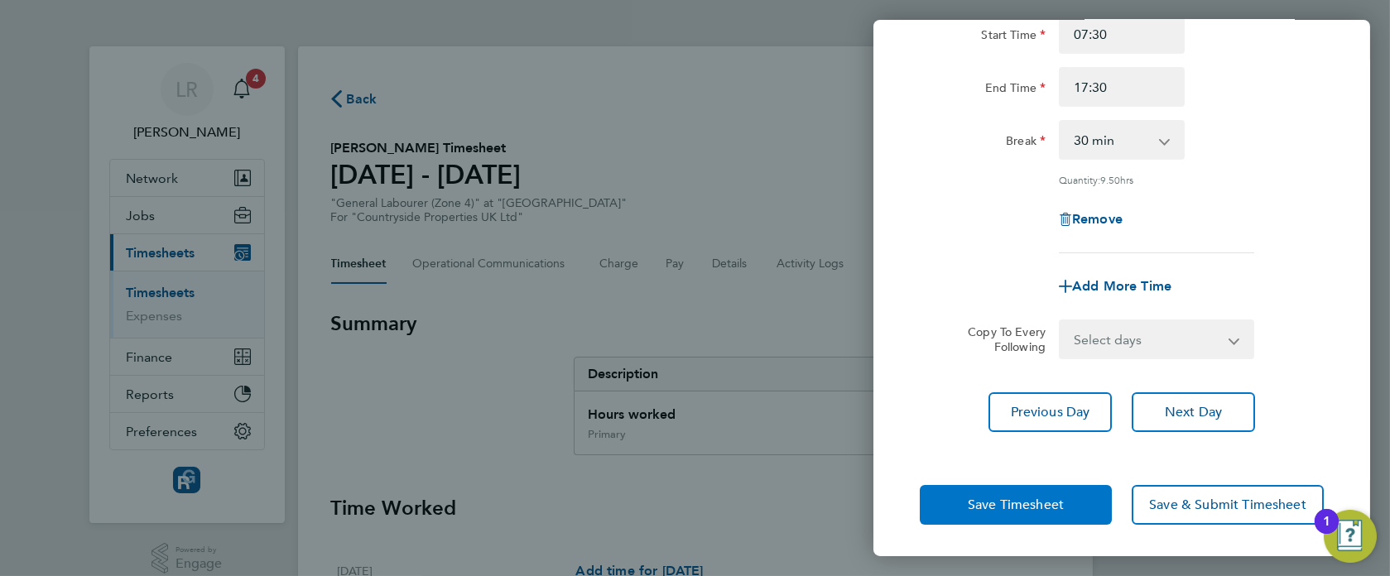
click at [1012, 506] on span "Save Timesheet" at bounding box center [1016, 505] width 96 height 17
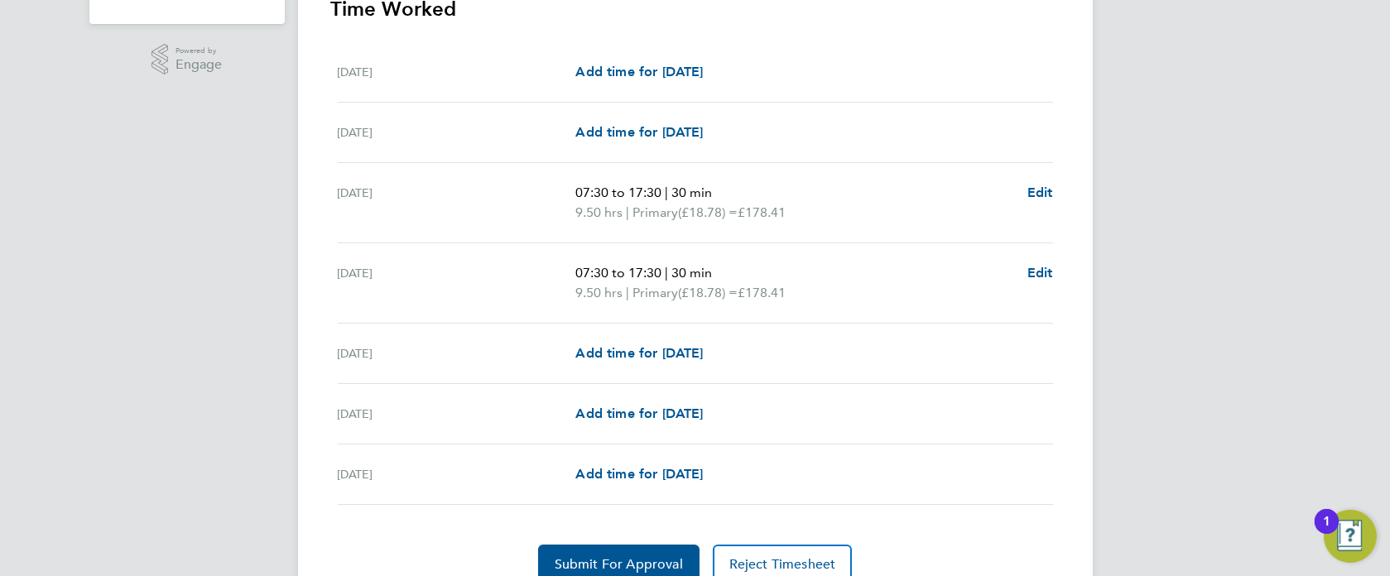
scroll to position [501, 0]
click at [656, 346] on span "Add time for [DATE]" at bounding box center [638, 352] width 127 height 16
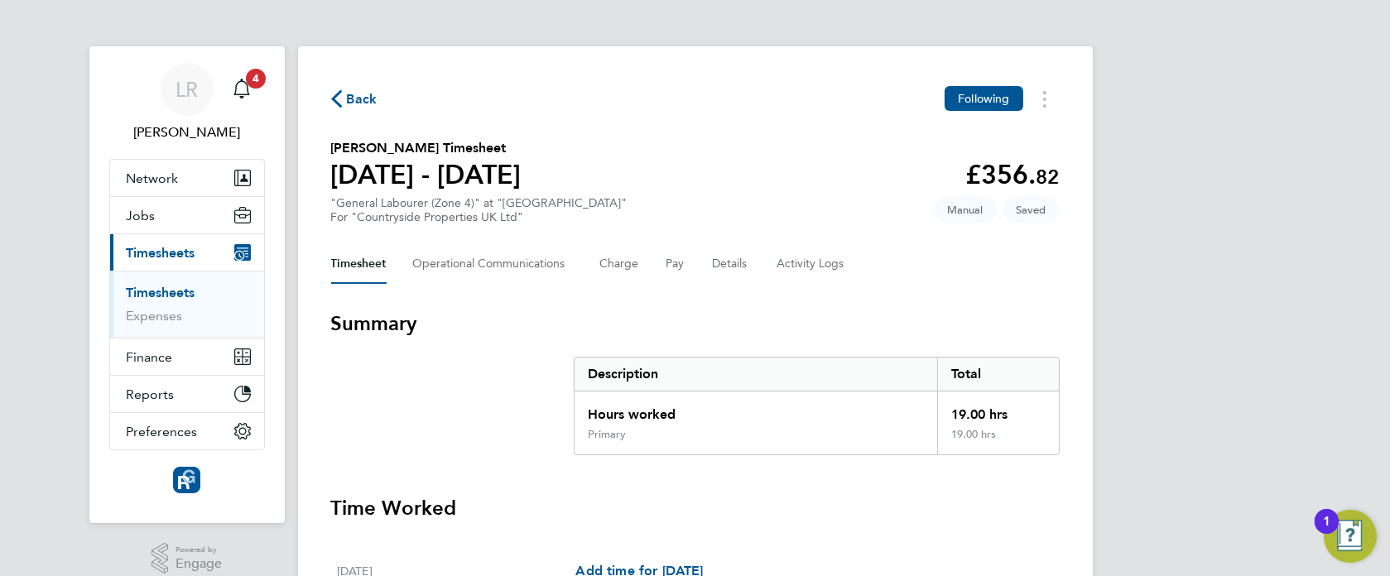
select select "30"
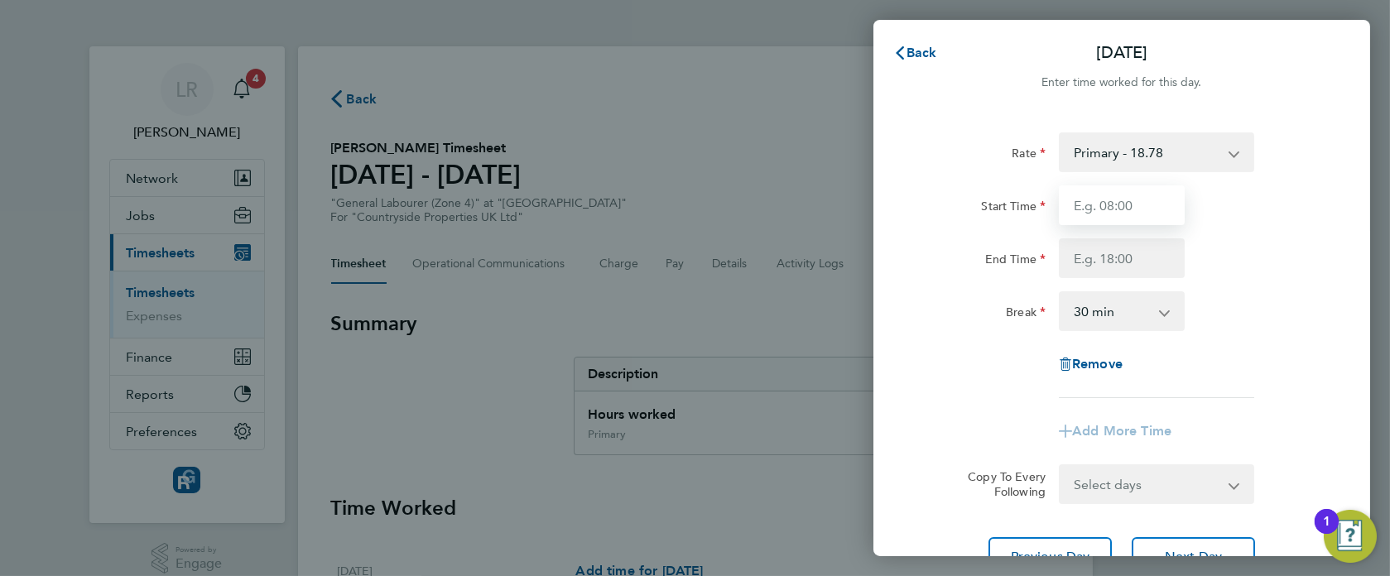
click at [1093, 213] on input "Start Time" at bounding box center [1122, 205] width 126 height 40
type input "07:30"
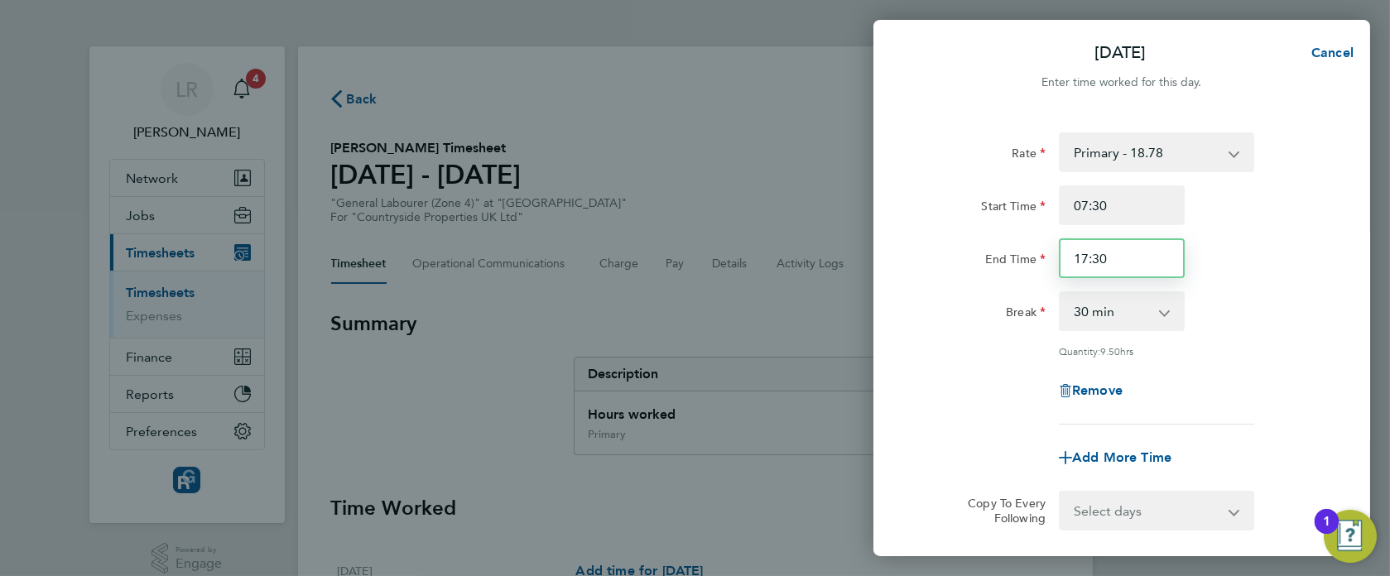
click at [1109, 257] on input "17:30" at bounding box center [1122, 258] width 126 height 40
type input "17:00"
click at [957, 416] on div "Rate Primary - 18.78 skilled - 20.05 Start Time 07:30 End Time 17:00 Break 0 mi…" at bounding box center [1122, 278] width 404 height 292
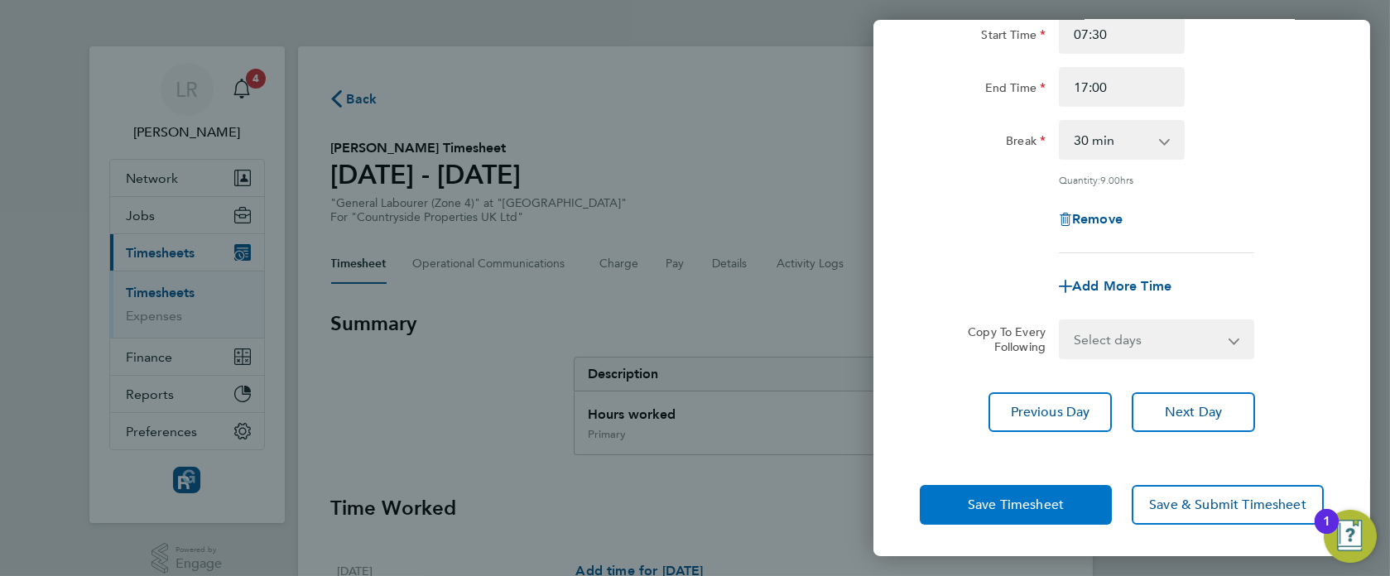
click at [972, 497] on span "Save Timesheet" at bounding box center [1016, 505] width 96 height 17
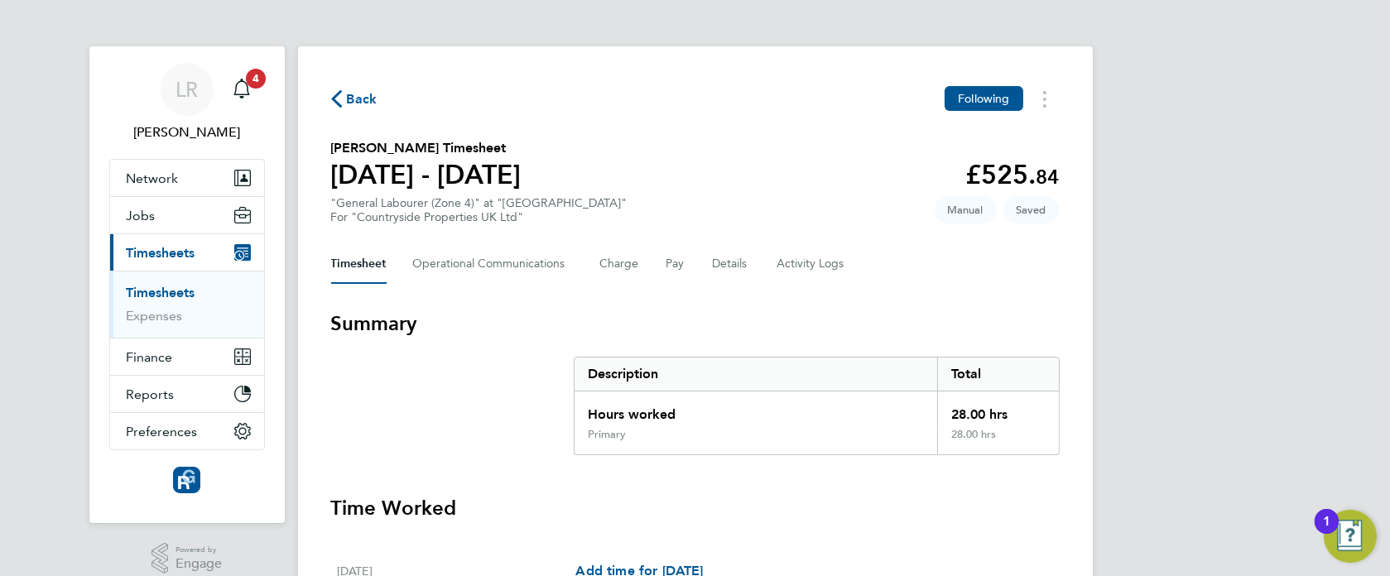
scroll to position [591, 0]
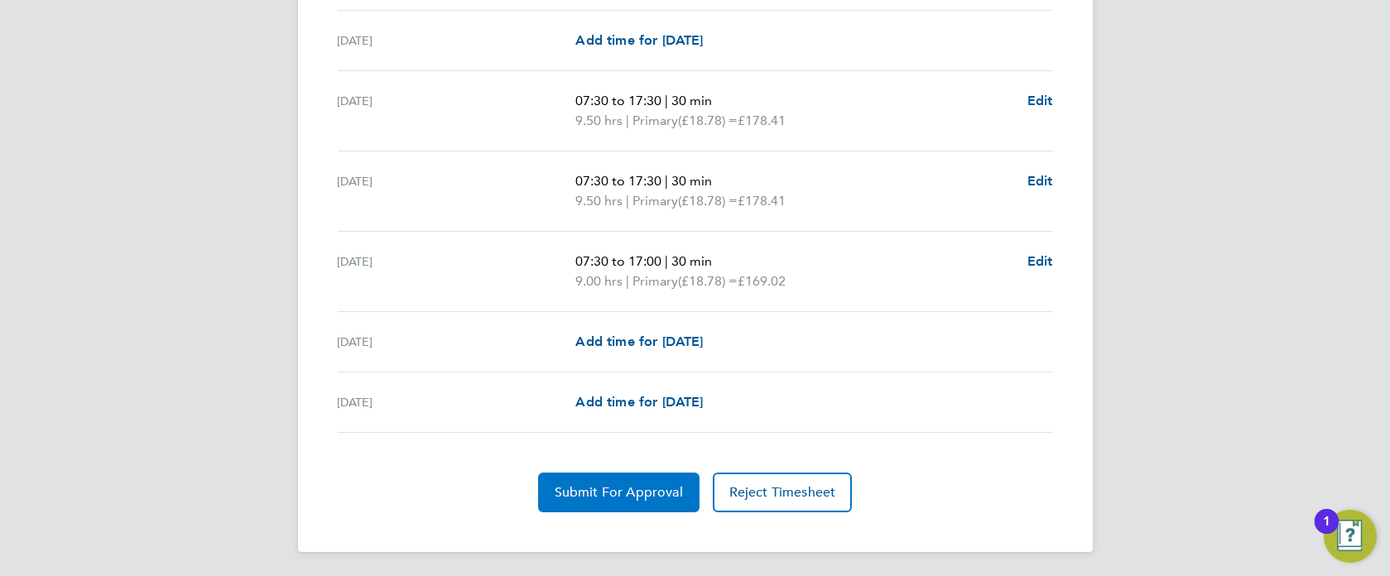
click at [612, 493] on span "Submit For Approval" at bounding box center [619, 492] width 128 height 17
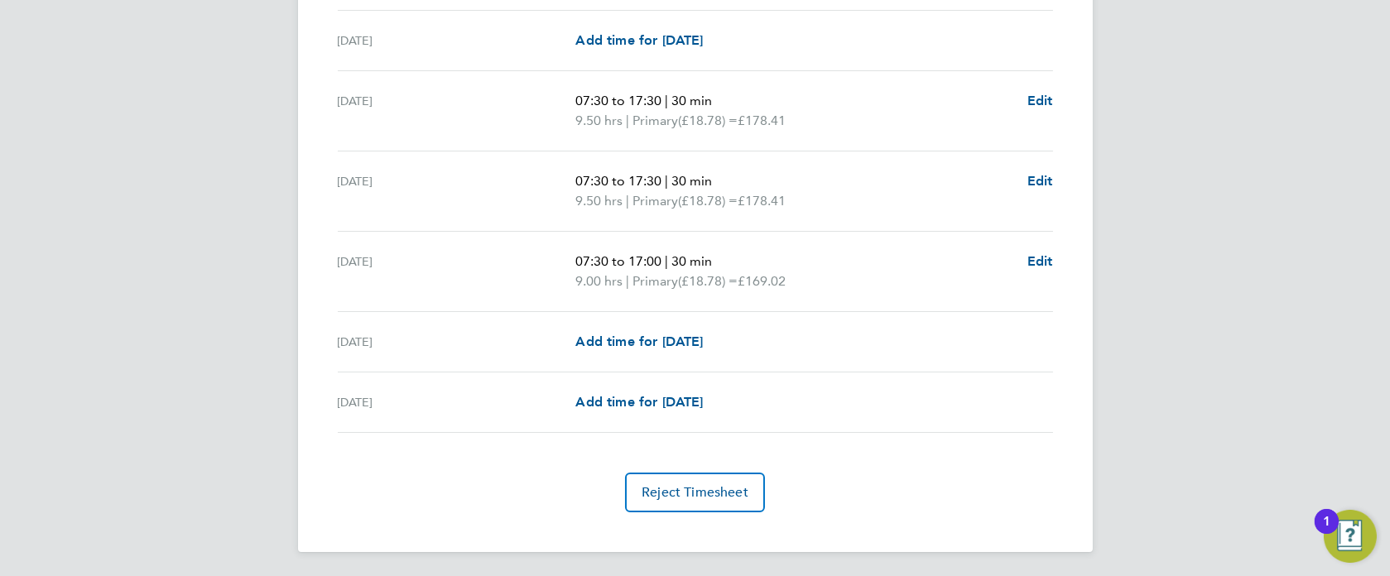
scroll to position [0, 0]
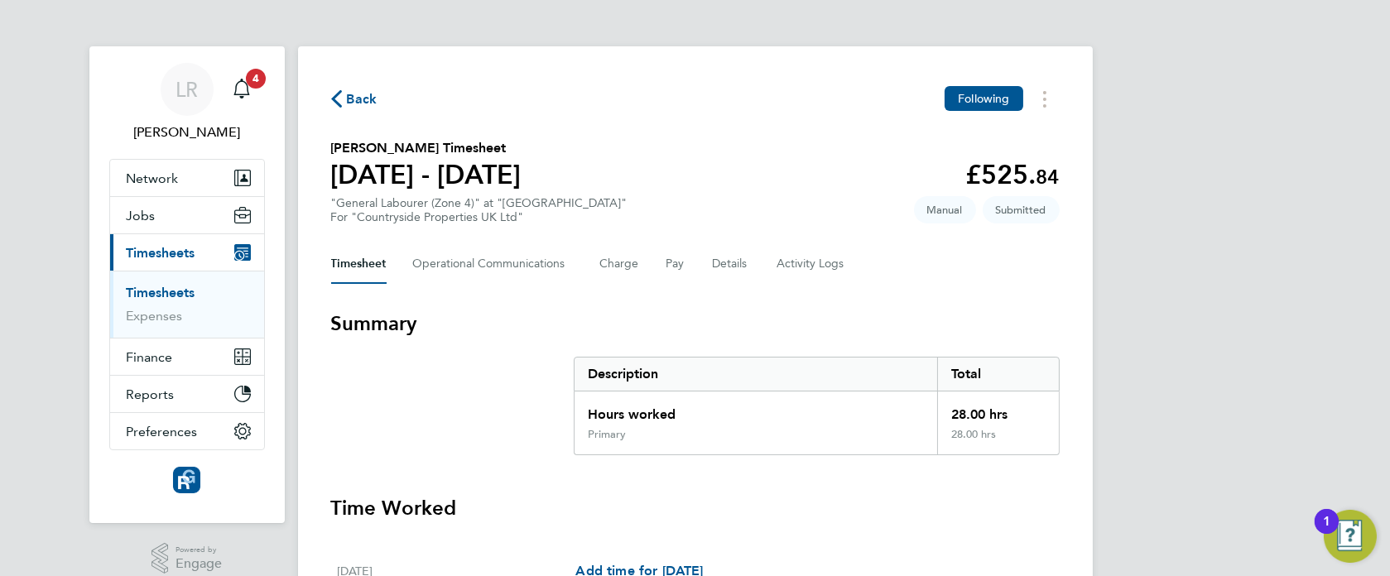
click at [352, 87] on div "Back Following" at bounding box center [695, 99] width 728 height 26
